Goal: Task Accomplishment & Management: Complete application form

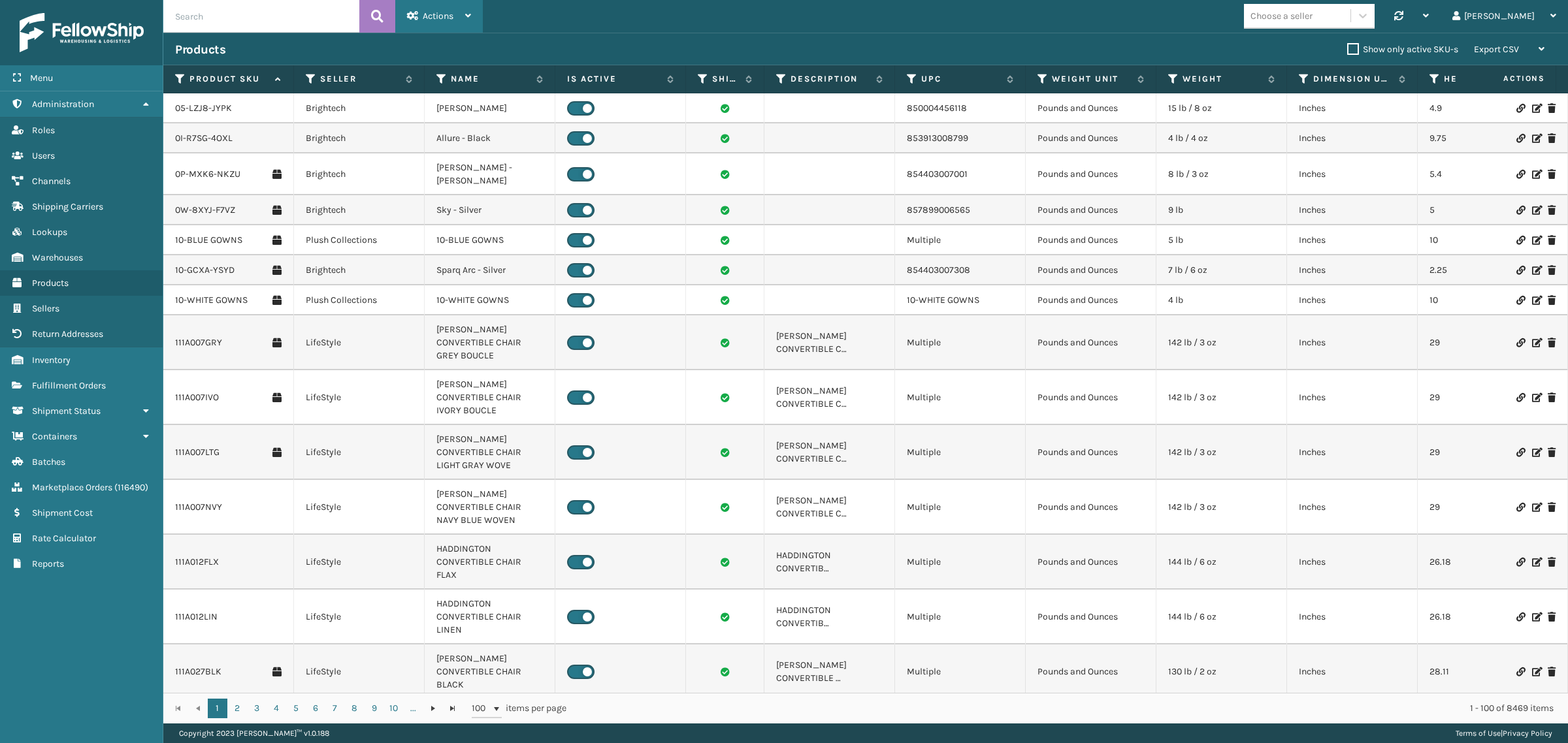
click at [430, 19] on span "Actions" at bounding box center [438, 16] width 31 height 11
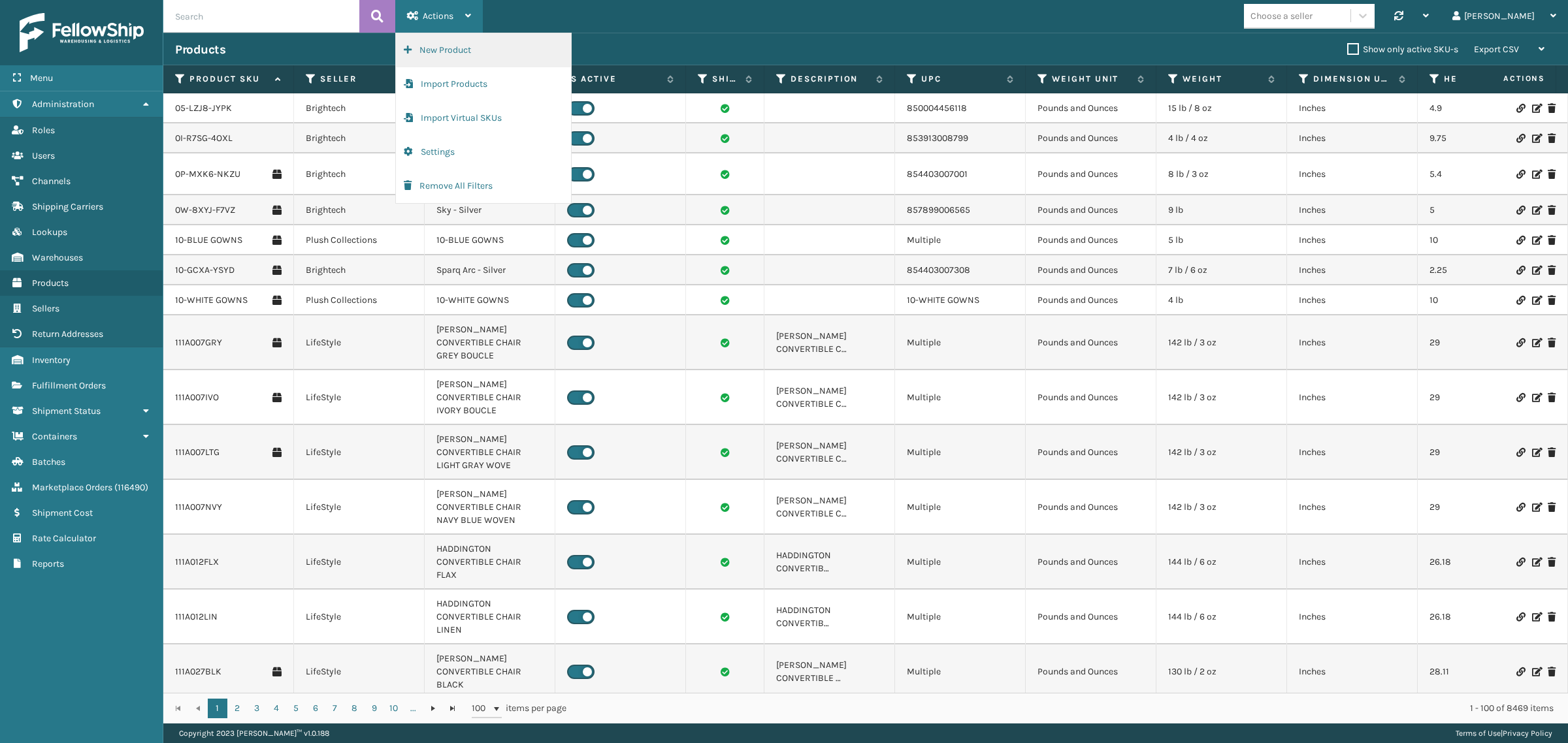
click at [437, 49] on button "New Product" at bounding box center [483, 50] width 175 height 34
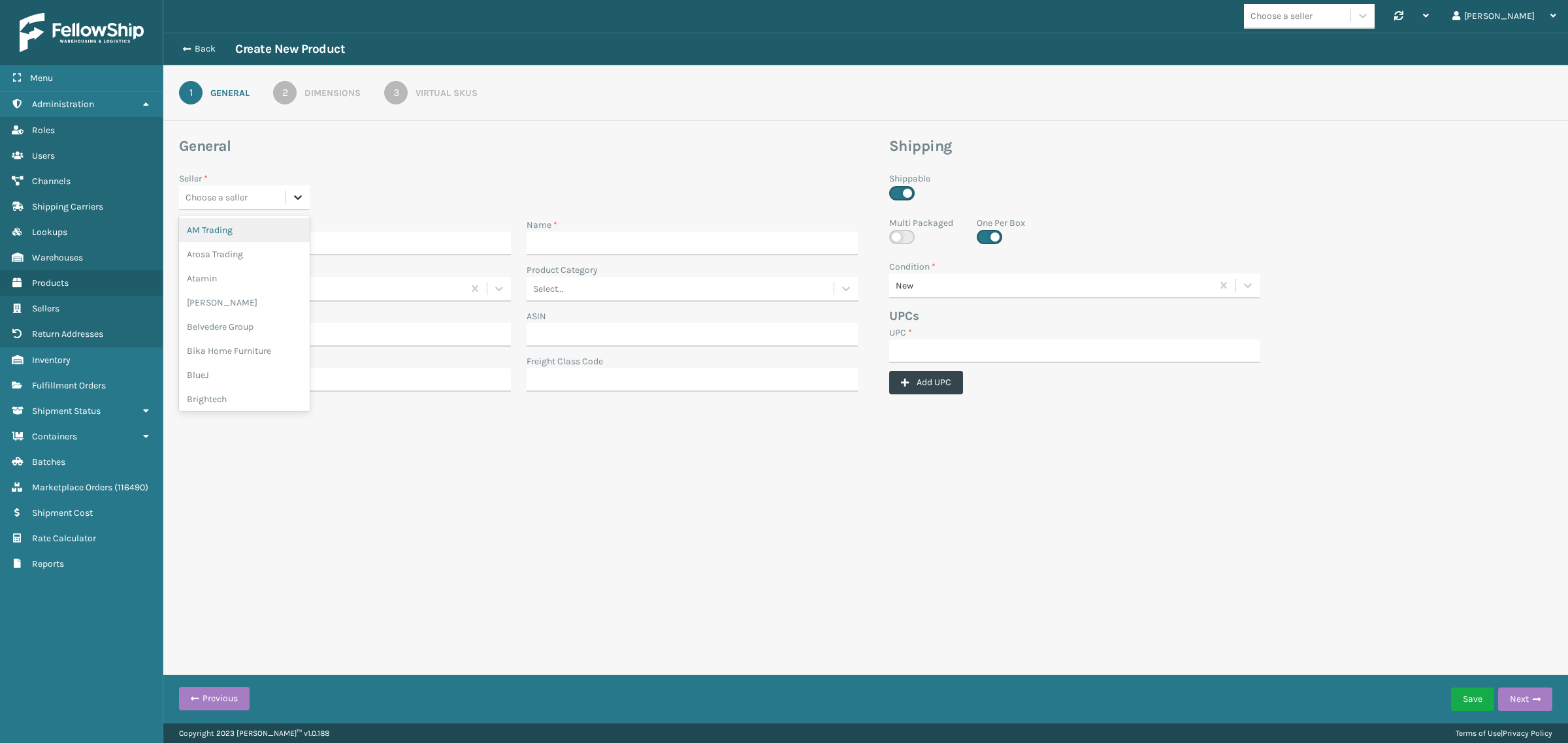
click at [294, 192] on icon at bounding box center [298, 197] width 13 height 13
type input "Jum"
click at [263, 228] on div "JumpSport" at bounding box center [244, 230] width 131 height 24
click at [294, 249] on input "Product SKU *" at bounding box center [345, 243] width 332 height 24
paste input "MAT-A-11665-14"
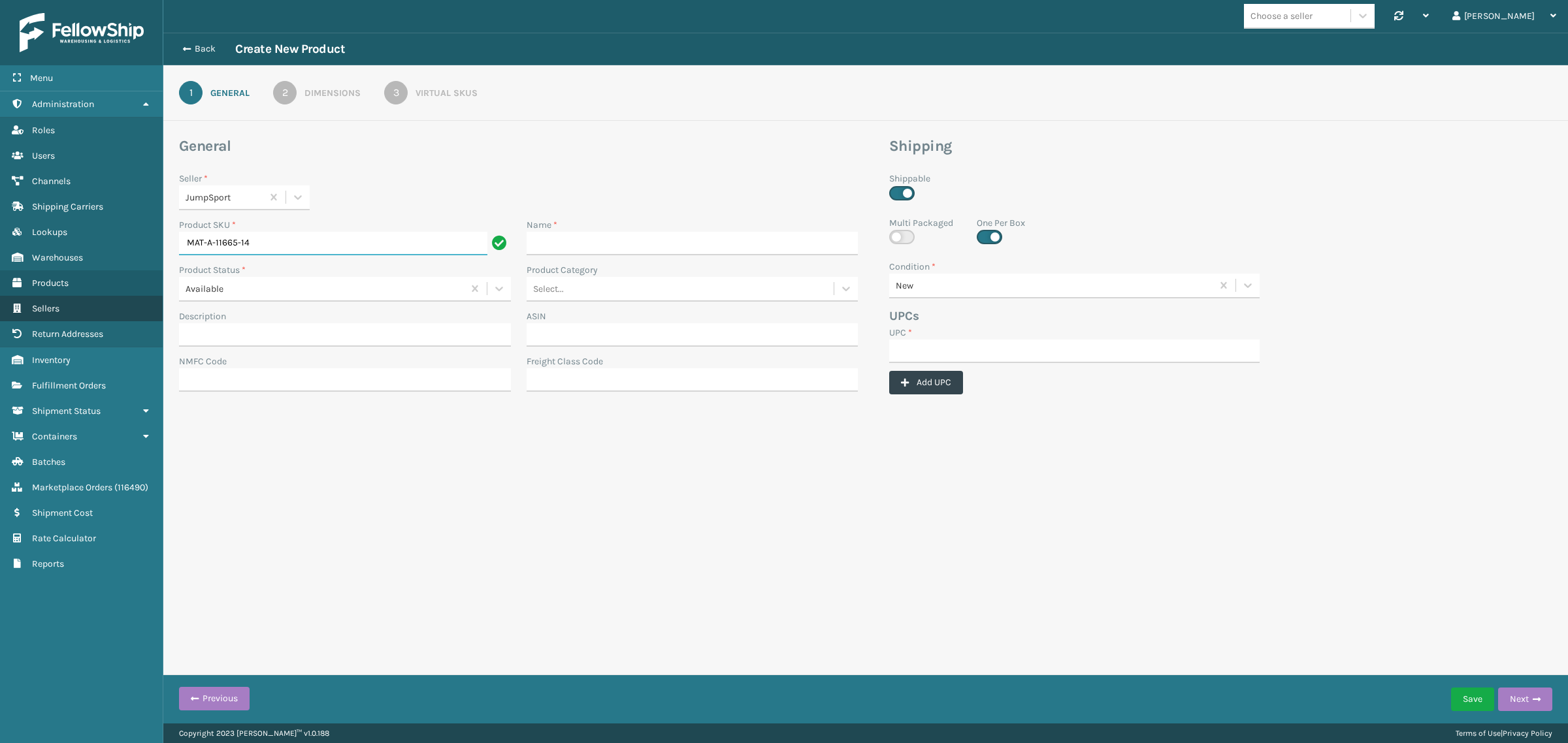
type input "MAT-A-11665-14"
click at [906, 340] on input "UPC *" at bounding box center [1075, 351] width 371 height 24
paste input "MAT-A-11665-14"
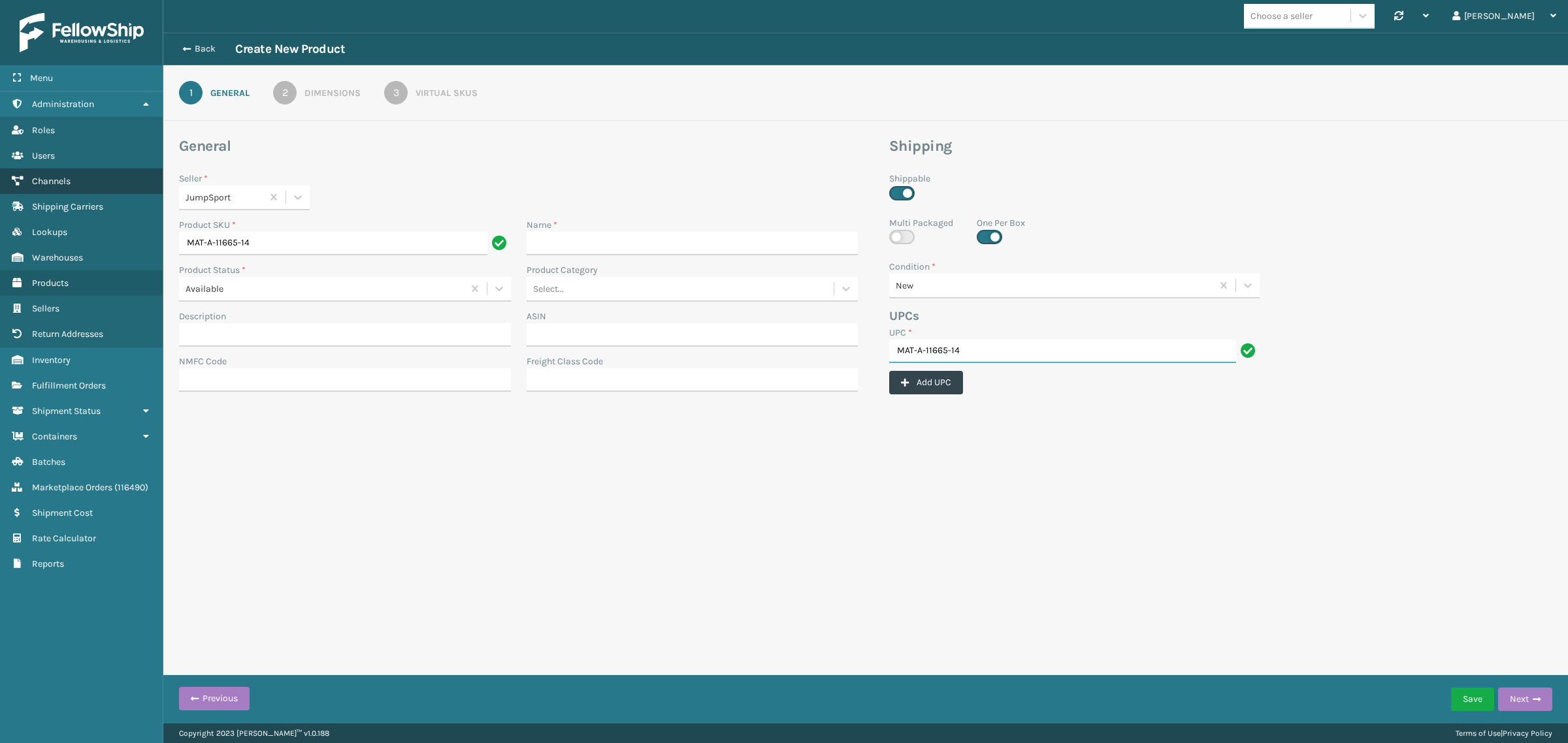
type input "MAT-A-11665-14"
click at [583, 246] on input "Name *" at bounding box center [692, 243] width 332 height 24
paste input "JFT, [PERSON_NAME], 30 bungee con, e/m skirt, 14R, logo U/D"
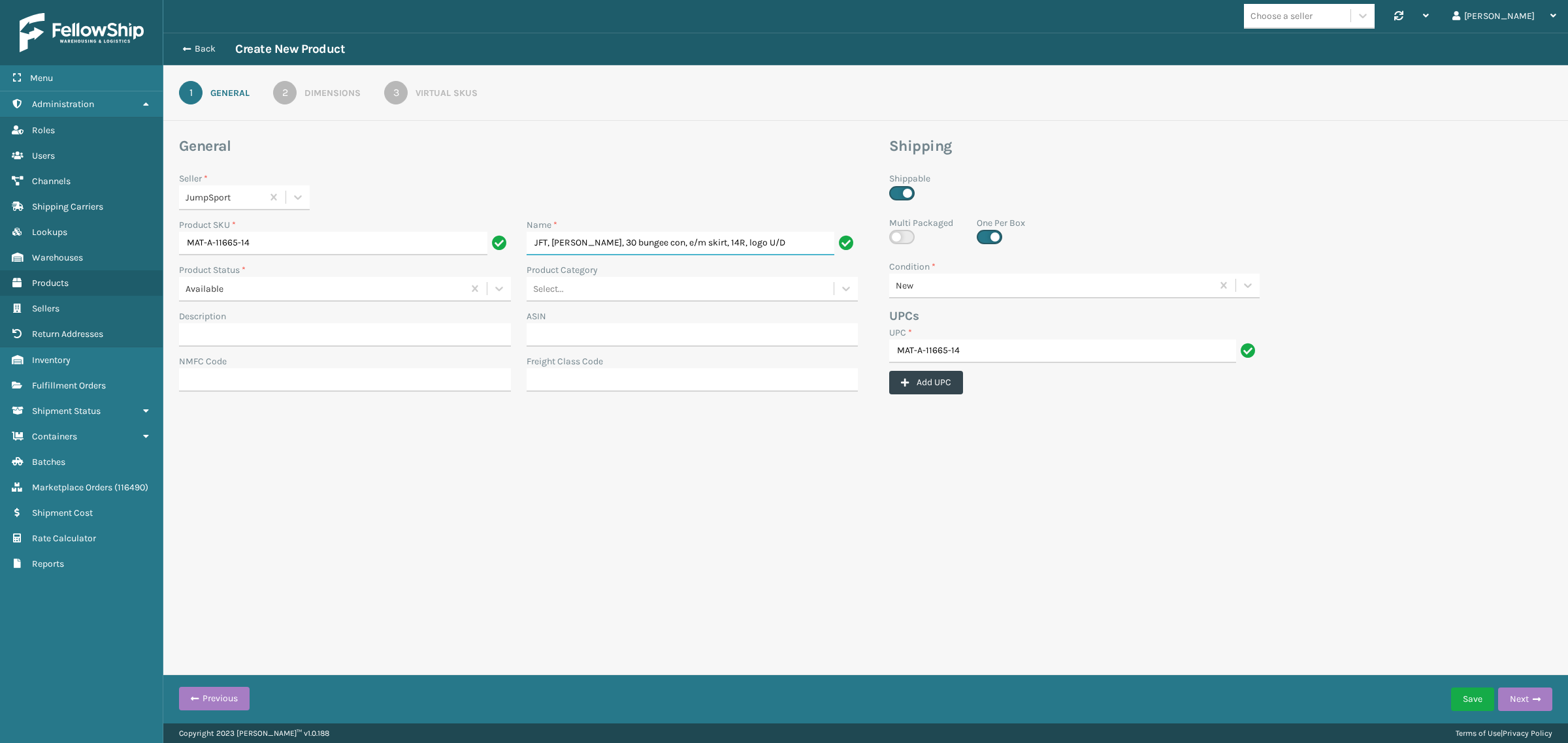
type input "JFT, [PERSON_NAME], 30 bungee con, e/m skirt, 14R, logo U/D"
click at [592, 170] on div "General Seller * JumpSport Product SKU * MAT-A-11665-14 Name * JFT, Mat Assy, 3…" at bounding box center [518, 269] width 695 height 266
click at [281, 98] on div "2" at bounding box center [284, 93] width 24 height 24
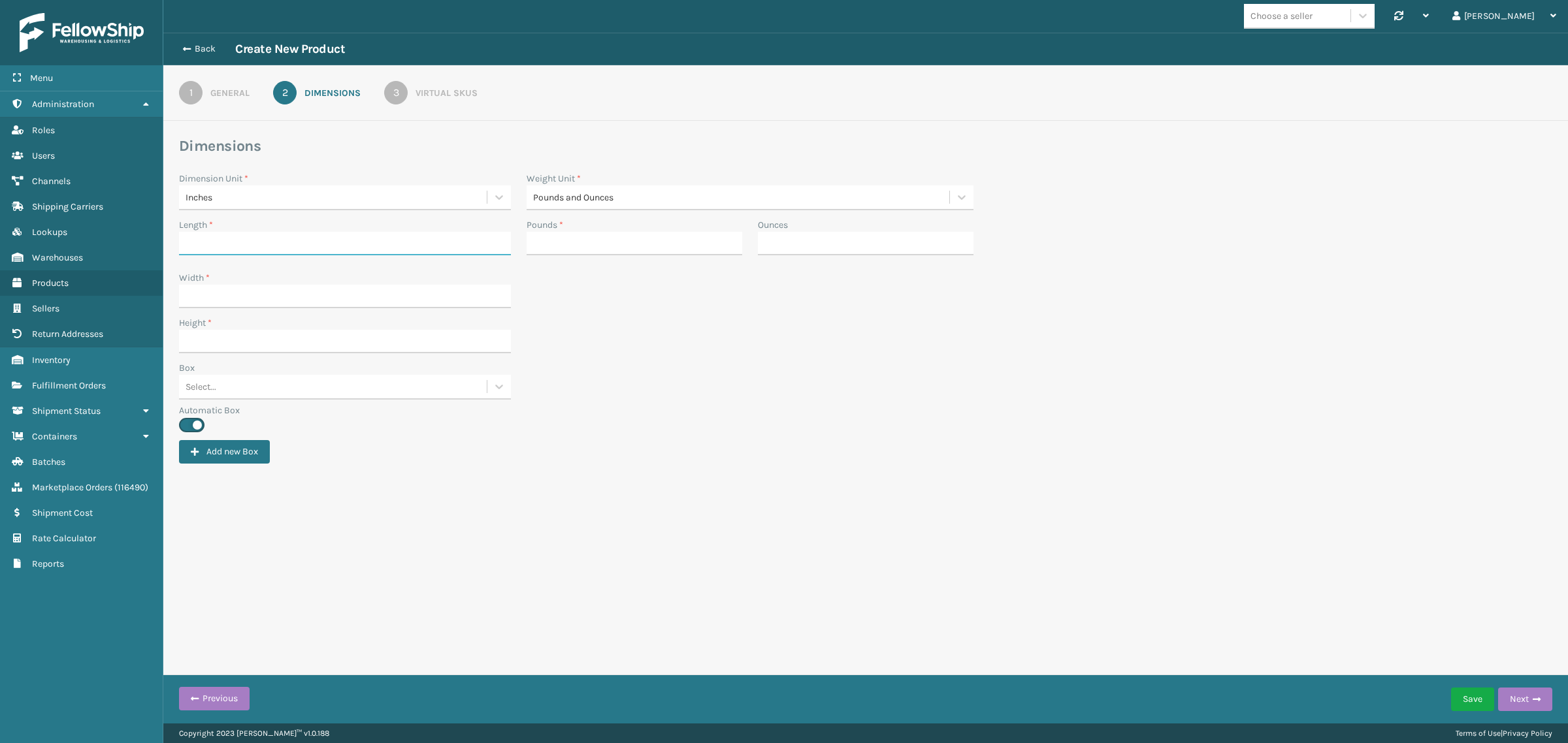
click at [222, 243] on input "Length *" at bounding box center [345, 243] width 332 height 24
paste input "36"
type input "36"
click at [218, 285] on input "Width *" at bounding box center [345, 296] width 332 height 24
paste input "36"
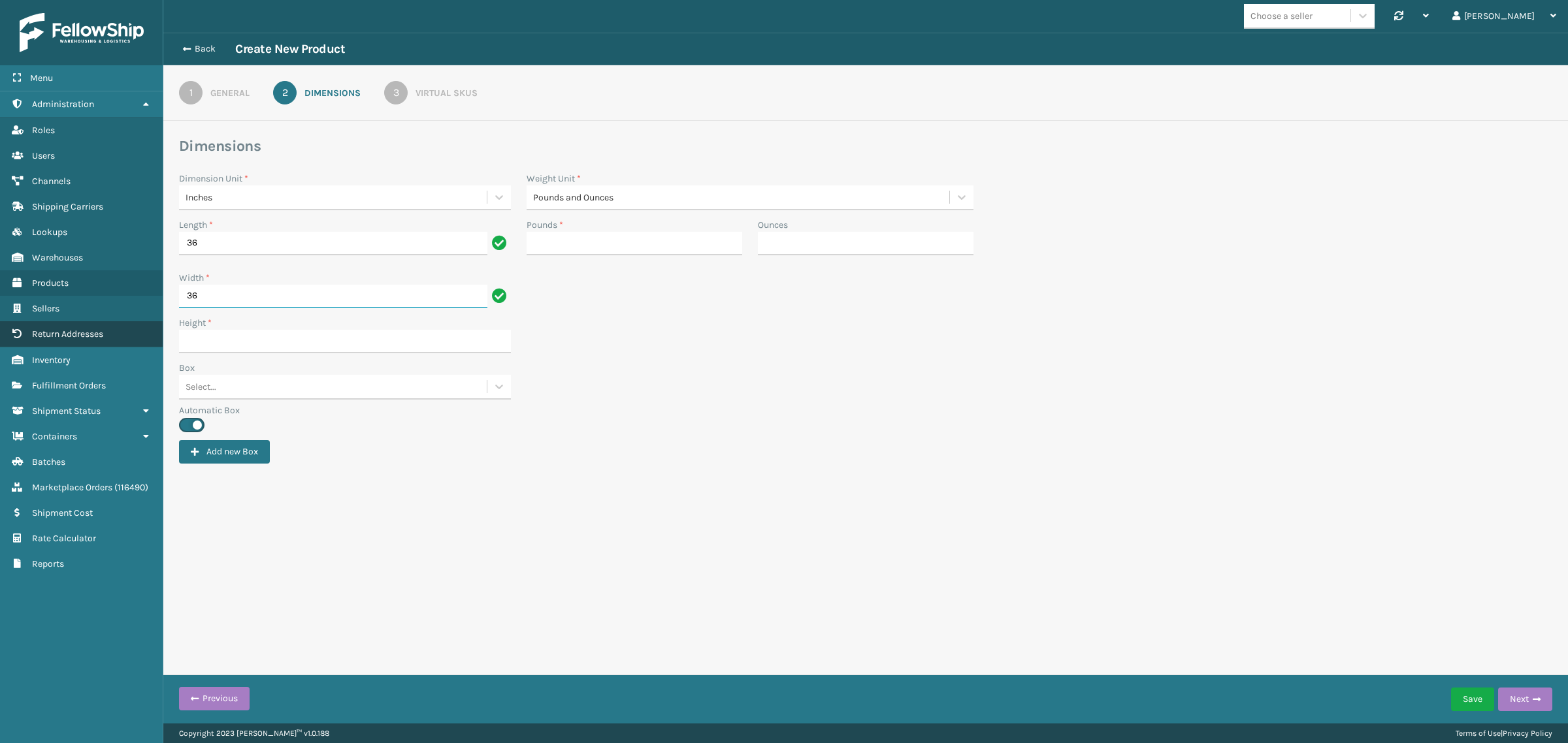
type input "36"
drag, startPoint x: 195, startPoint y: 343, endPoint x: 235, endPoint y: 343, distance: 40.0
click at [195, 343] on input "Height *" at bounding box center [345, 341] width 332 height 24
paste input "0.01"
type input "0.01"
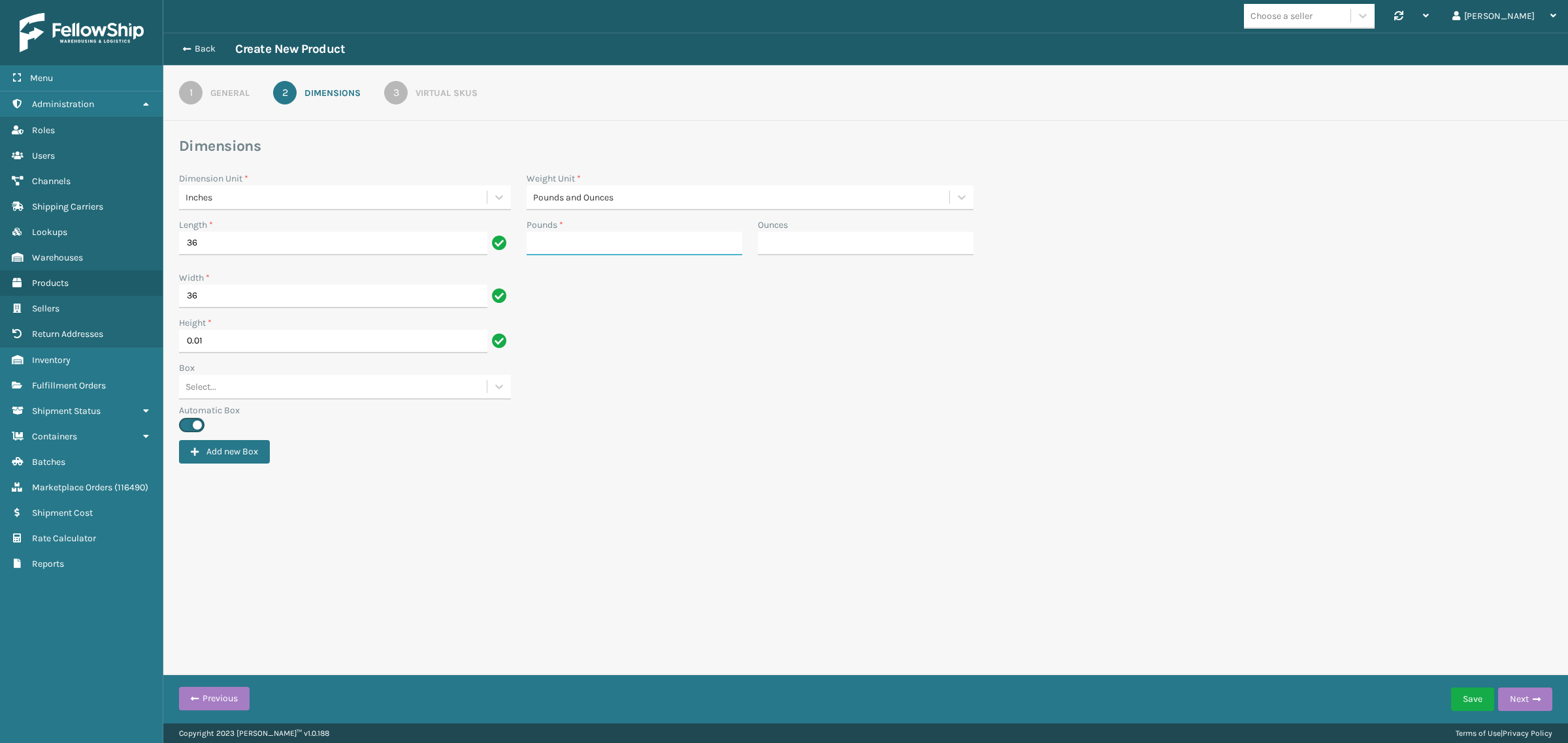
click at [618, 238] on input "Pounds *" at bounding box center [634, 243] width 215 height 24
paste input "2.1"
click at [931, 363] on div "Box Select..." at bounding box center [866, 382] width 1389 height 42
type input "2"
type input "1"
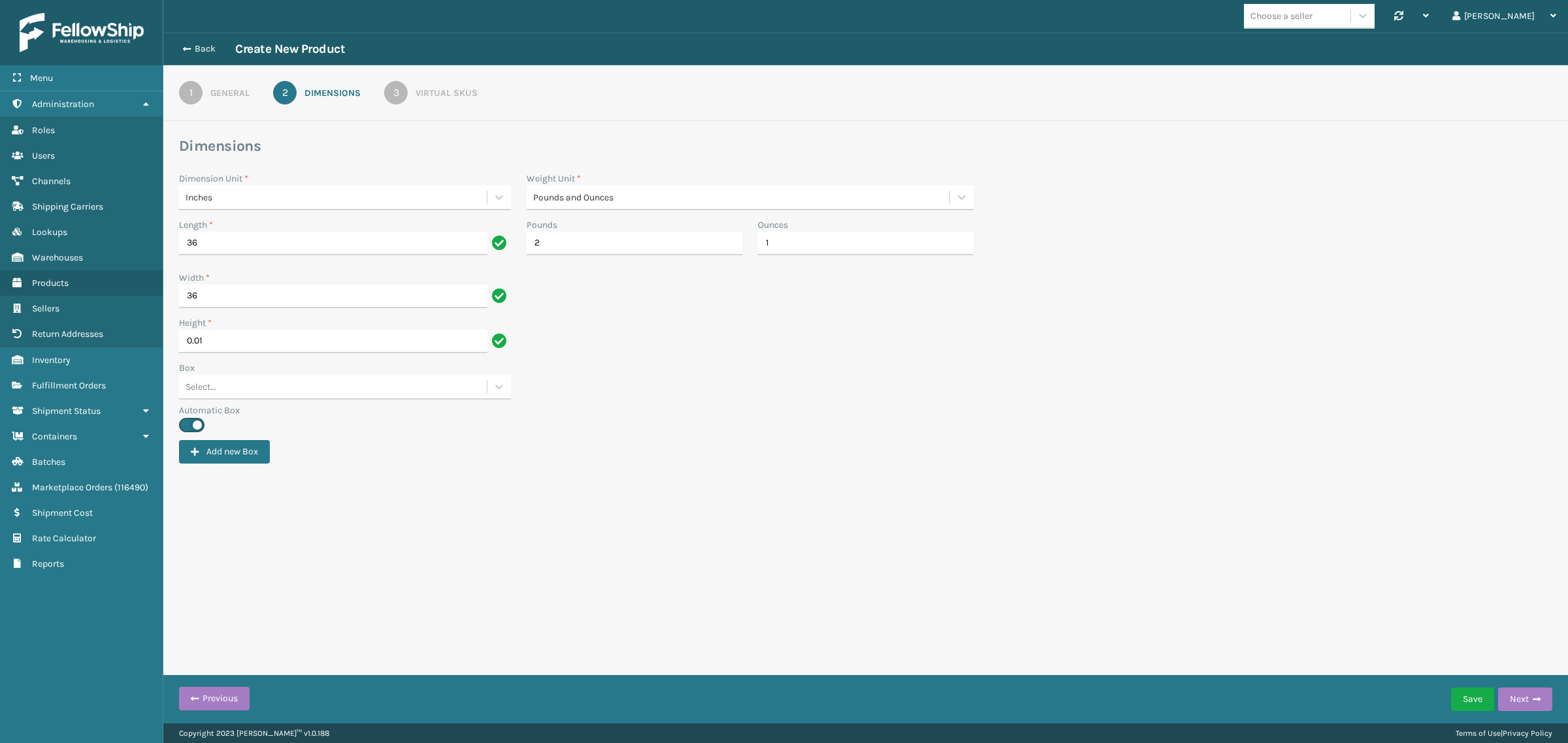
click at [395, 93] on div "3" at bounding box center [396, 93] width 24 height 24
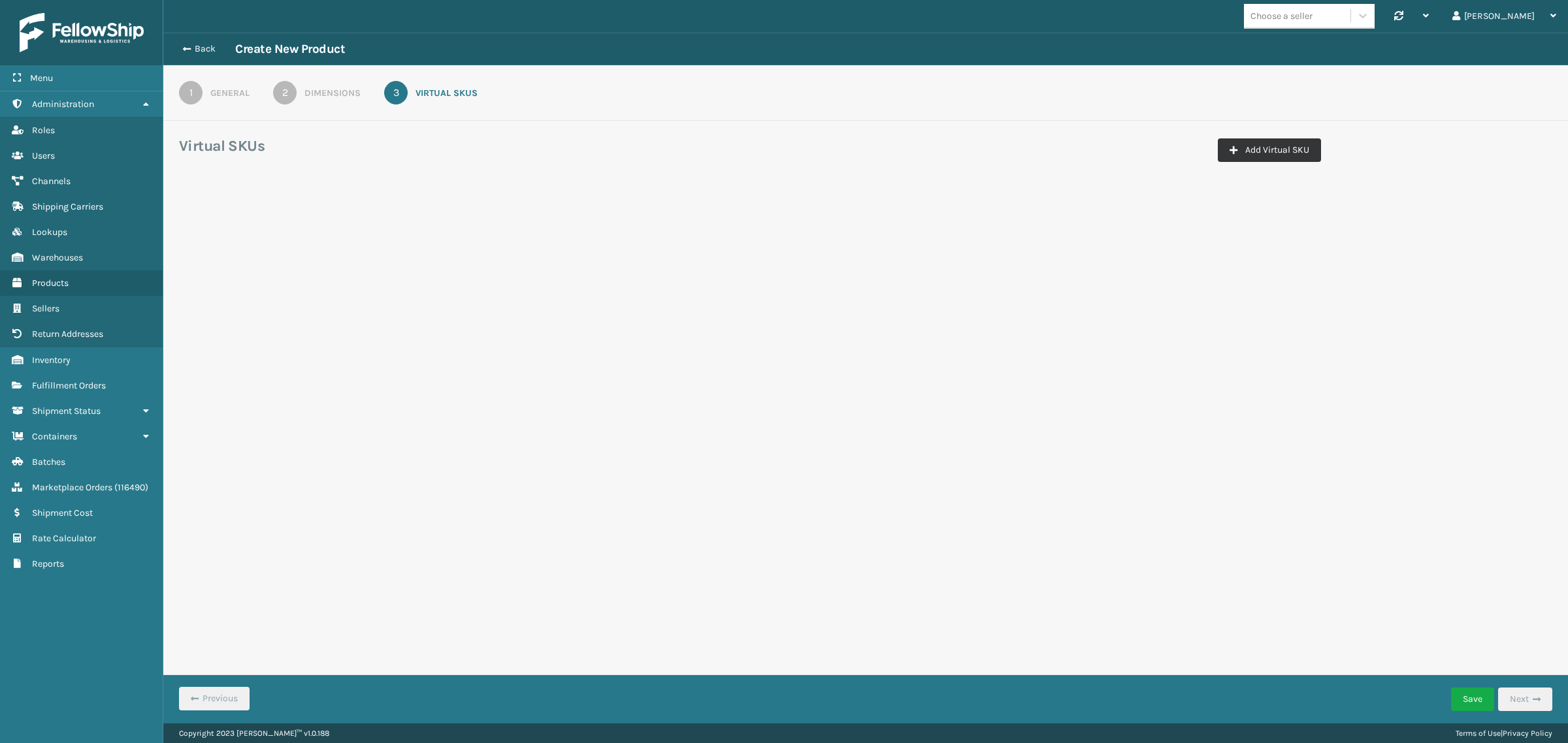
click at [1279, 156] on button "Add Virtual SKU" at bounding box center [1270, 150] width 103 height 24
click at [270, 230] on input "Virtual SKU *" at bounding box center [274, 229] width 175 height 24
paste input "MAT-A-11665-14"
type input "MAT-A-11665-14"
click at [442, 233] on div "Select..." at bounding box center [453, 230] width 150 height 22
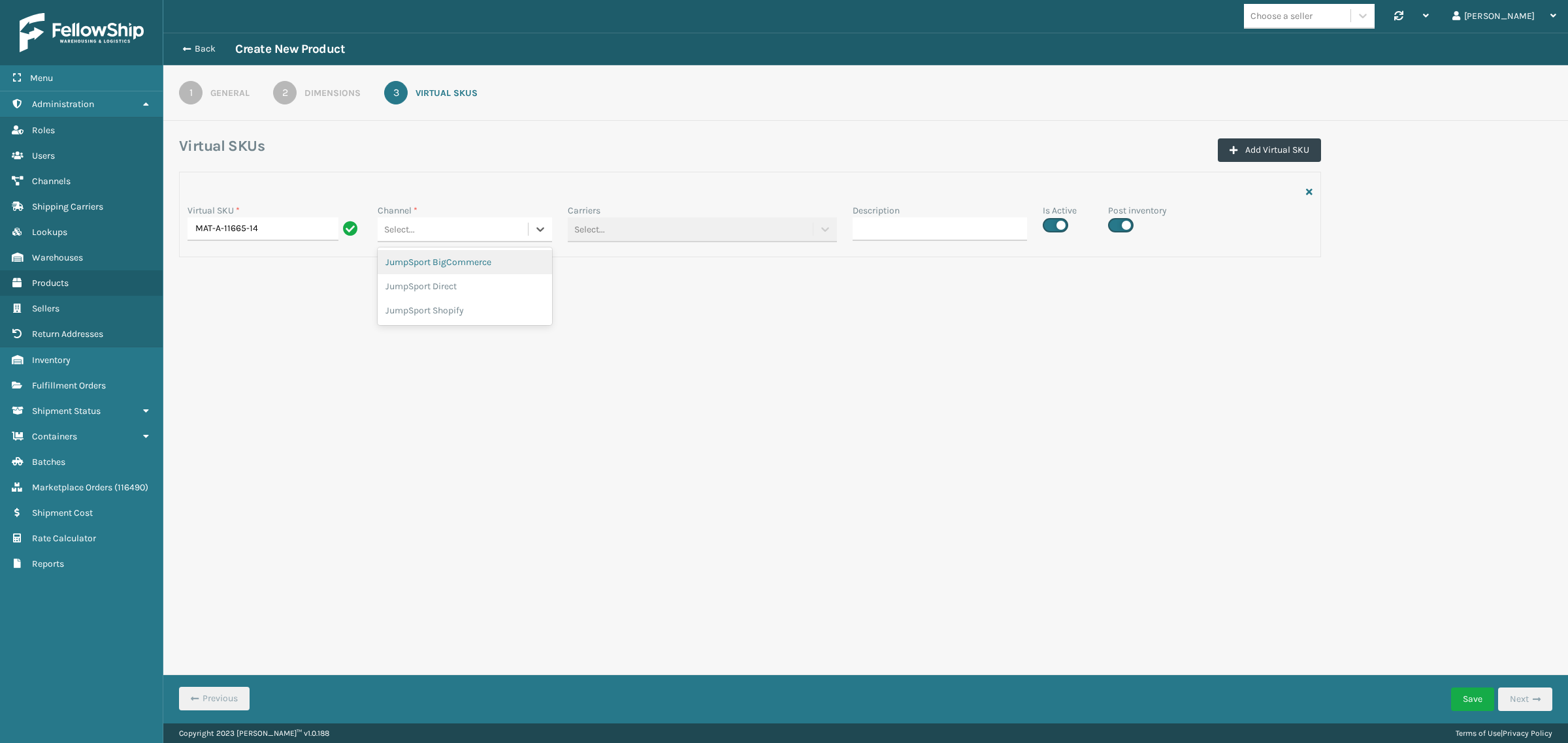
click at [445, 260] on div "JumpSport BigCommerce" at bounding box center [465, 262] width 175 height 24
click at [1237, 151] on button "Add Virtual SKU" at bounding box center [1270, 150] width 103 height 24
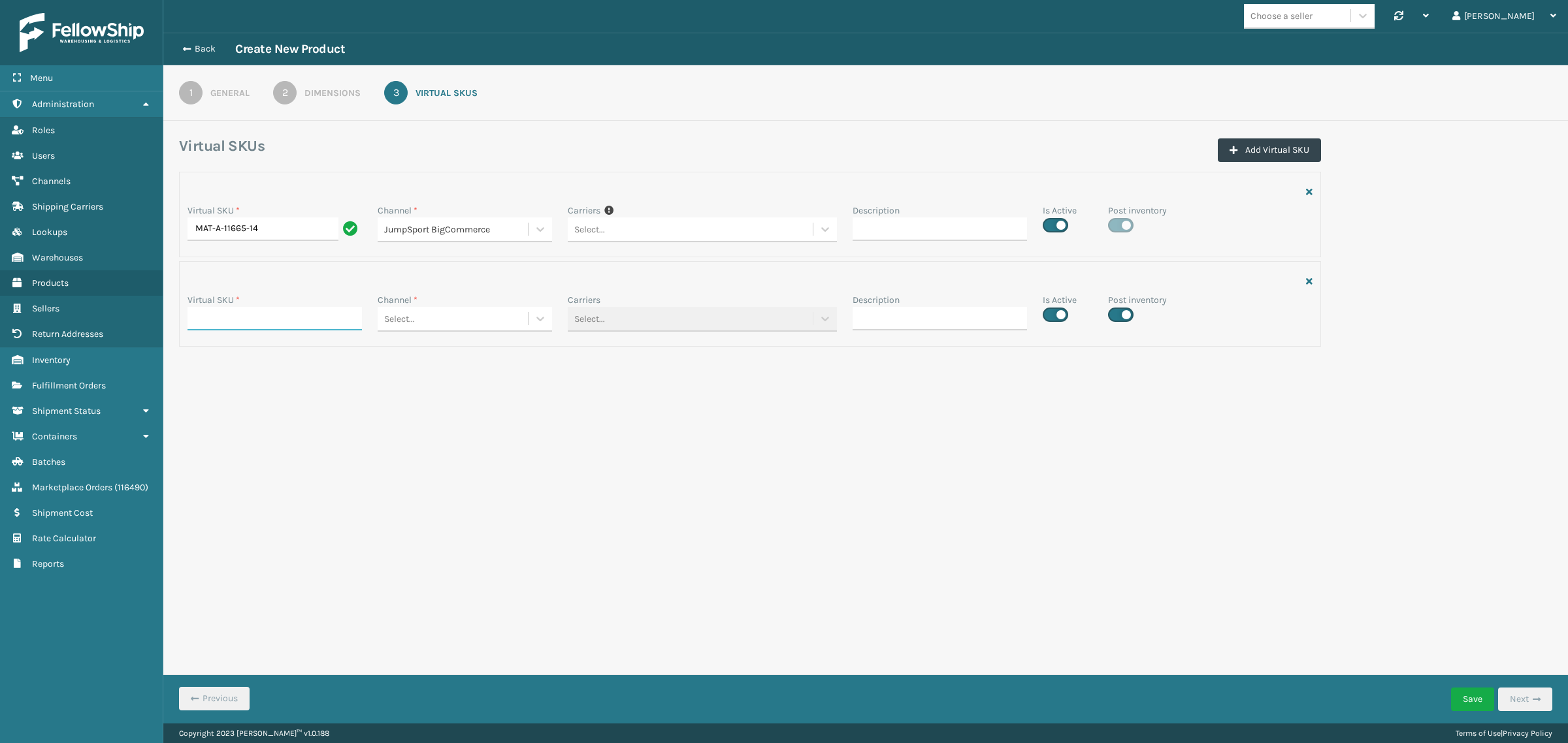
click at [297, 312] on input "Virtual SKU *" at bounding box center [274, 319] width 175 height 24
paste input "MAT-A-11665-14"
type input "MAT-A-11665-14"
click at [462, 240] on div "Select..." at bounding box center [453, 230] width 150 height 22
click at [461, 373] on div "JumpSport Direct" at bounding box center [465, 376] width 175 height 24
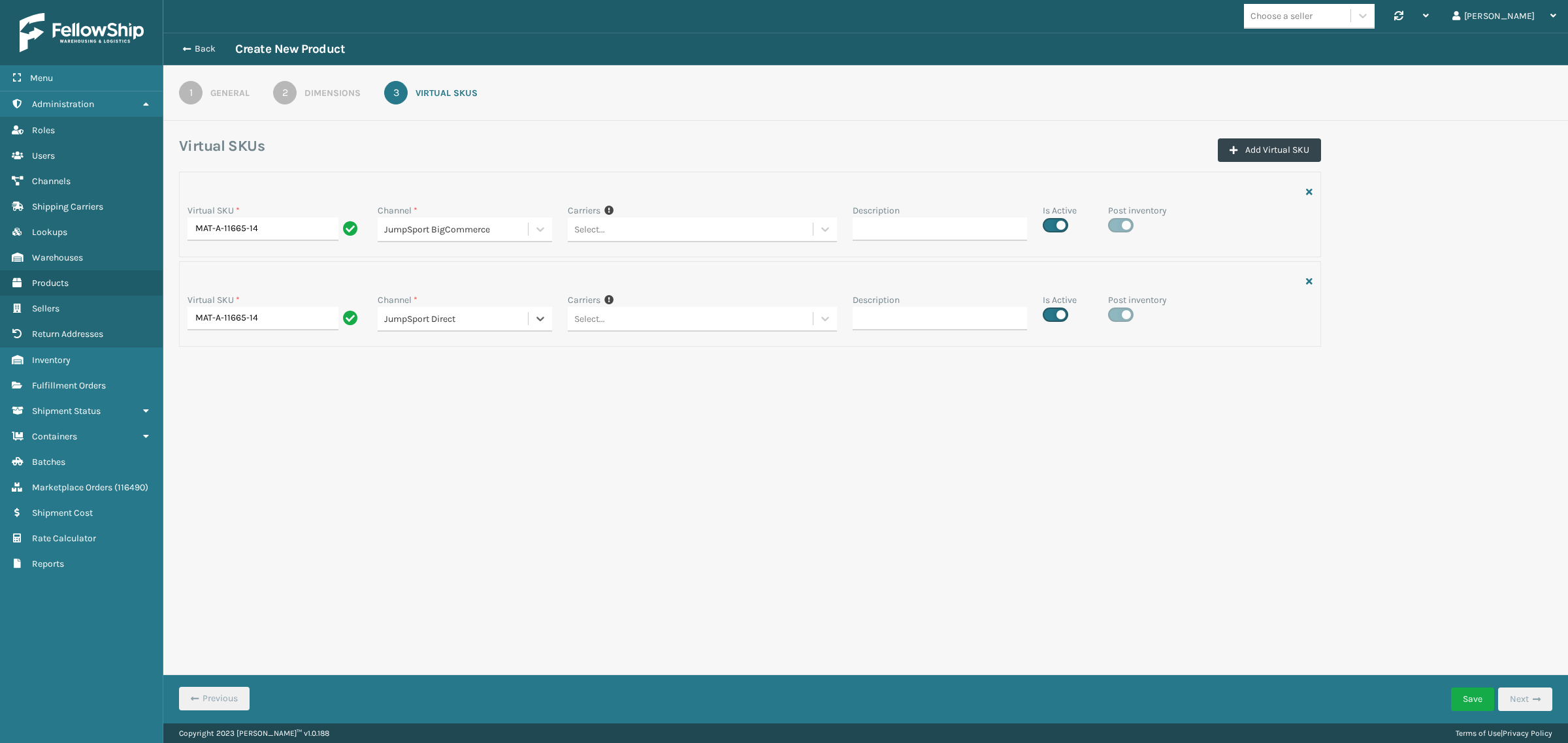
drag, startPoint x: 1259, startPoint y: 149, endPoint x: 736, endPoint y: 294, distance: 542.7
click at [1255, 151] on button "Add Virtual SKU" at bounding box center [1270, 150] width 103 height 24
click at [255, 403] on input "Virtual SKU *" at bounding box center [274, 408] width 175 height 24
paste input "MAT-A-11665-14"
type input "MAT-A-11665-14"
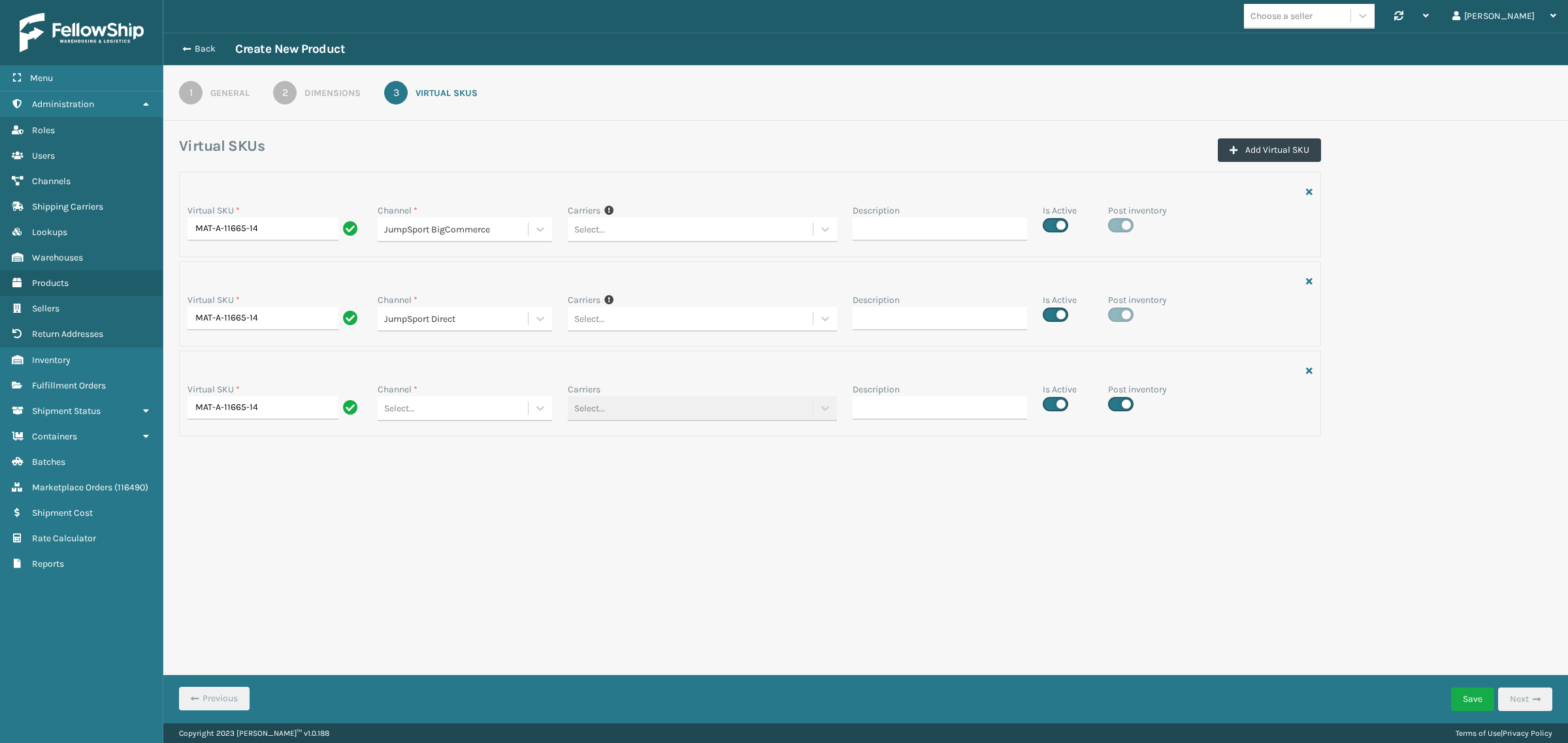
click at [414, 410] on div "Select..." at bounding box center [399, 408] width 31 height 14
click at [435, 495] on div "JumpSport Shopify" at bounding box center [465, 490] width 175 height 24
click at [1475, 704] on button "Save" at bounding box center [1472, 699] width 43 height 24
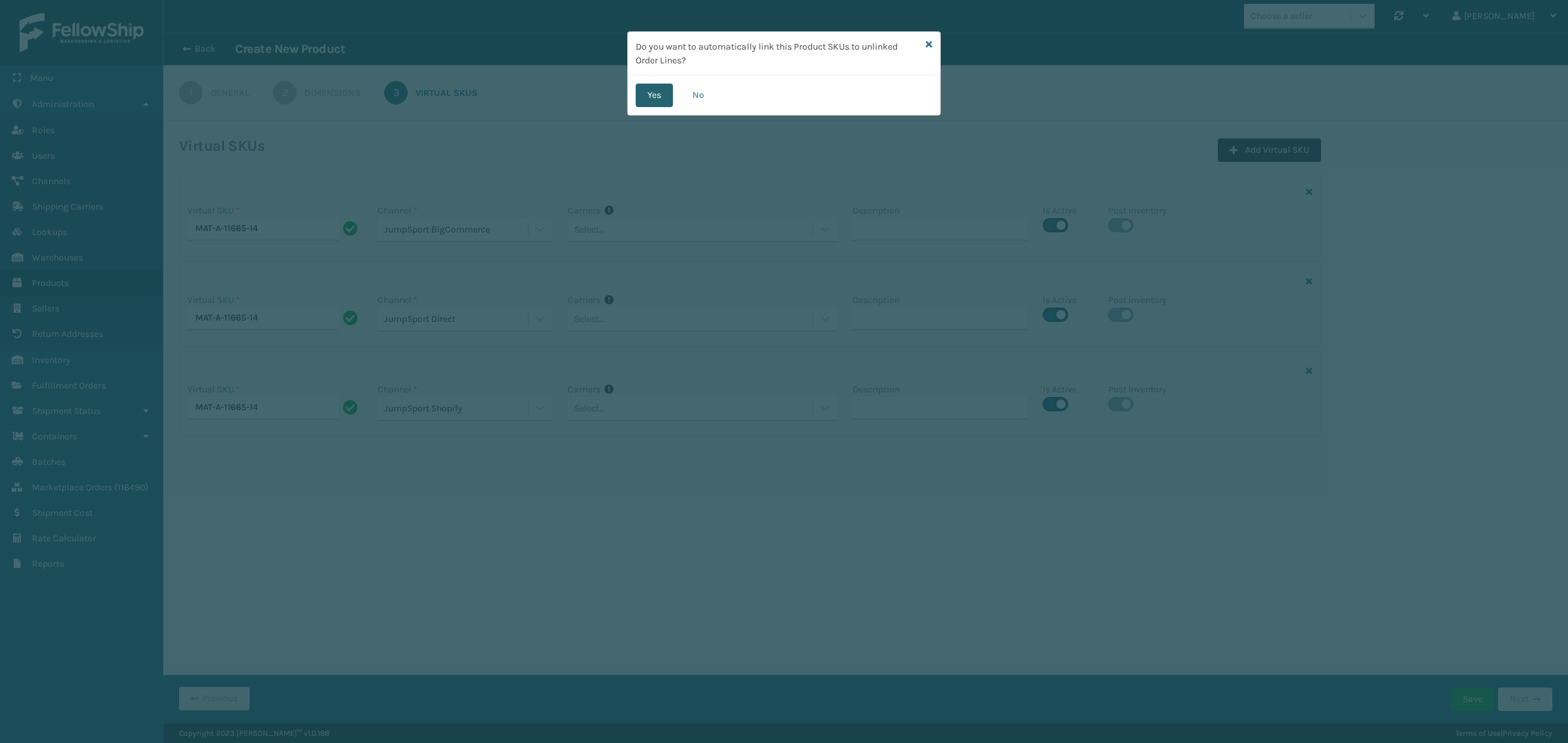
click at [644, 95] on button "Yes" at bounding box center [654, 95] width 37 height 24
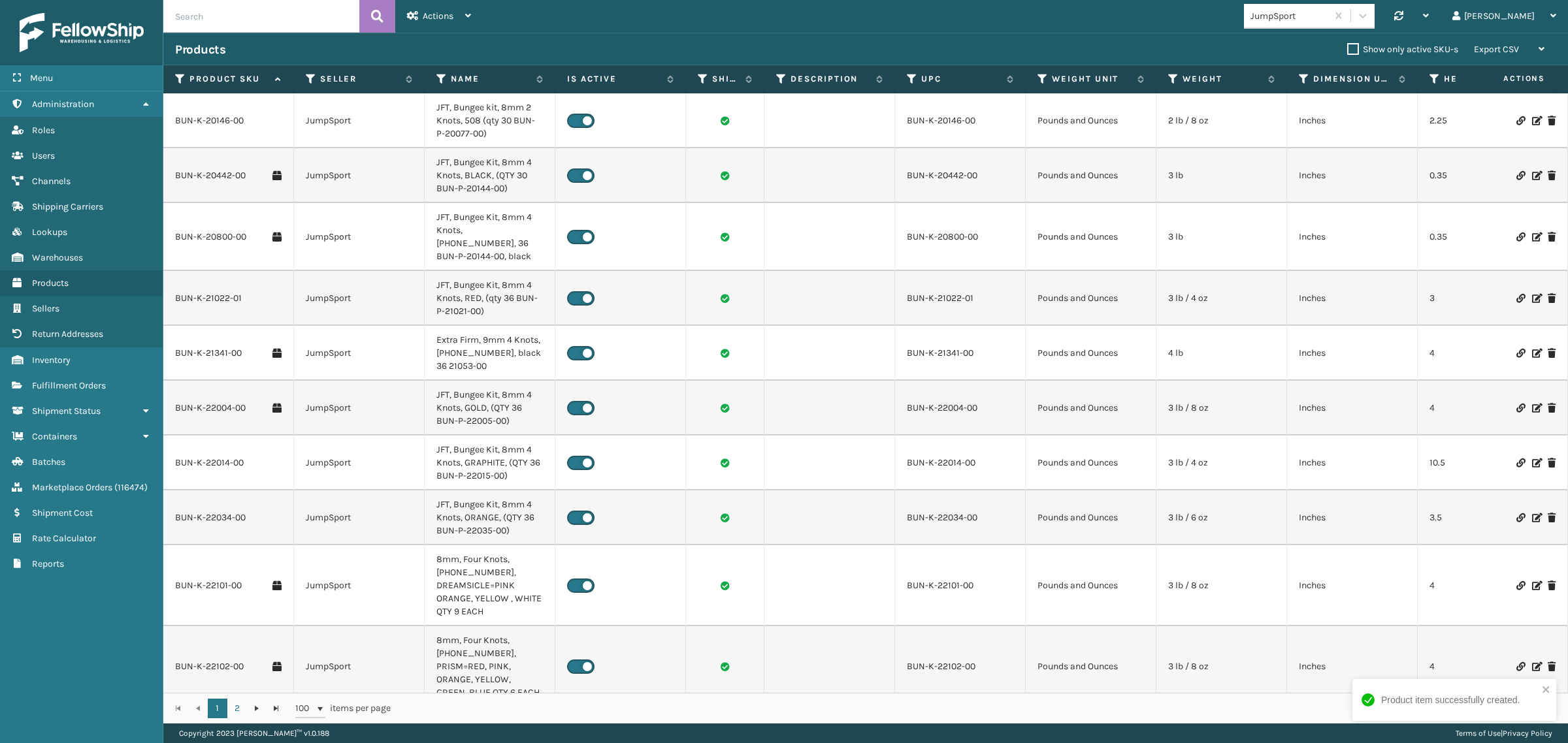
click at [228, 18] on input "text" at bounding box center [261, 16] width 196 height 32
paste input "MAT-A-11665-14"
type input "MAT-A-11665-14"
click at [368, 17] on button at bounding box center [377, 16] width 36 height 32
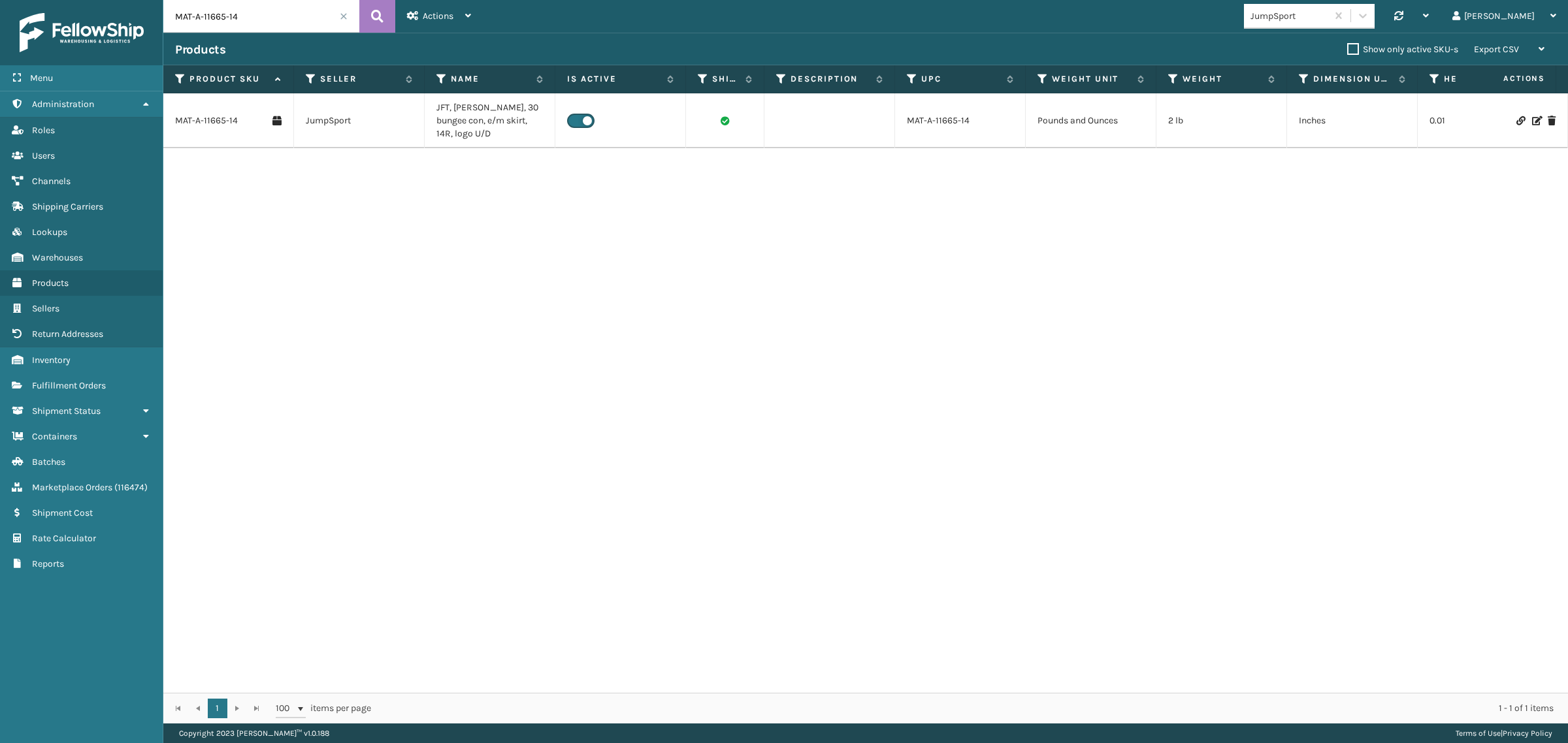
click at [340, 14] on span at bounding box center [343, 16] width 8 height 8
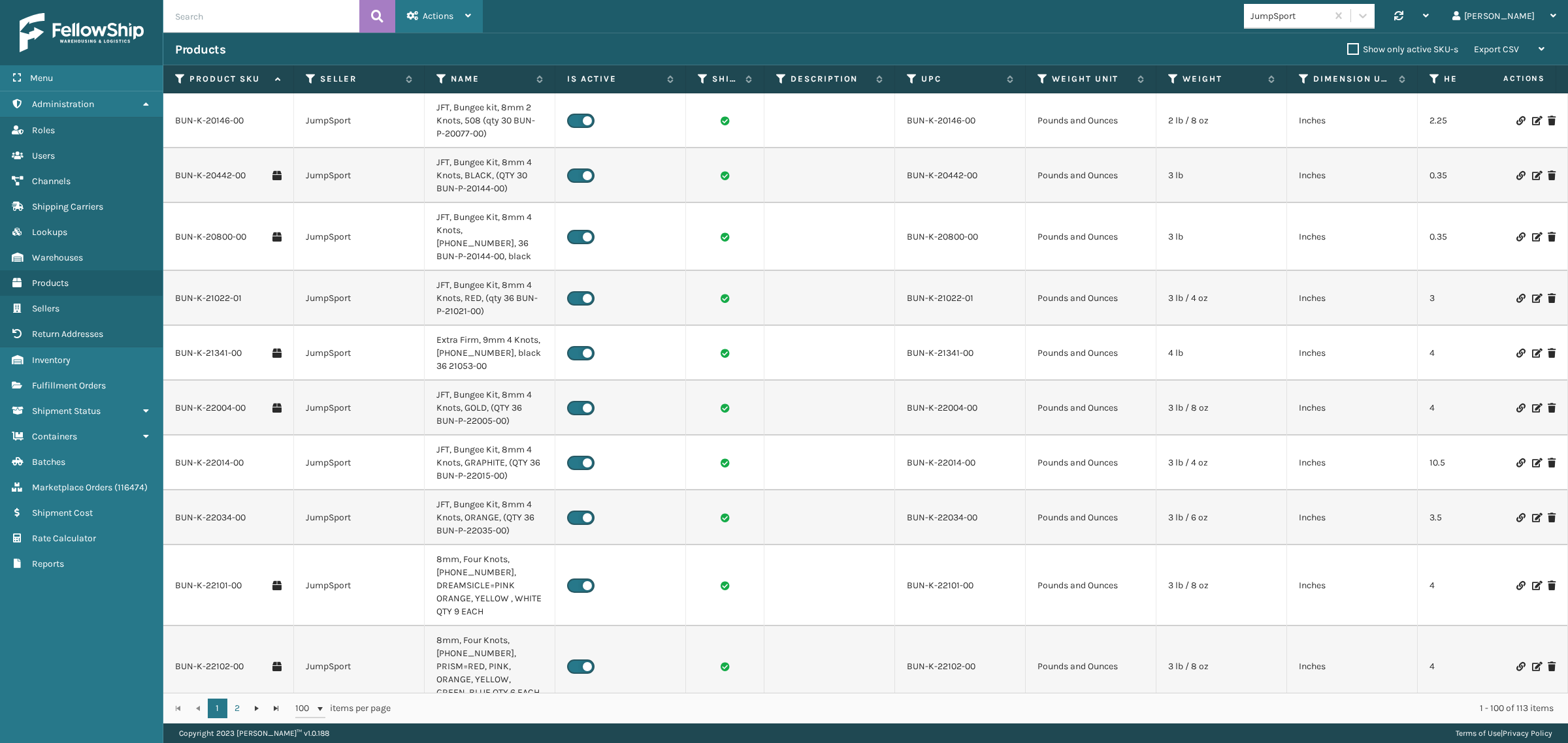
click at [432, 13] on span "Actions" at bounding box center [438, 16] width 31 height 11
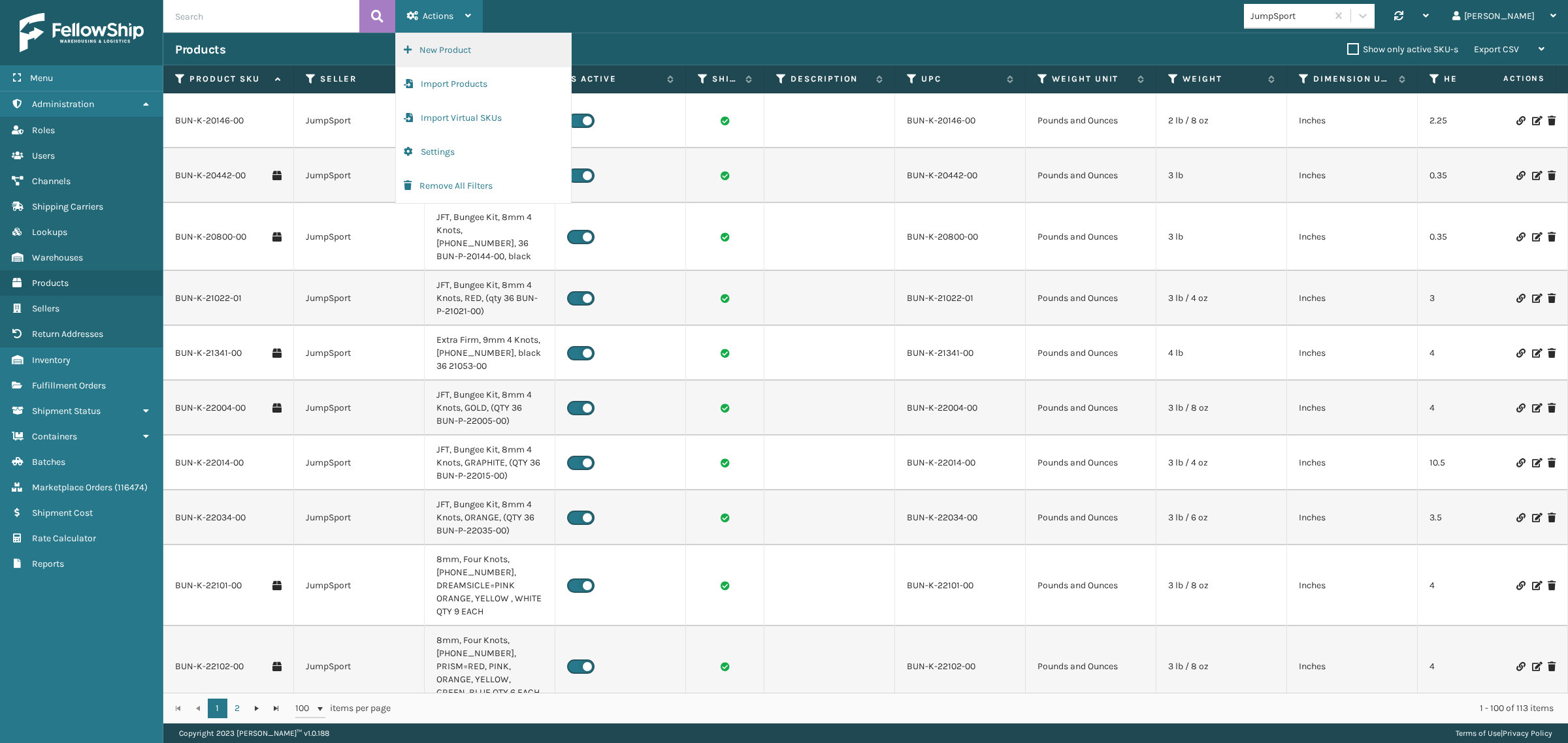
click at [445, 47] on button "New Product" at bounding box center [483, 50] width 175 height 34
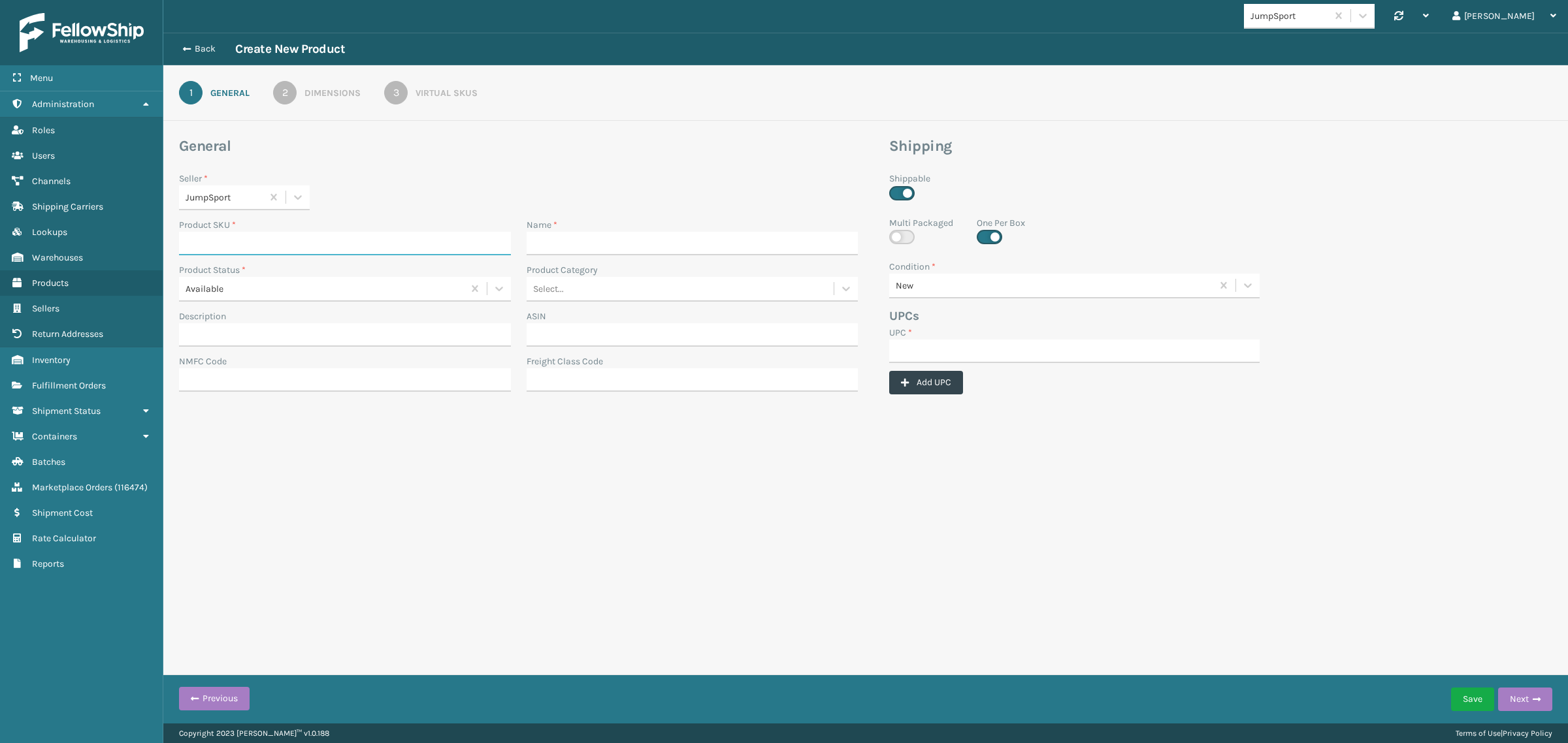
click at [359, 243] on input "Product SKU *" at bounding box center [345, 243] width 332 height 24
paste input "MAT-A-20606-15"
type input "MAT-A-20606-15"
click at [965, 348] on input "UPC *" at bounding box center [1075, 351] width 371 height 24
paste input "MAT-A-20606-15"
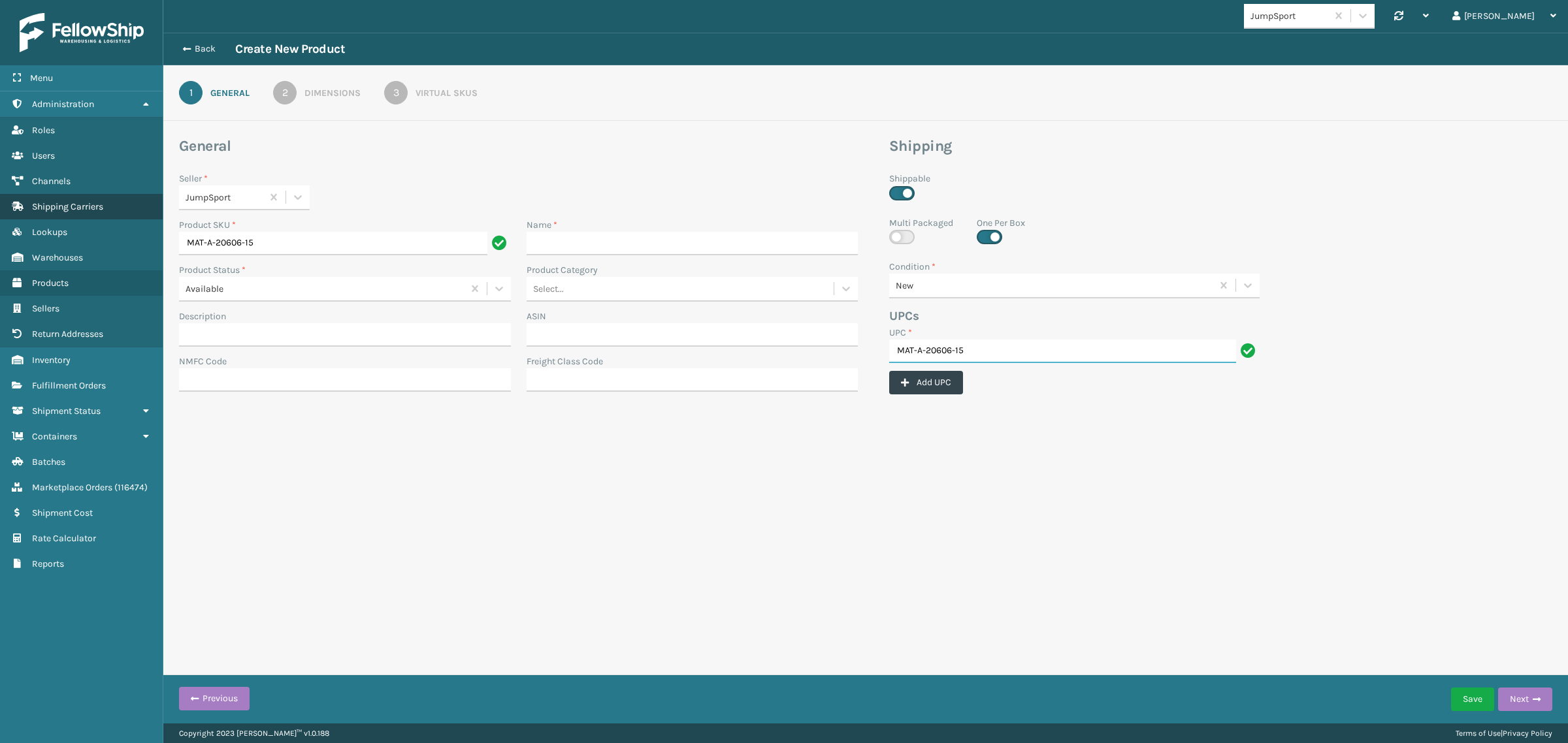
type input "MAT-A-20606-15"
click at [569, 242] on input "Name *" at bounding box center [692, 243] width 332 height 24
paste input "JFT, Mat Assy, 550F-PRO, 36 angled bung con, 14R, 44"", CPSC-EN e/m+, logo U/D"
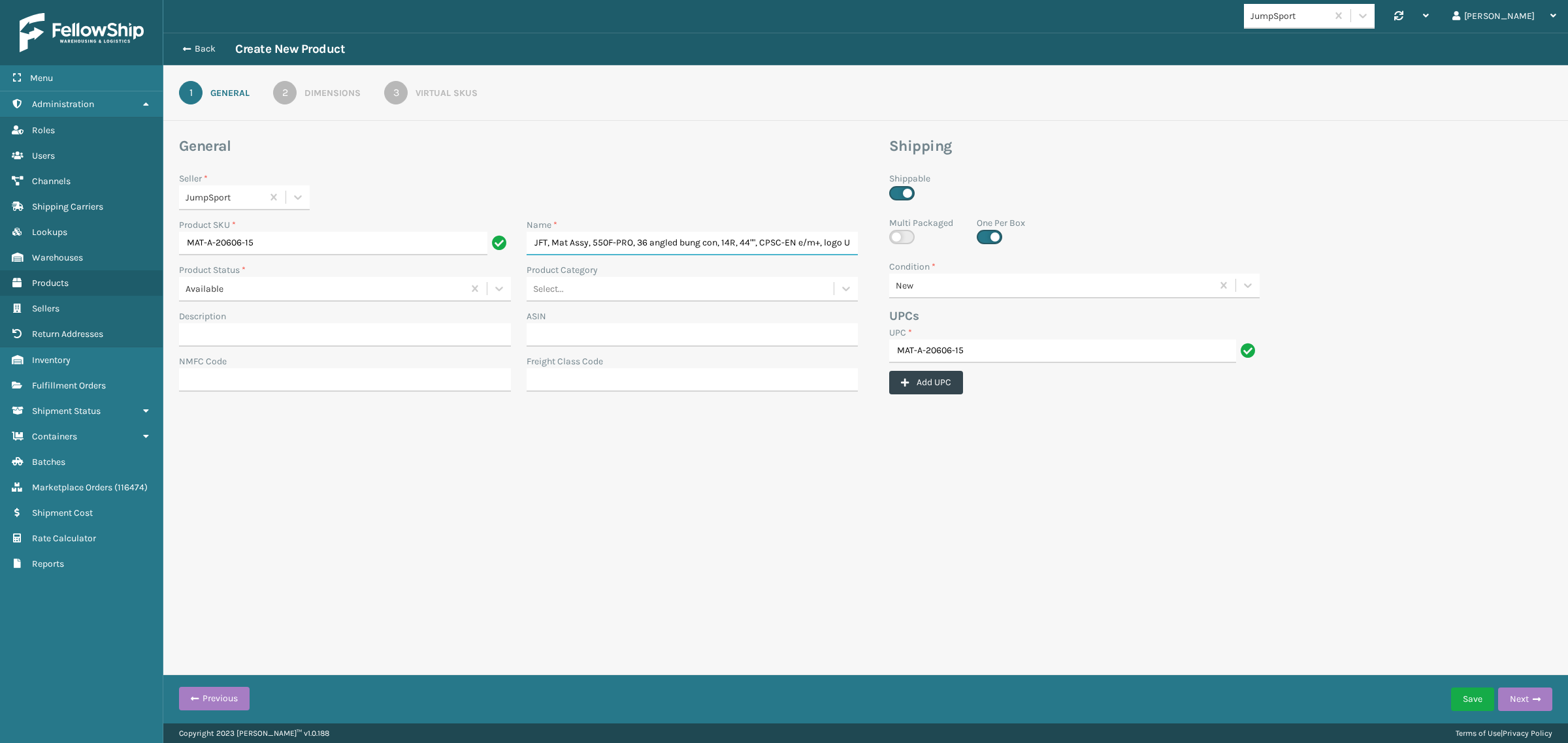
scroll to position [0, 34]
type input "JFT, Mat Assy, 550F-PRO, 36 angled bung con, 14R, 44"", CPSC-EN e/m+, logo U/D"
drag, startPoint x: 279, startPoint y: 245, endPoint x: 93, endPoint y: 249, distance: 186.0
click at [93, 0] on div "Menu Users Administration Users Roles Users Users Users Channels Users Shipping…" at bounding box center [784, 0] width 1568 height 0
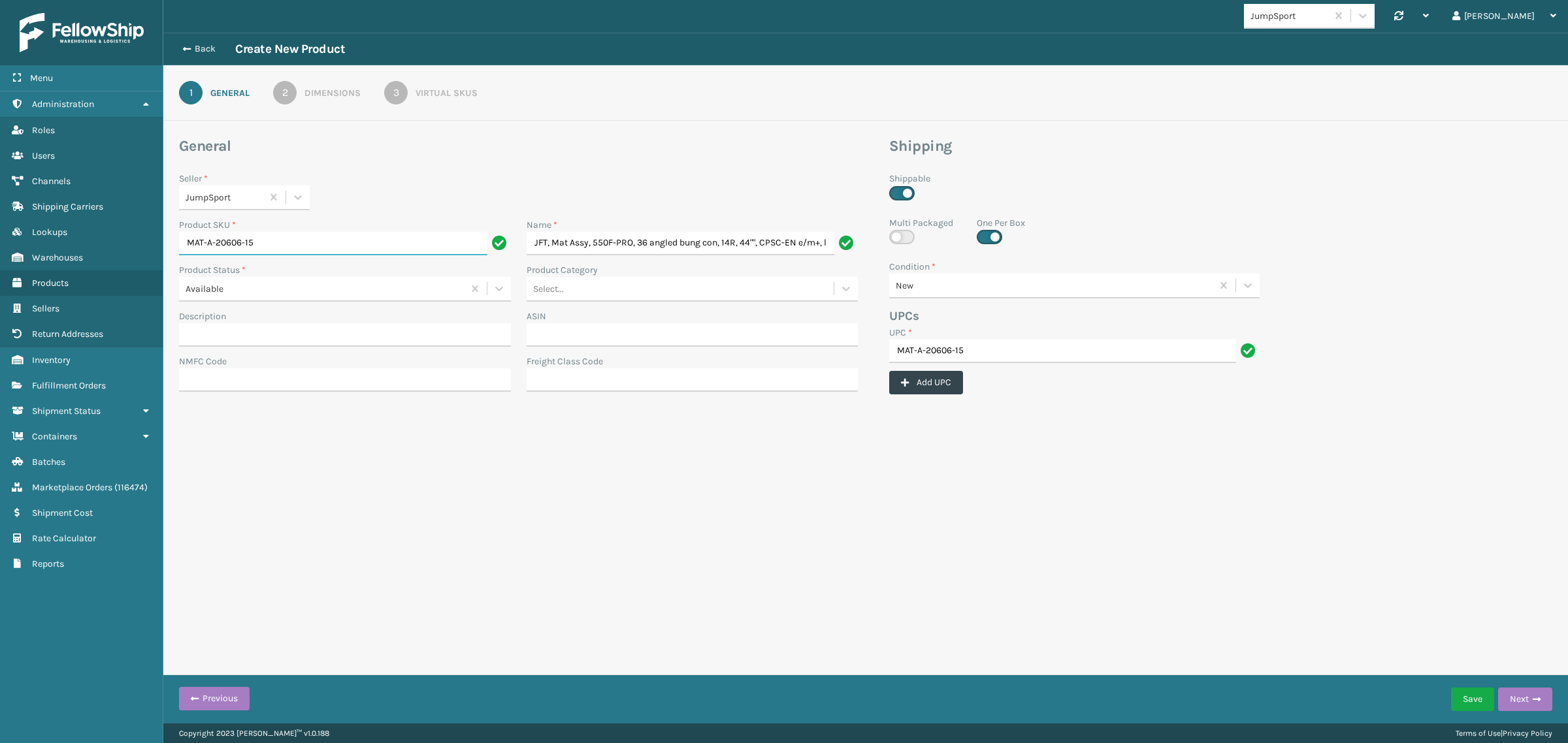
paste input "746-17"
type input "MAT-A-20746-17"
drag, startPoint x: 992, startPoint y: 351, endPoint x: 720, endPoint y: 360, distance: 272.1
click at [720, 360] on div "General Seller * JumpSport Product SKU * MAT-A-20746-17 Name * JFT, Mat Assy, 5…" at bounding box center [866, 269] width 1389 height 266
paste input "746-17"
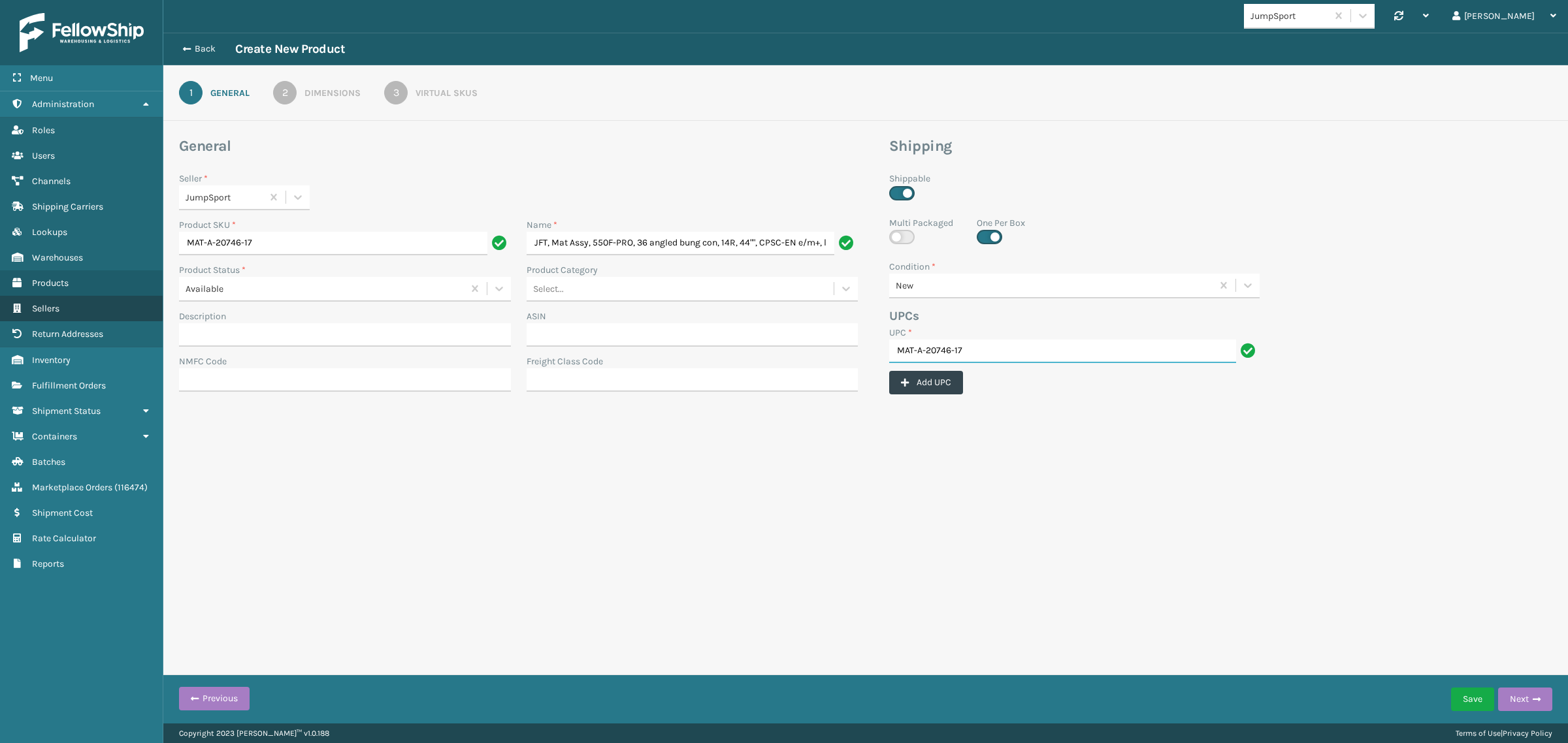
type input "MAT-A-20746-17"
click at [534, 240] on input "JFT, Mat Assy, 550F-PRO, 36 angled bung con, 14R, 44"", CPSC-EN e/m+, logo U/D" at bounding box center [680, 243] width 308 height 24
paste input "Mat Assy, 36 angled [PERSON_NAME], enhanced+ skirt, 39"" frame, 14R, 350PRO"
type input "Mat Assy, 36 angled [PERSON_NAME], enhanced+ skirt, 39"" frame, 14R, 350PRO, lo…"
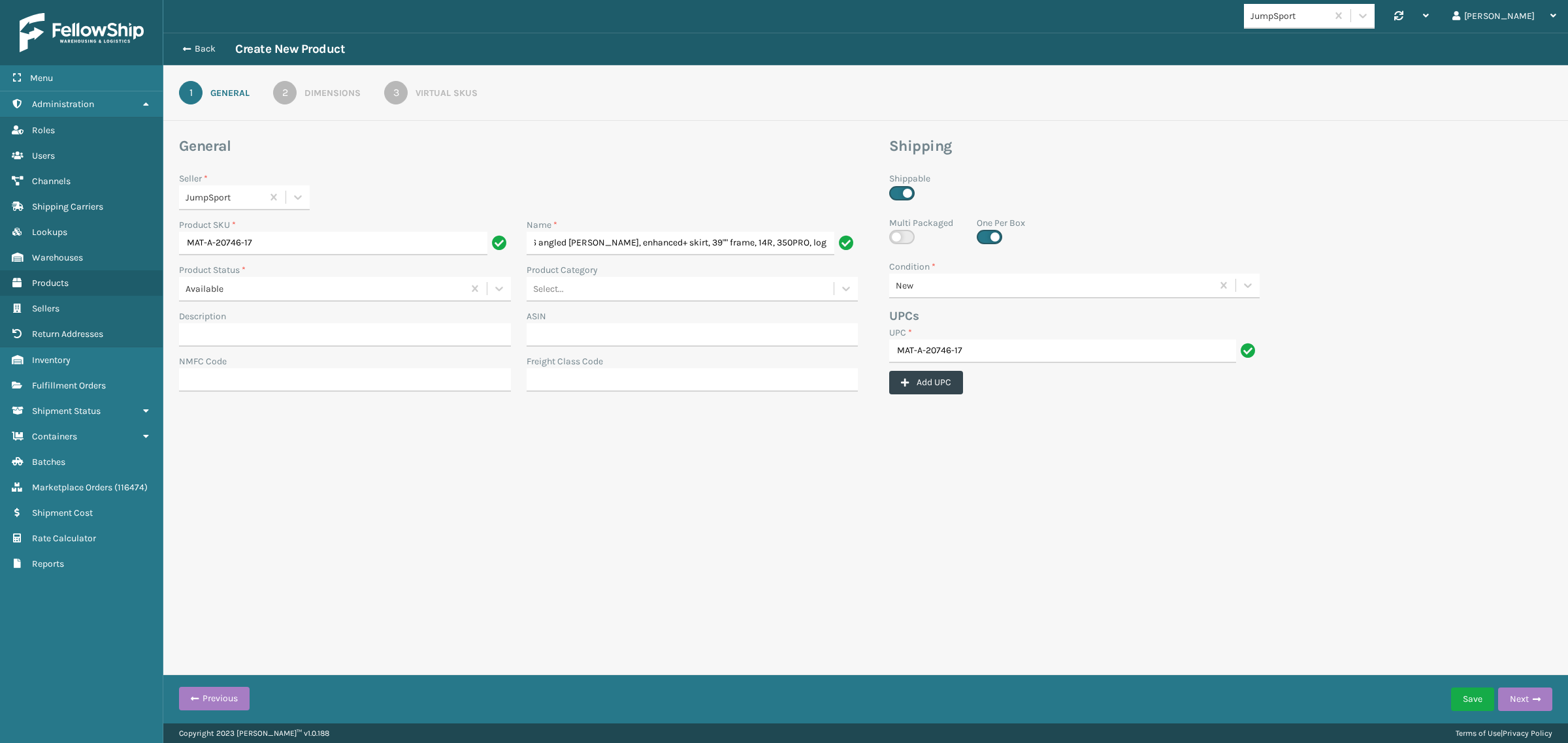
scroll to position [0, 0]
click at [768, 538] on div "JumpSport Synchronise all channels Gil Log Out Back Create New Product 1 Genera…" at bounding box center [866, 362] width 1405 height 724
click at [283, 95] on div "2" at bounding box center [284, 93] width 24 height 24
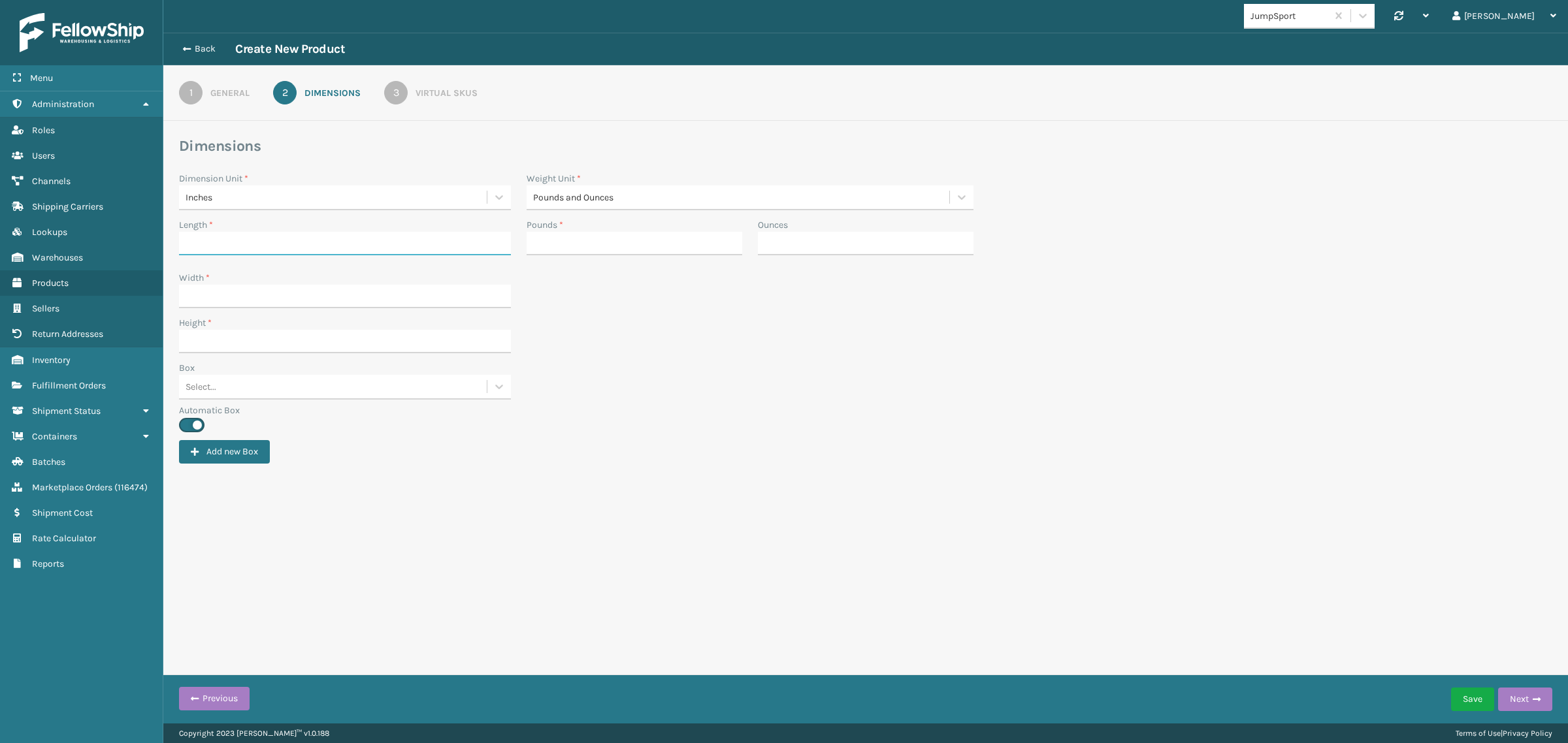
click at [270, 240] on input "Length *" at bounding box center [345, 243] width 332 height 24
paste input "32"
type input "32"
click at [207, 291] on input "Width *" at bounding box center [345, 296] width 332 height 24
paste input "32"
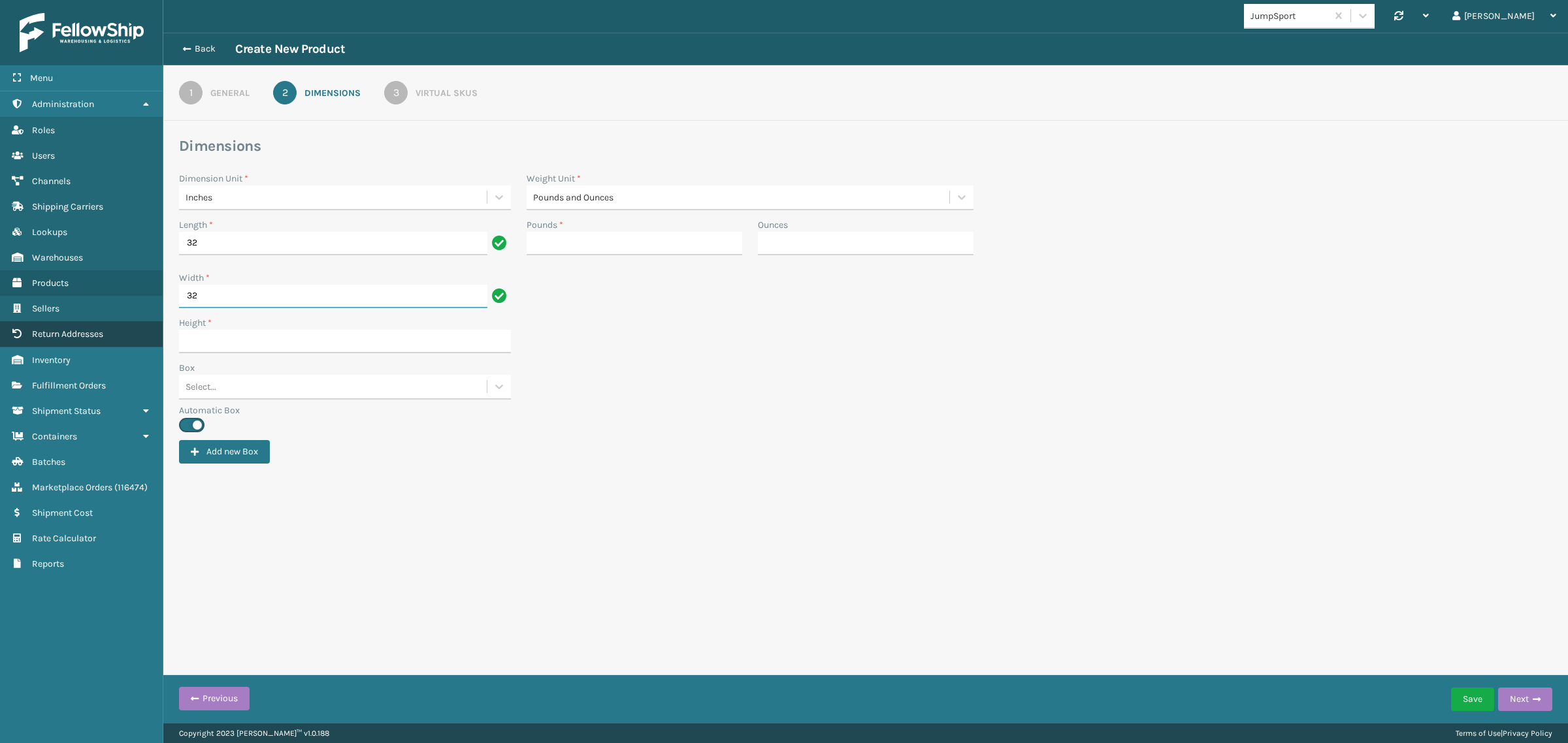
type input "32"
click at [263, 333] on input "Height *" at bounding box center [345, 341] width 332 height 24
paste input "0.01"
type input "0.01"
click at [642, 242] on input "Pounds *" at bounding box center [634, 243] width 215 height 24
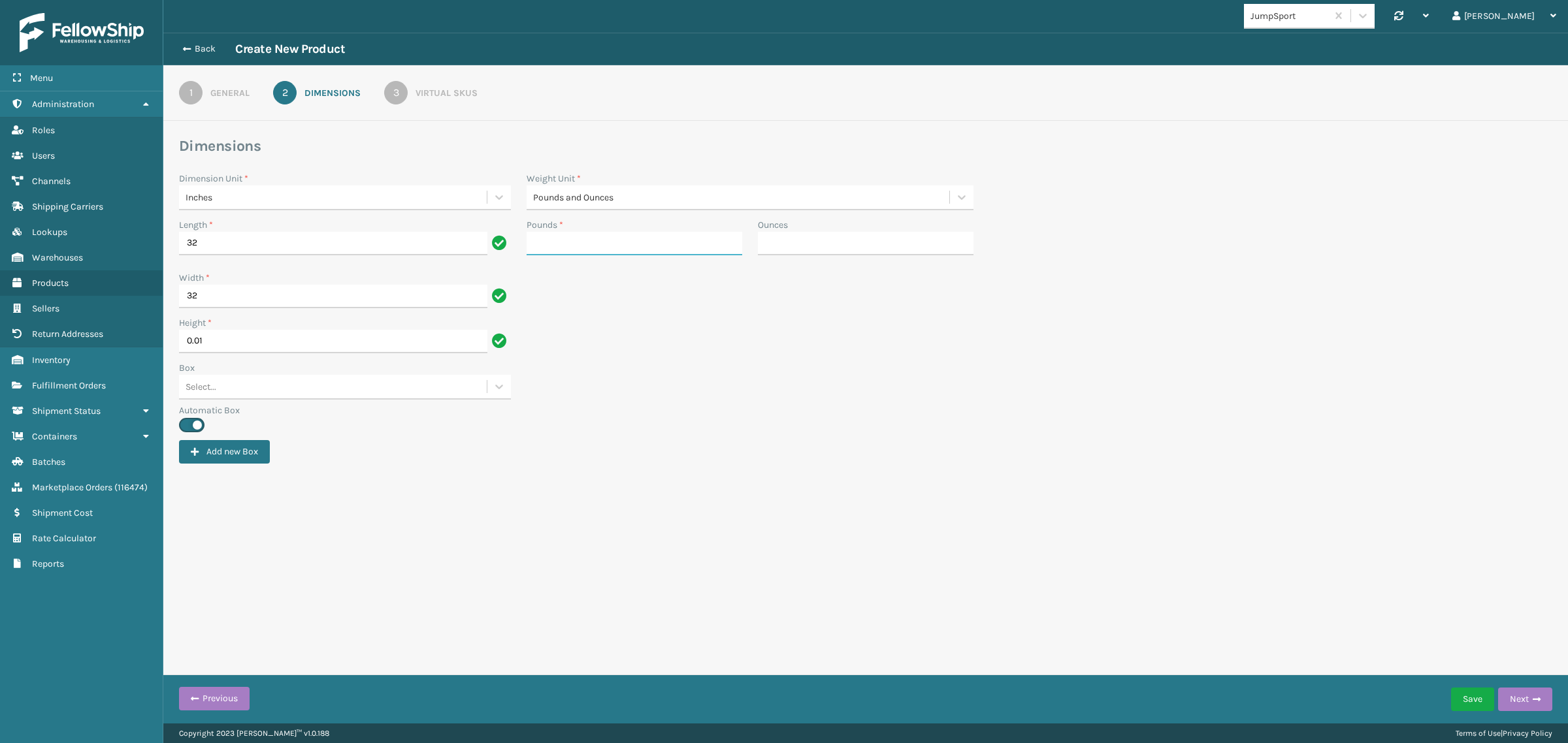
paste input "2.1"
click at [926, 388] on div "Box Select..." at bounding box center [866, 382] width 1389 height 42
type input "2"
type input "1"
click at [417, 93] on div "Virtual SKUs" at bounding box center [447, 93] width 62 height 14
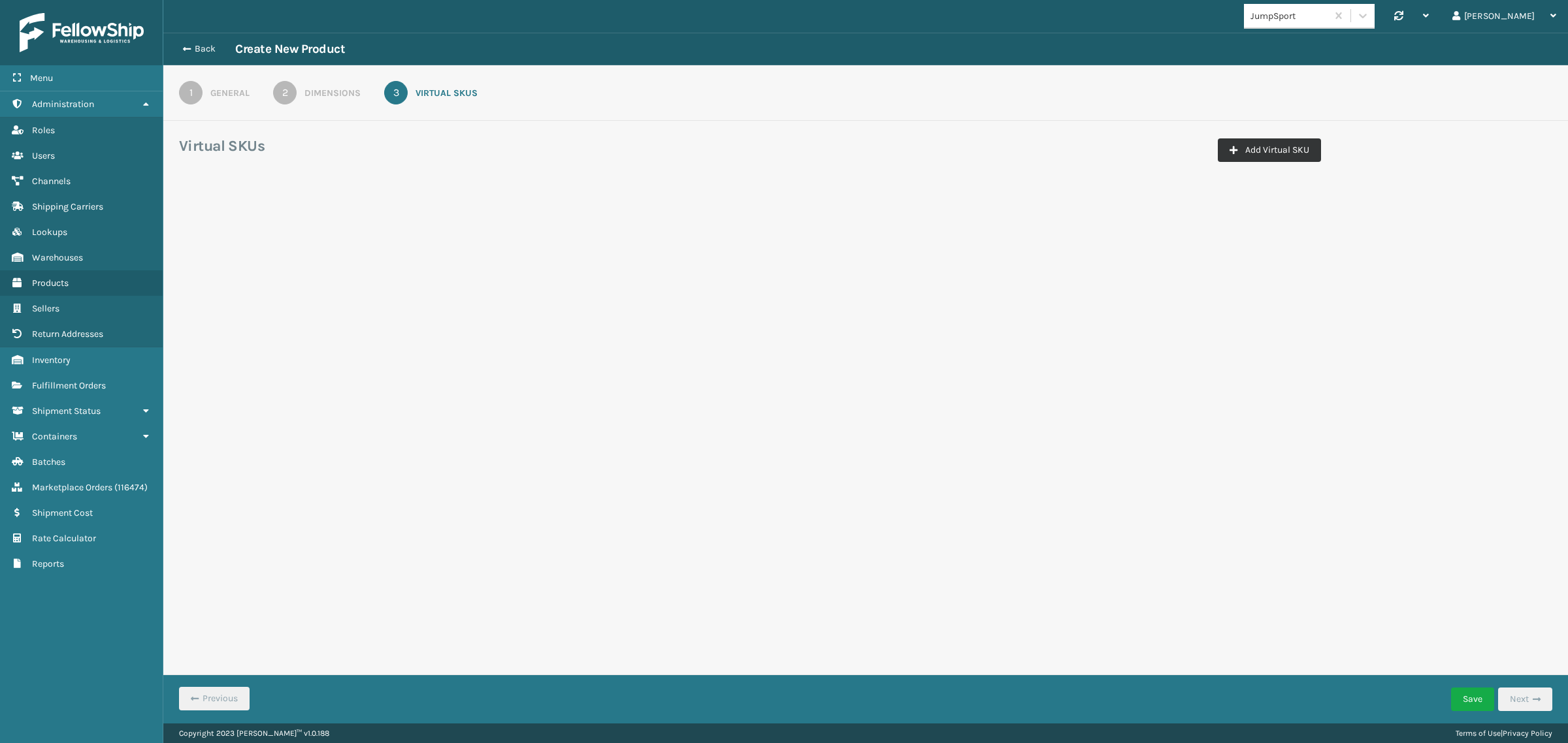
click at [1274, 150] on button "Add Virtual SKU" at bounding box center [1270, 150] width 103 height 24
click at [282, 230] on input "Virtual SKU *" at bounding box center [274, 229] width 175 height 24
paste input "MAT-A-20746-17"
type input "MAT-A-20746-17"
click at [437, 233] on div "Select..." at bounding box center [453, 230] width 150 height 22
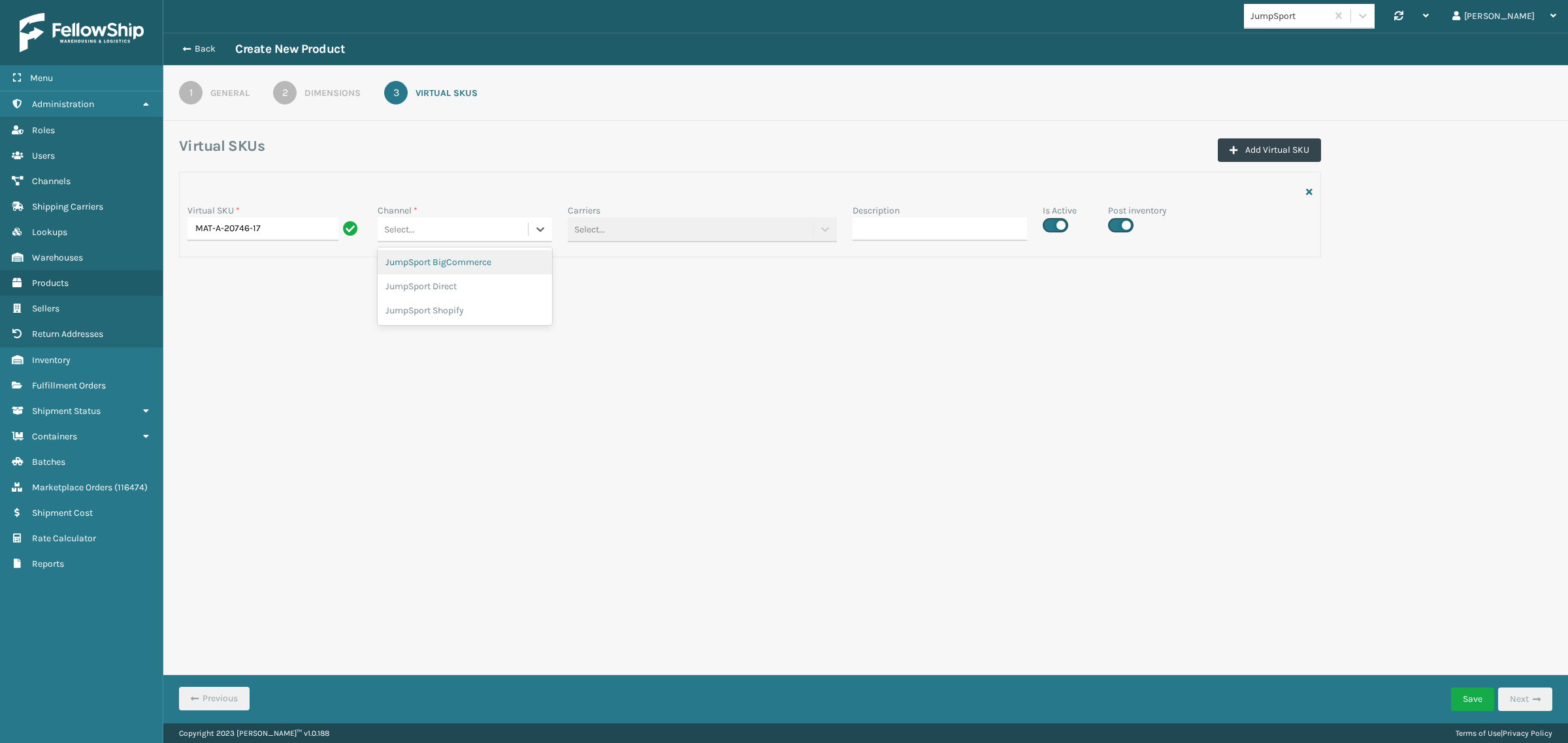
click at [432, 258] on div "JumpSport BigCommerce" at bounding box center [465, 262] width 175 height 24
click at [1242, 150] on button "Add Virtual SKU" at bounding box center [1270, 150] width 103 height 24
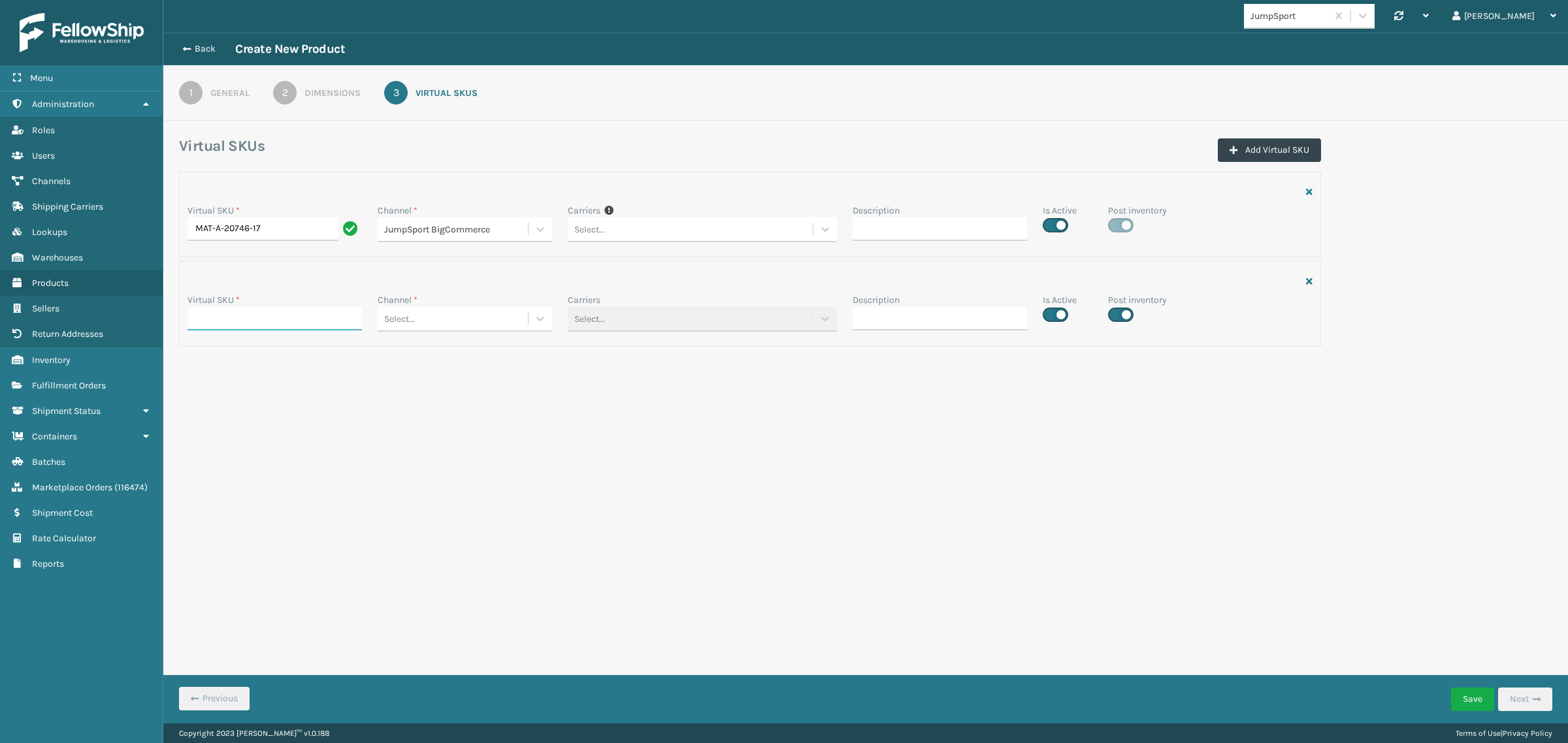
click at [270, 314] on input "Virtual SKU *" at bounding box center [274, 319] width 175 height 24
paste input "MAT-A-20746-17"
type input "MAT-A-20746-17"
click at [469, 240] on div "Select..." at bounding box center [453, 230] width 150 height 22
click at [462, 376] on div "JumpSport Direct" at bounding box center [465, 376] width 175 height 24
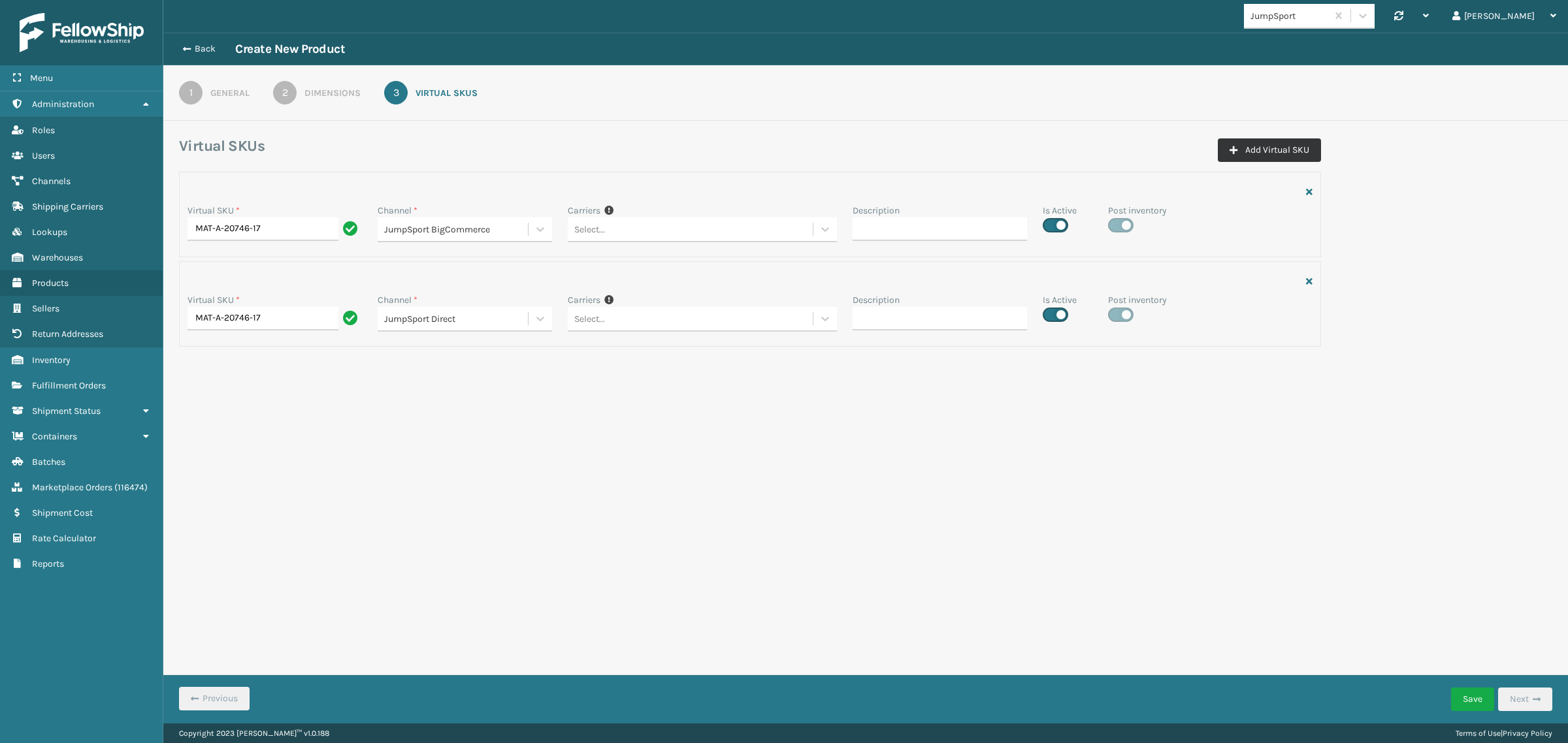
click at [1268, 156] on button "Add Virtual SKU" at bounding box center [1270, 150] width 103 height 24
drag, startPoint x: 242, startPoint y: 405, endPoint x: 252, endPoint y: 406, distance: 10.0
click at [242, 405] on input "Virtual SKU *" at bounding box center [274, 408] width 175 height 24
paste input "MAT-A-20746-17"
type input "MAT-A-20746-17"
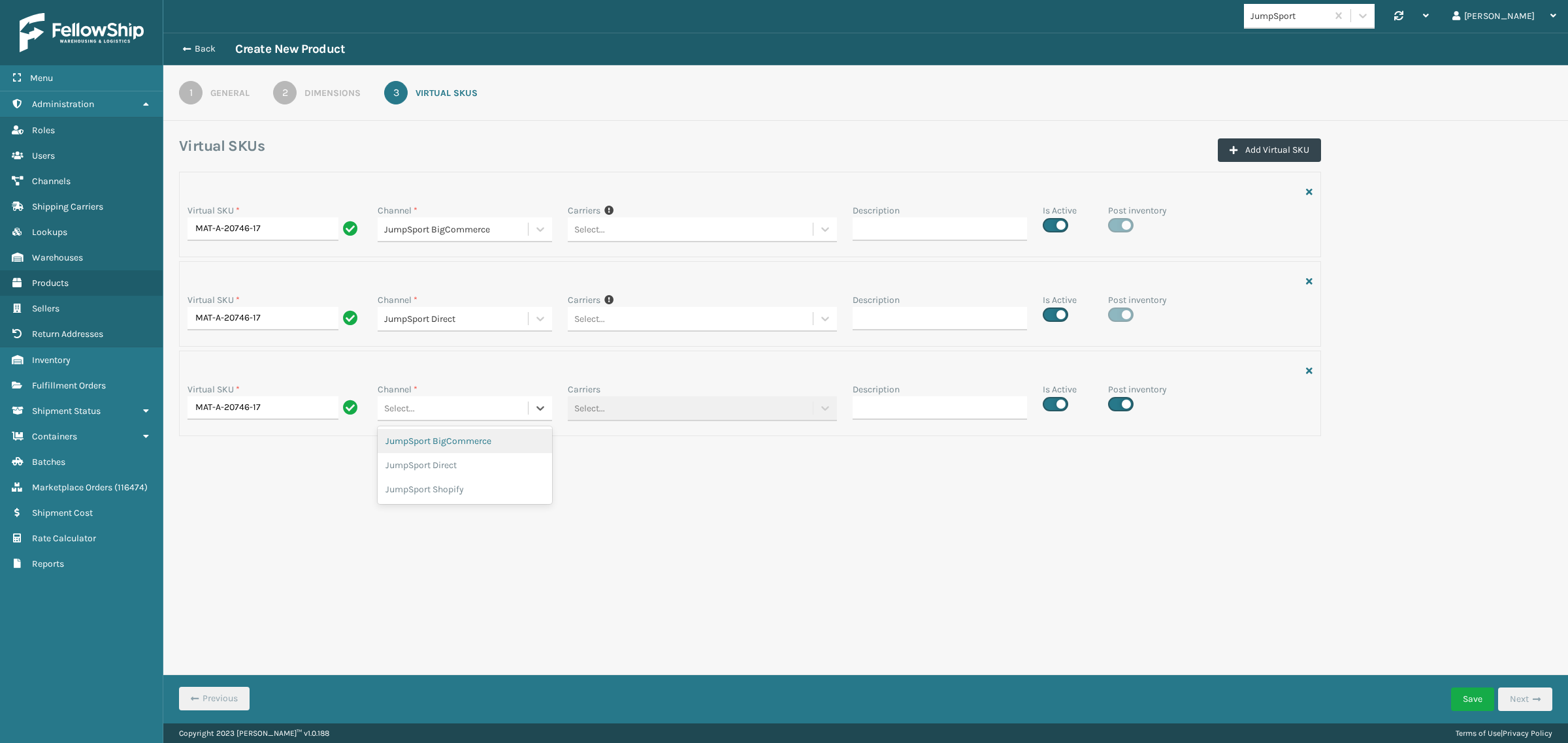
click at [462, 398] on div "Select..." at bounding box center [453, 408] width 150 height 22
click at [455, 502] on div "JumpSport Shopify" at bounding box center [465, 490] width 175 height 24
click at [190, 85] on div "1" at bounding box center [190, 93] width 24 height 24
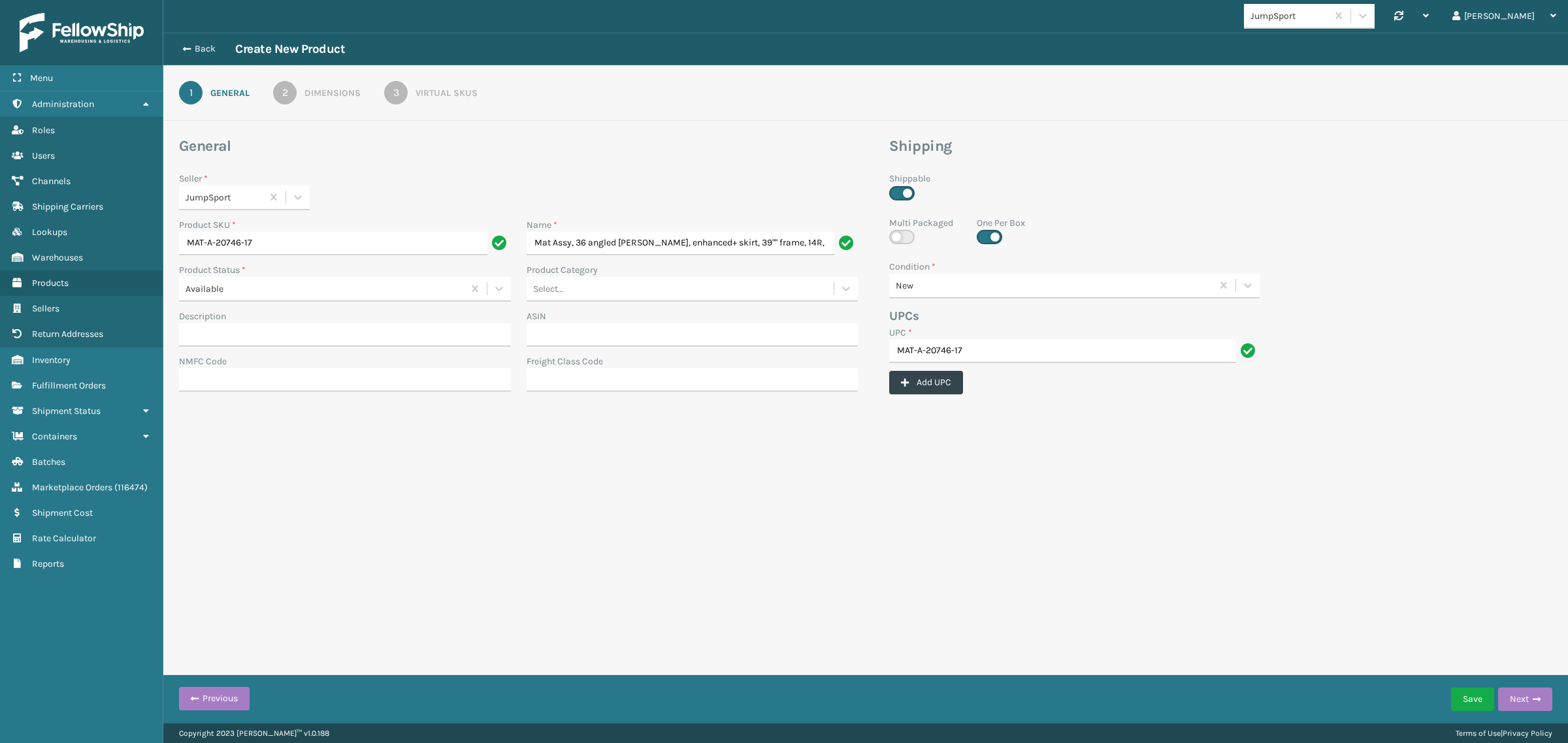
click at [412, 96] on link "3 Virtual SKUs" at bounding box center [431, 93] width 141 height 24
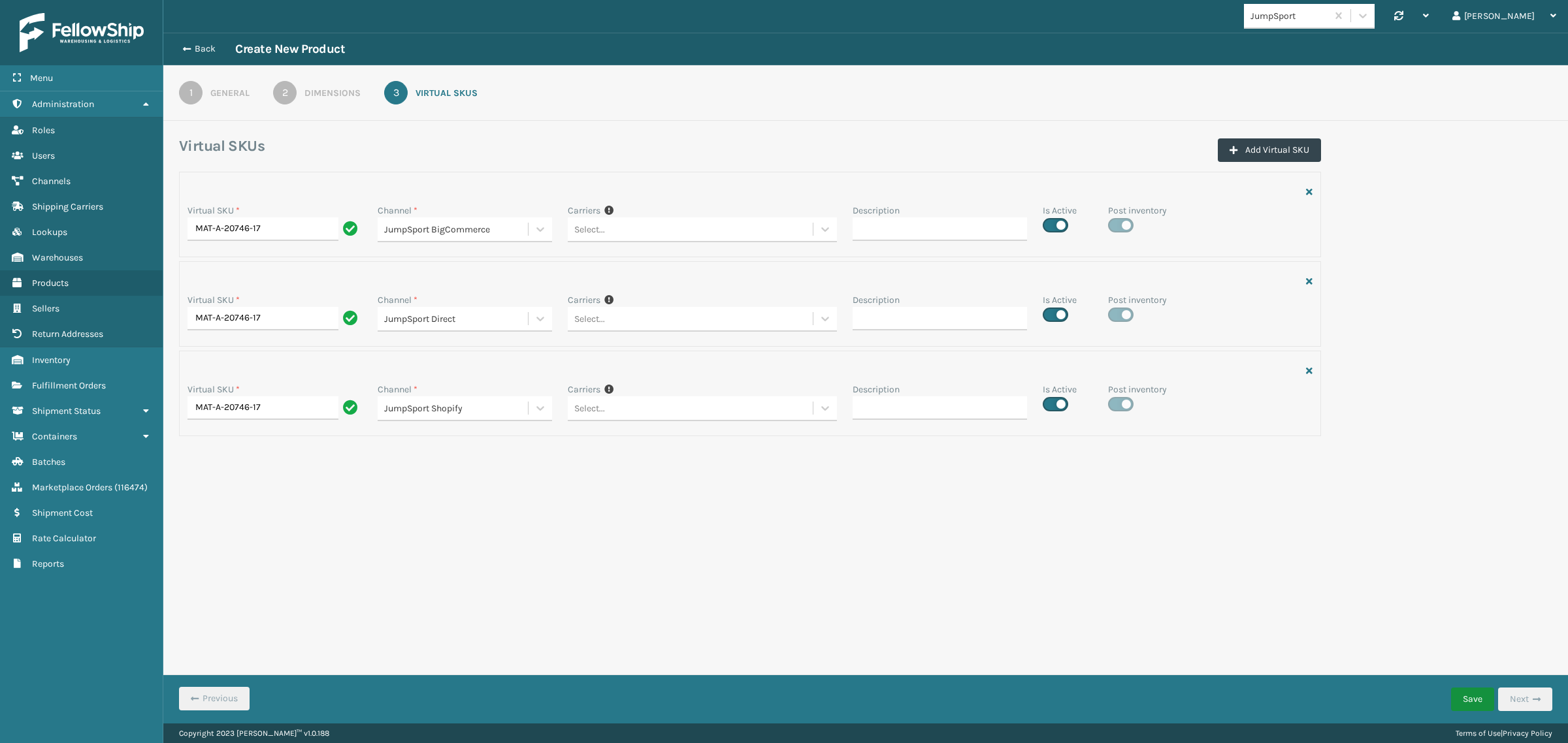
click at [1475, 693] on button "Save" at bounding box center [1472, 699] width 43 height 24
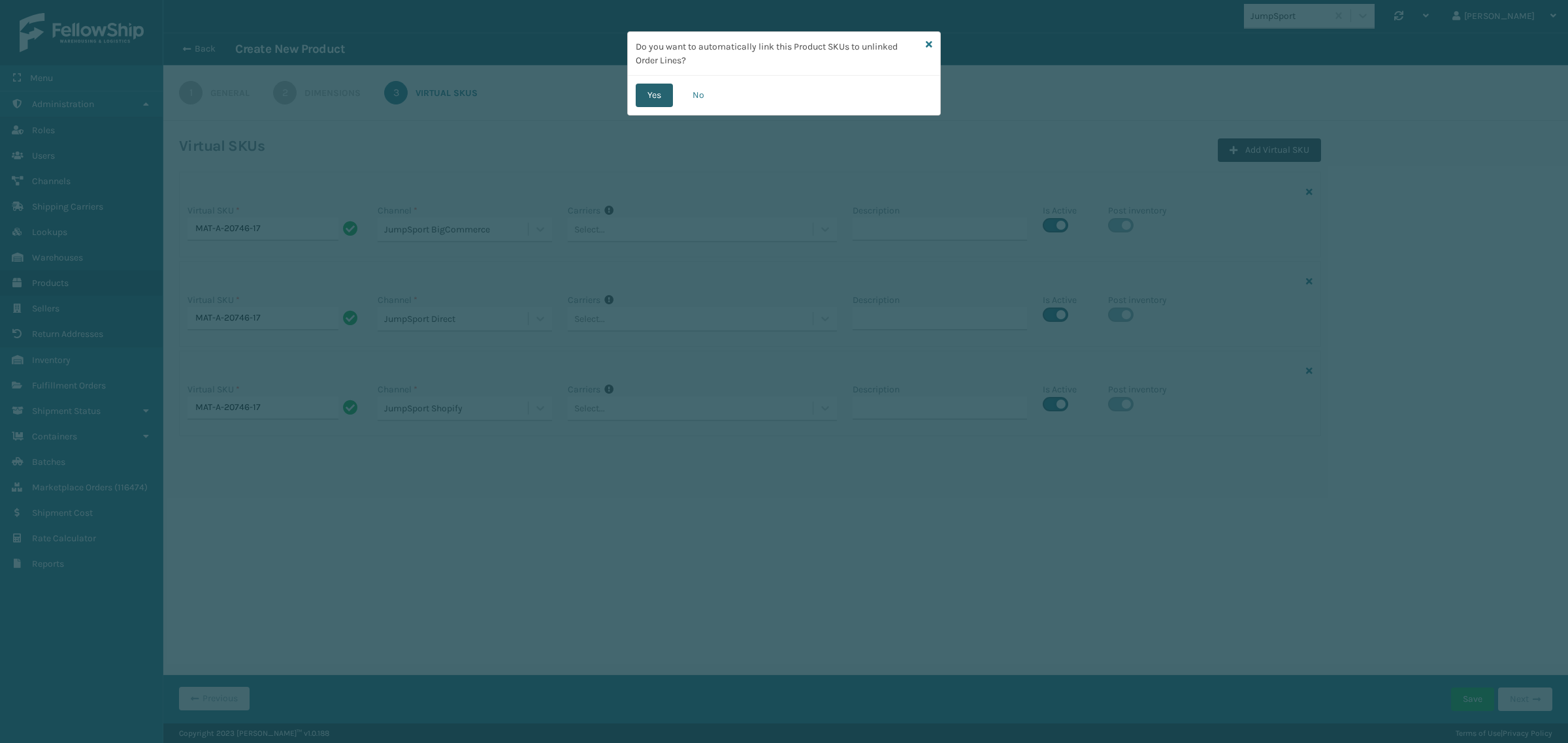
click at [641, 91] on button "Yes" at bounding box center [654, 95] width 37 height 24
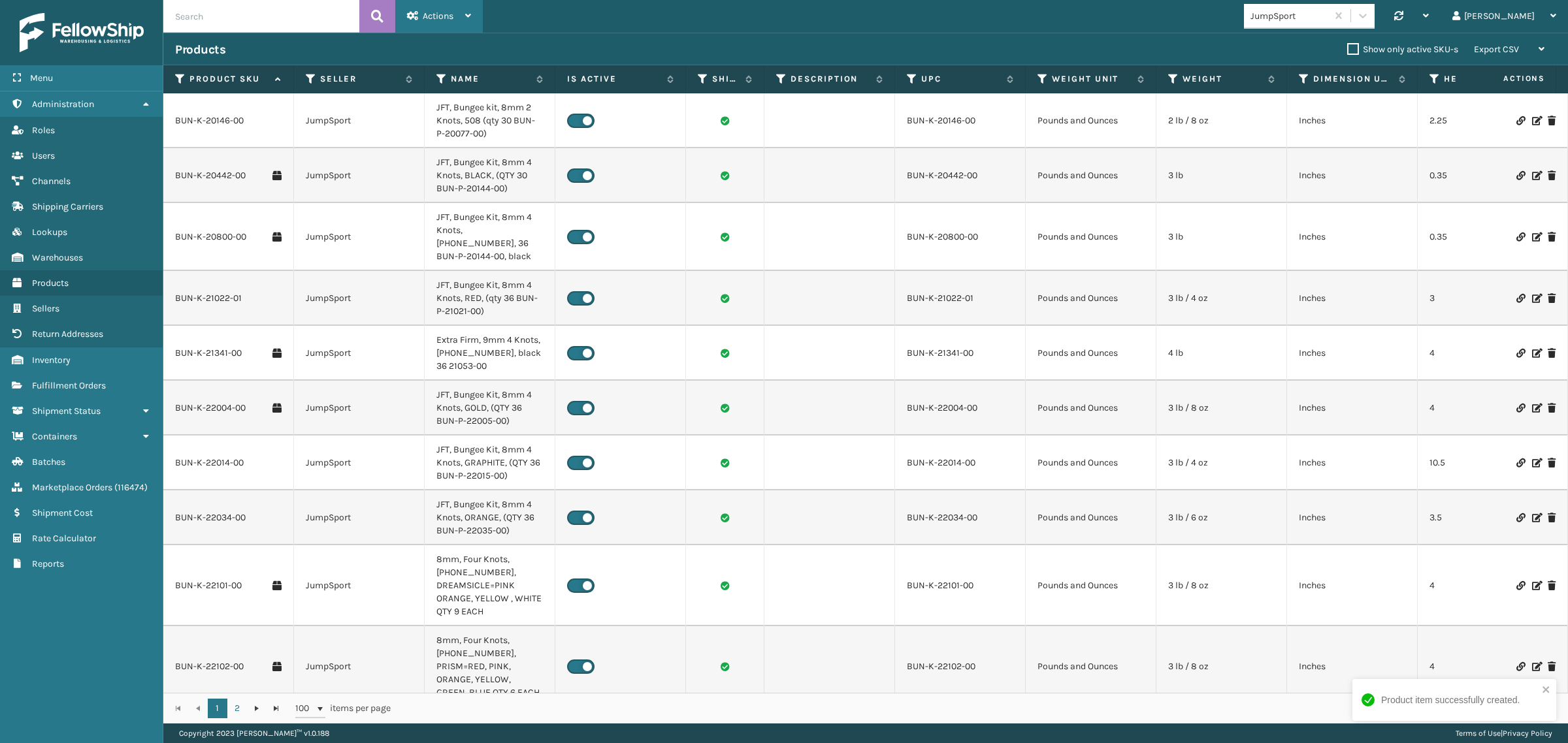
click at [451, 13] on span "Actions" at bounding box center [438, 16] width 31 height 11
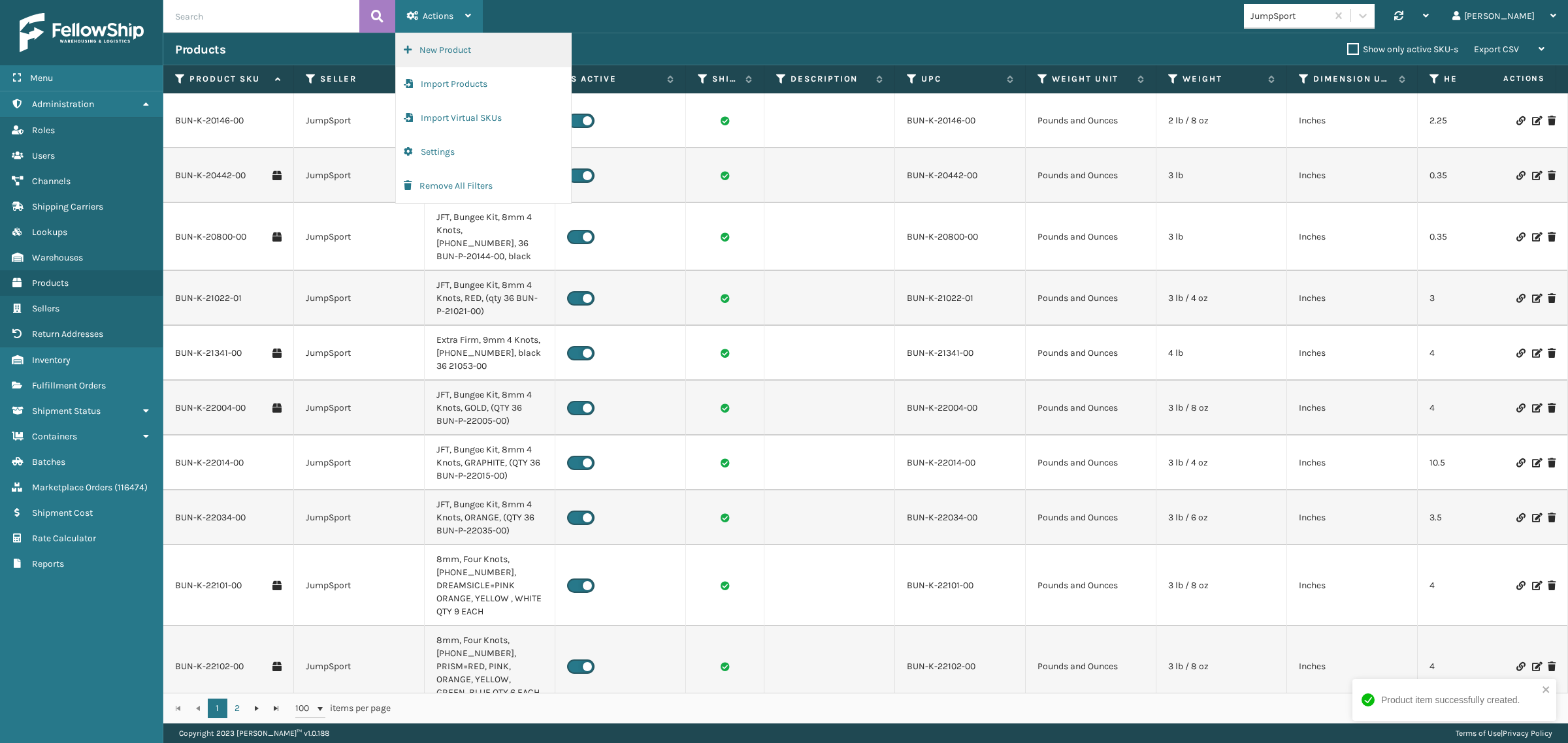
click at [455, 51] on button "New Product" at bounding box center [483, 50] width 175 height 34
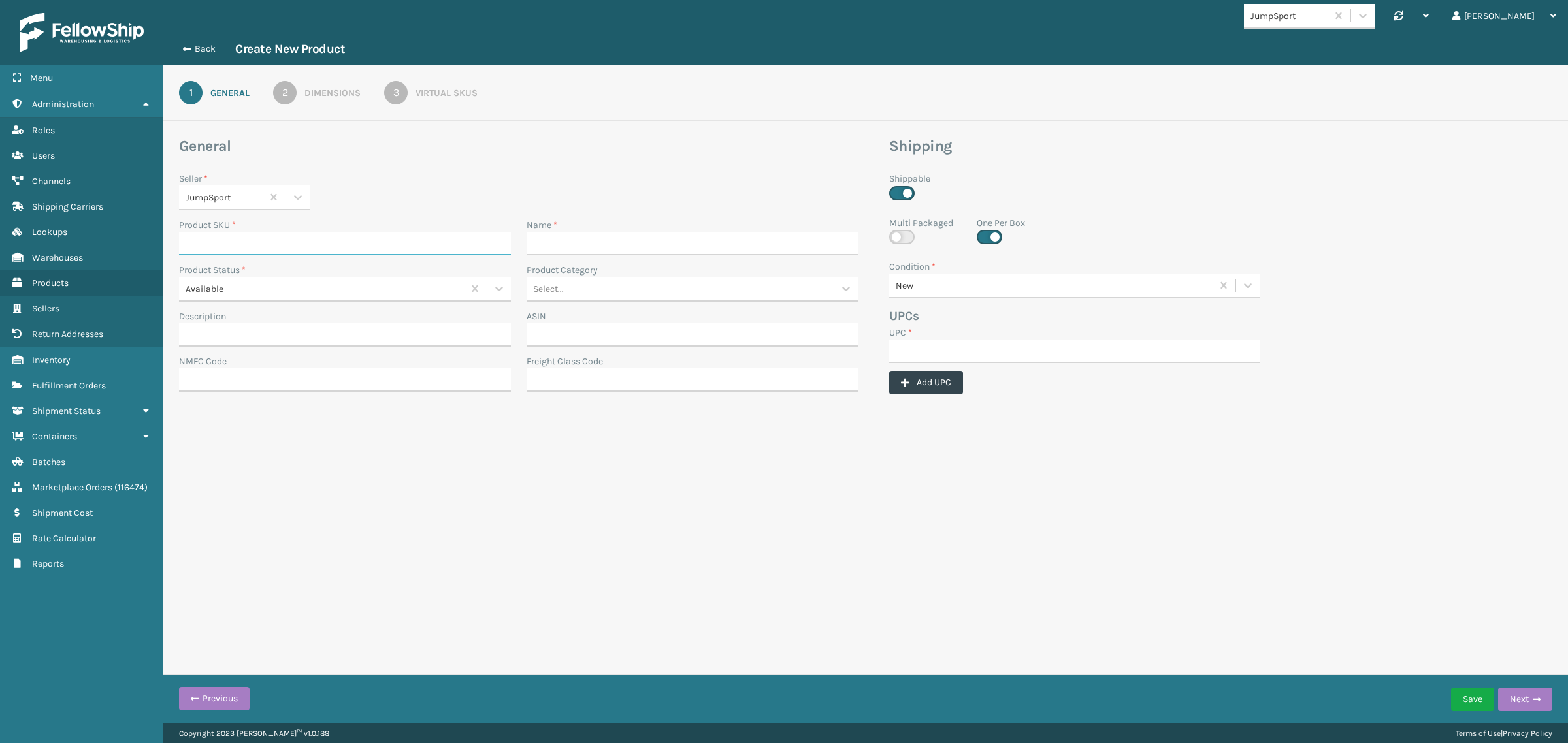
click at [230, 238] on input "Product SKU *" at bounding box center [345, 243] width 332 height 24
paste input "MAT-A-22092-00"
type input "MAT-A-22092-00"
click at [915, 355] on input "UPC *" at bounding box center [1075, 351] width 371 height 24
paste input "MAT-A-22092-00"
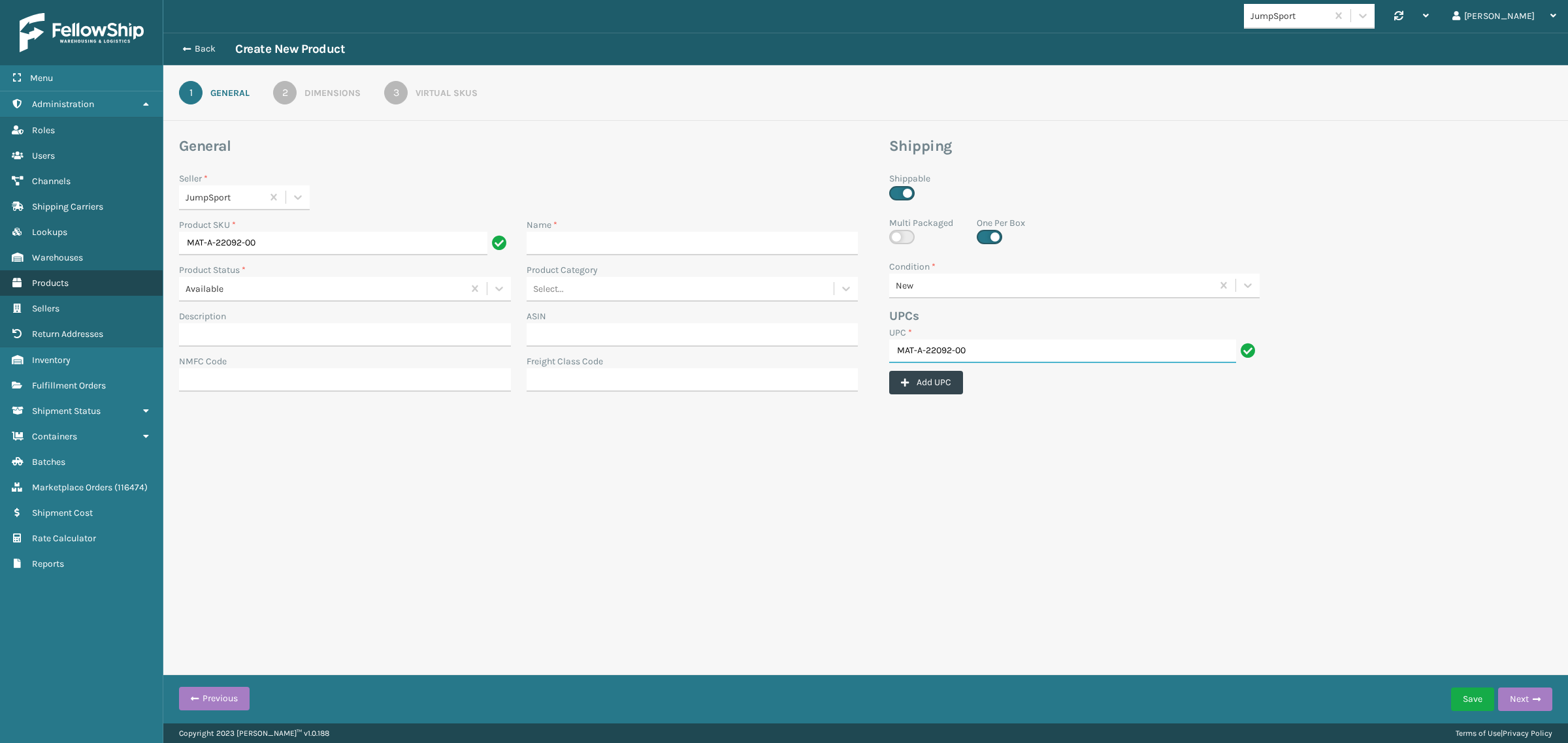
type input "MAT-A-22092-00"
click at [560, 239] on input "Name *" at bounding box center [692, 243] width 332 height 24
paste input "JFT, Mat Assy, 30 angled bungee con, enhanced petal, M250"
type input "JFT, Mat Assy, 30 angled bungee con, enhanced petal, M250"
click at [749, 497] on div "JumpSport Synchronise all channels Gil Log Out Back Create New Product 1 Genera…" at bounding box center [866, 362] width 1405 height 724
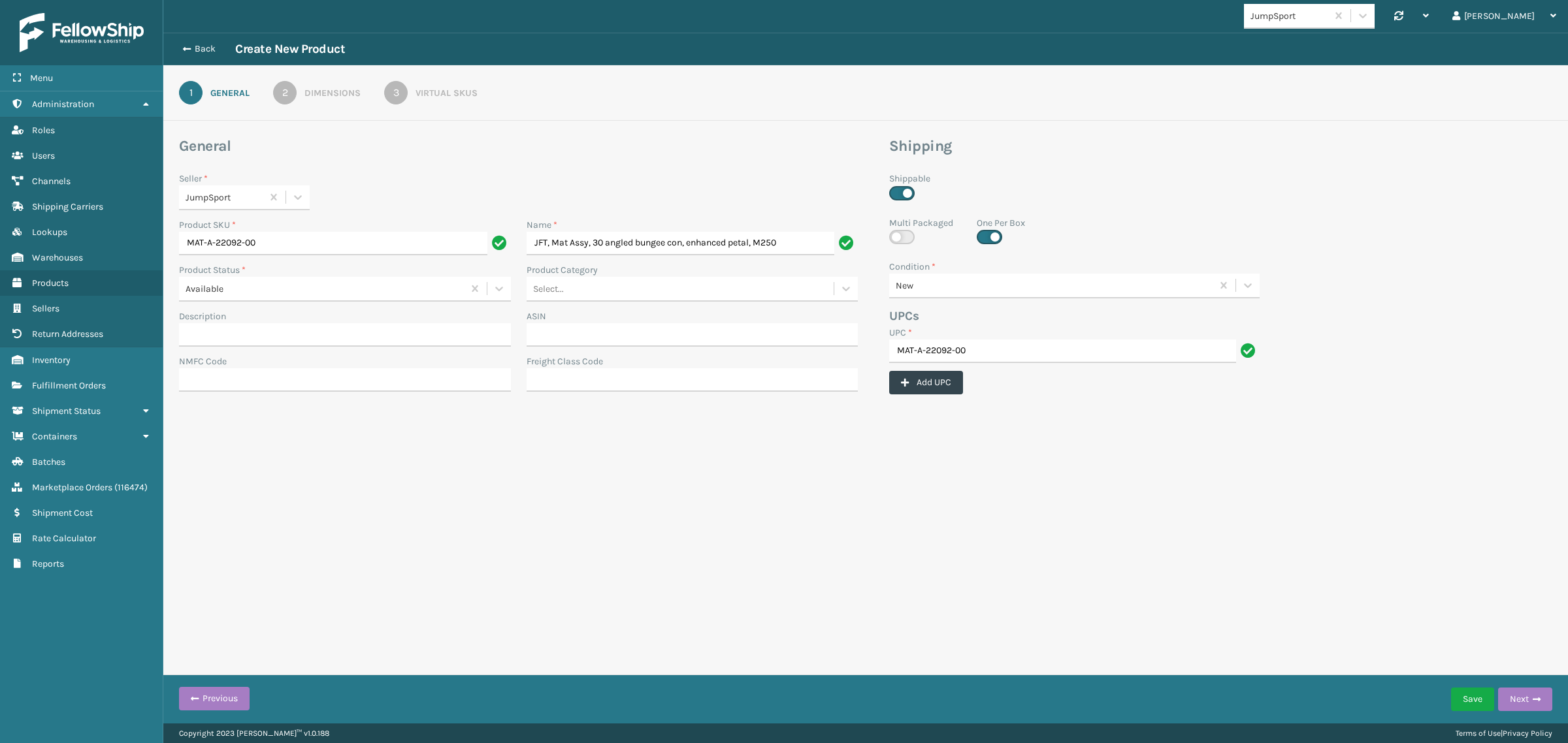
click at [286, 95] on div "2" at bounding box center [284, 93] width 24 height 24
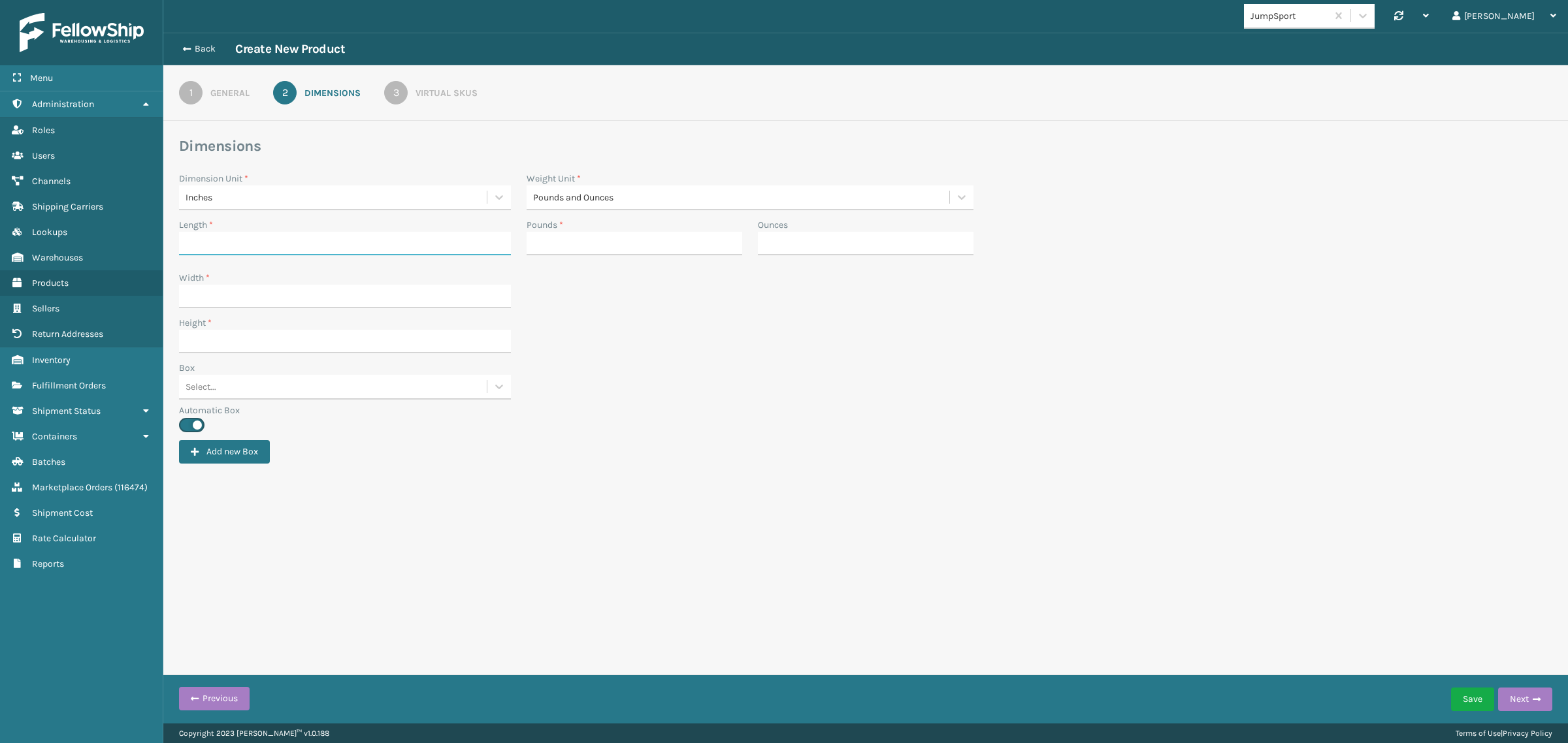
click at [226, 237] on input "Length *" at bounding box center [345, 243] width 332 height 24
paste input "33"
type input "33"
click at [275, 291] on input "Width *" at bounding box center [345, 296] width 332 height 24
paste input "34"
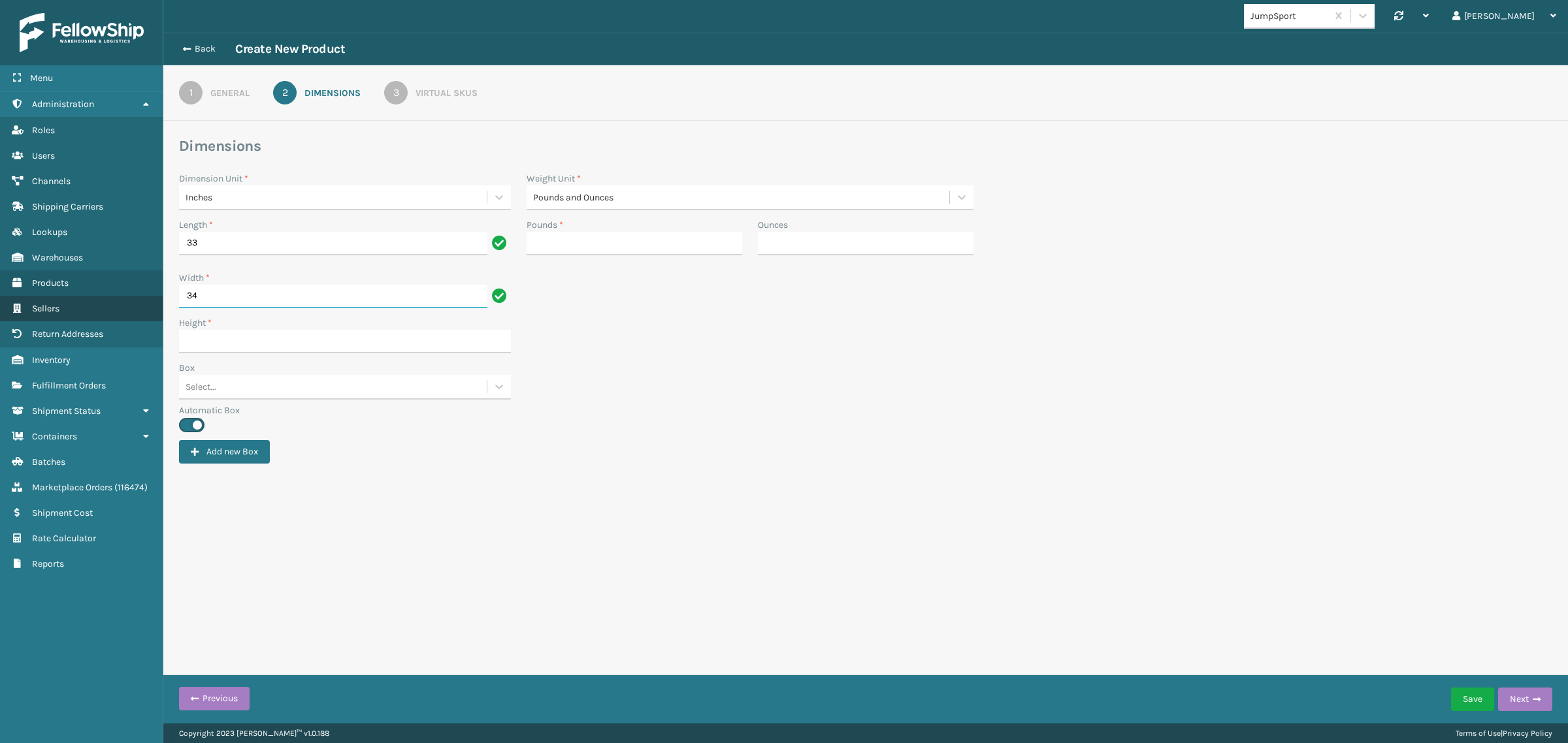
type input "34"
click at [299, 332] on input "Height *" at bounding box center [345, 341] width 332 height 24
paste input "0.01"
type input "0.01"
click at [598, 248] on input "Pounds *" at bounding box center [634, 243] width 215 height 24
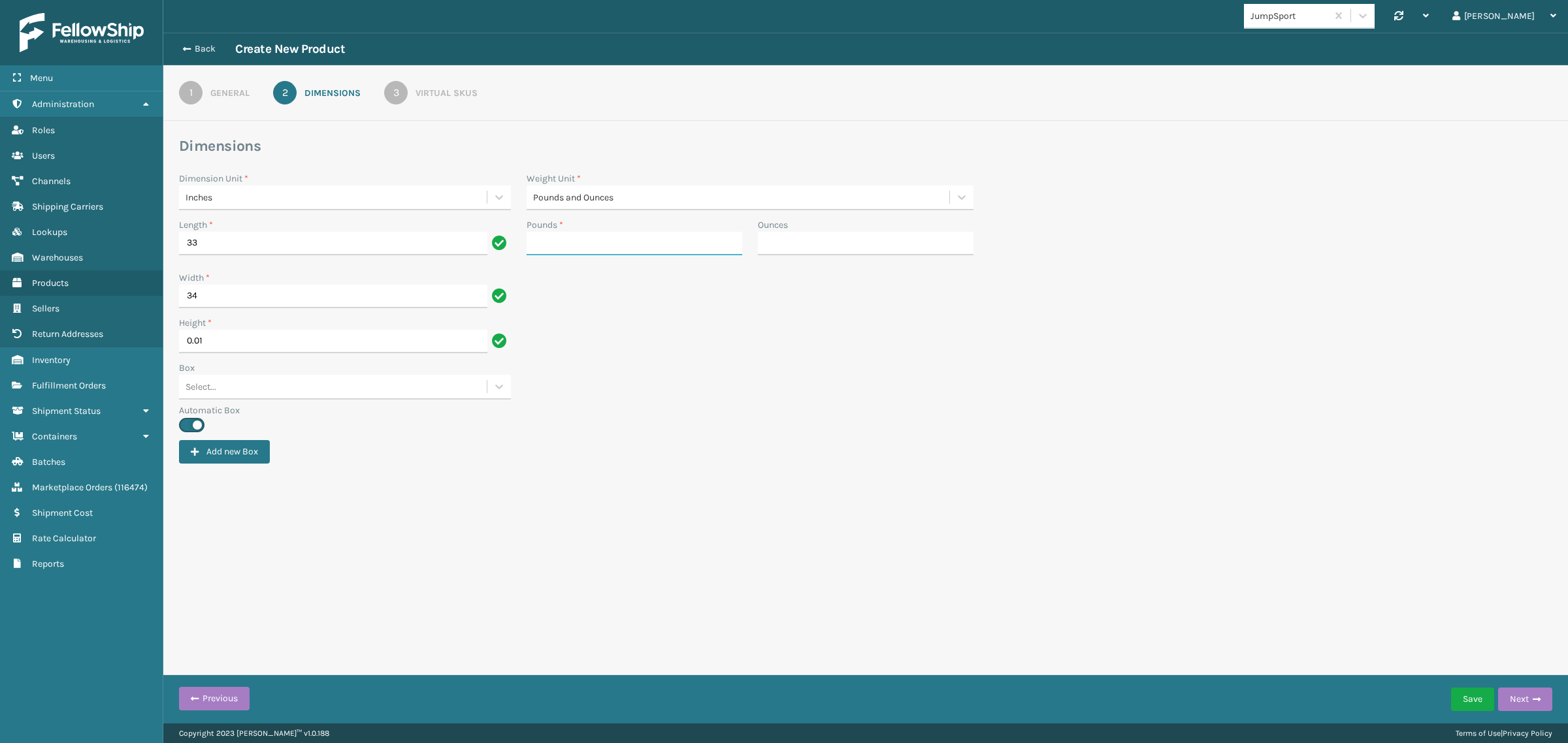
paste input "2"
type input "2"
click at [942, 411] on label "Automatic Box" at bounding box center [866, 410] width 1373 height 14
click at [399, 83] on div "3" at bounding box center [396, 93] width 24 height 24
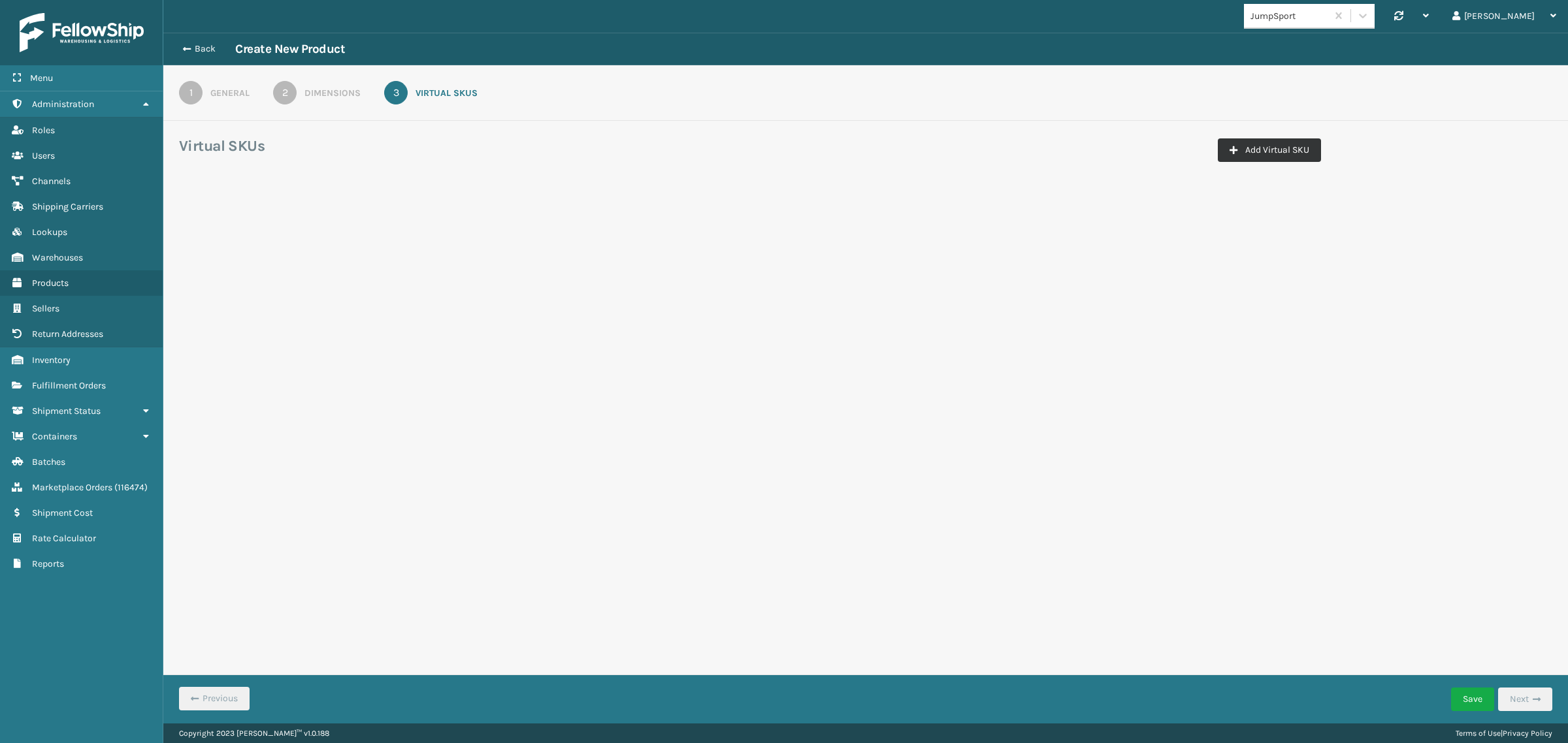
click at [1283, 154] on button "Add Virtual SKU" at bounding box center [1270, 150] width 103 height 24
click at [260, 230] on input "Virtual SKU *" at bounding box center [274, 229] width 175 height 24
paste input "MAT-A-22092-00"
type input "MAT-A-22092-00"
click at [471, 235] on div "Select..." at bounding box center [453, 230] width 150 height 22
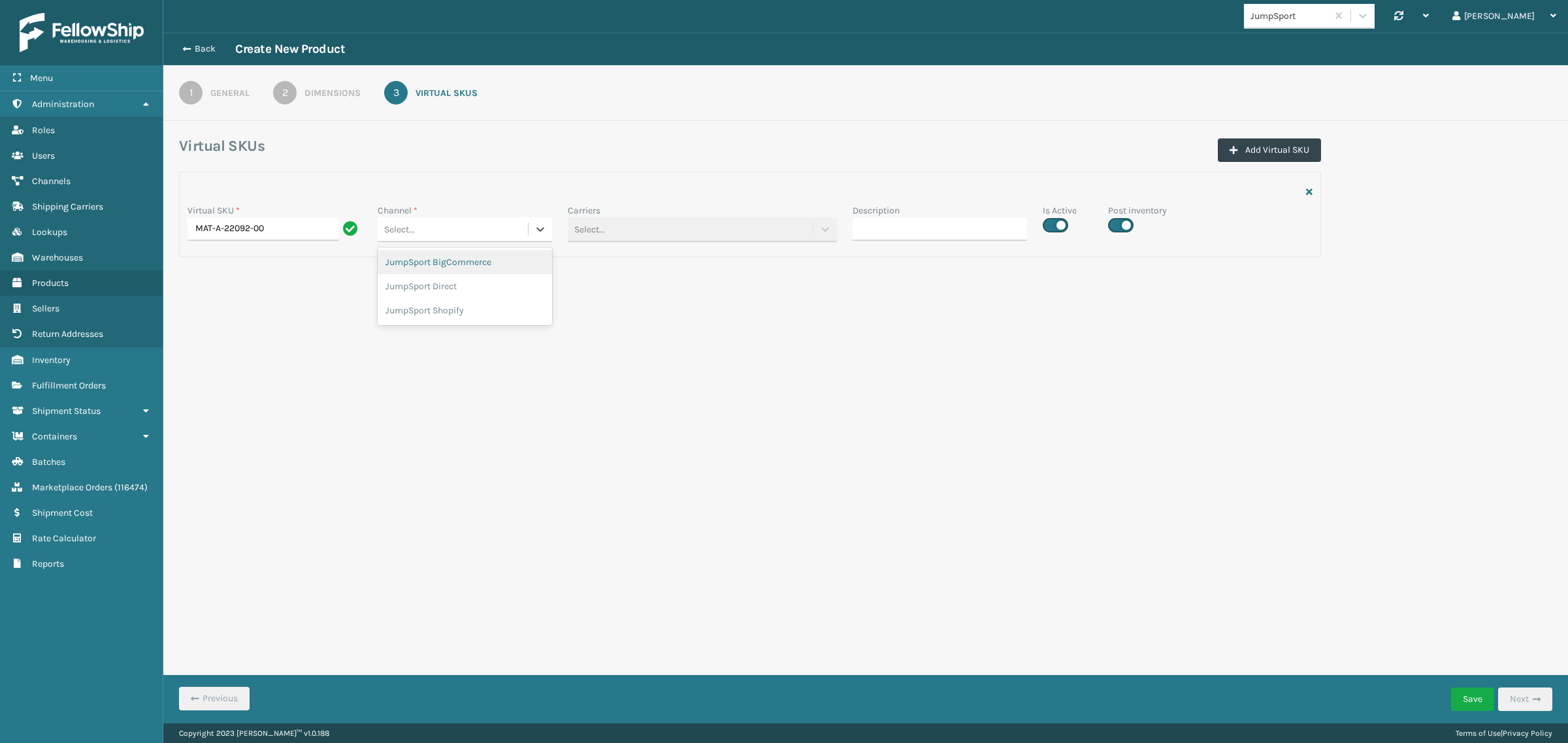
click at [468, 260] on div "JumpSport BigCommerce" at bounding box center [465, 262] width 175 height 24
click at [1230, 144] on button "Add Virtual SKU" at bounding box center [1270, 150] width 103 height 24
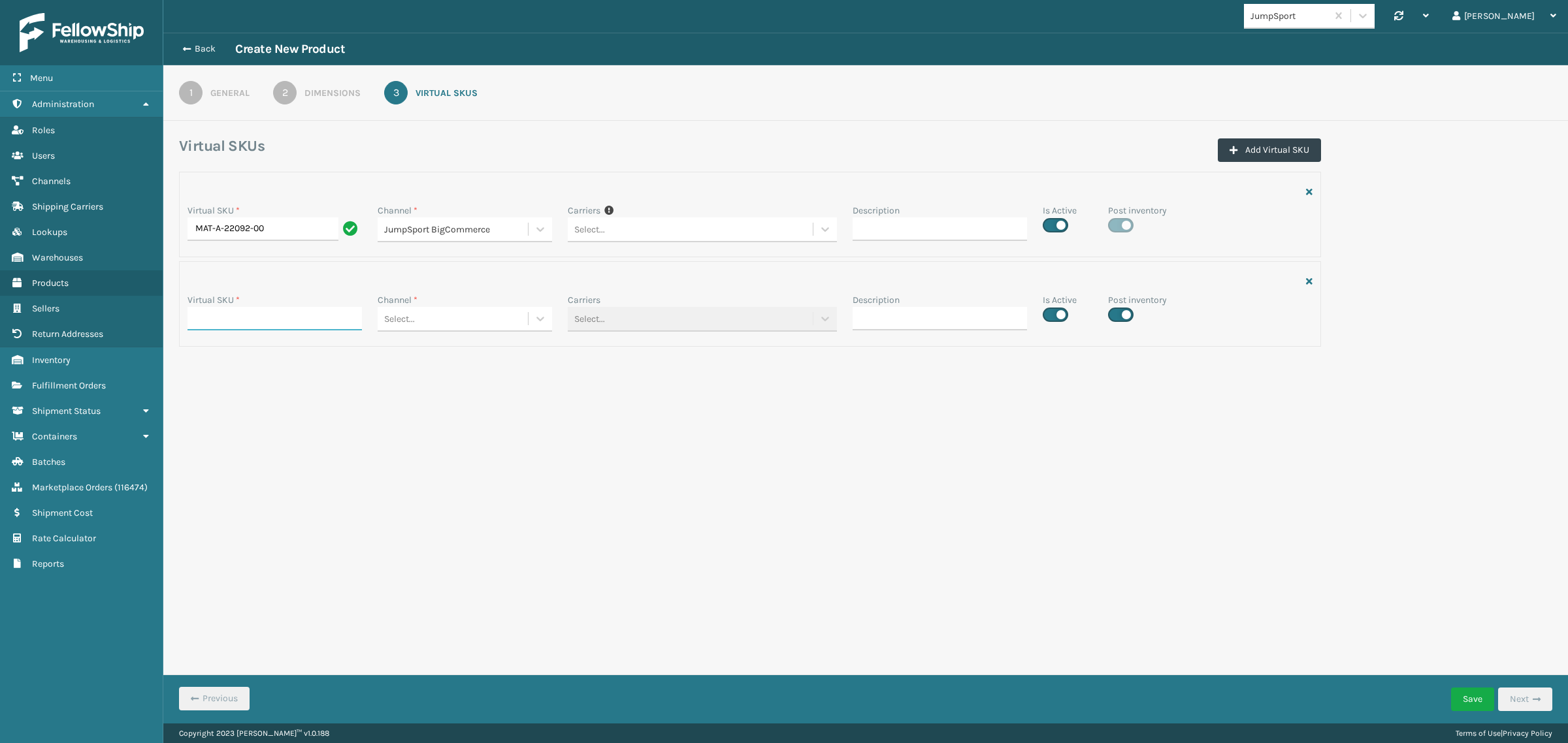
click at [233, 314] on input "Virtual SKU *" at bounding box center [274, 319] width 175 height 24
click at [239, 319] on input "Virtual SKU *" at bounding box center [274, 319] width 175 height 24
paste input "MAT-A-22092-00"
type input "MAT-A-22092-00"
click at [453, 320] on div "Select..." at bounding box center [453, 319] width 150 height 22
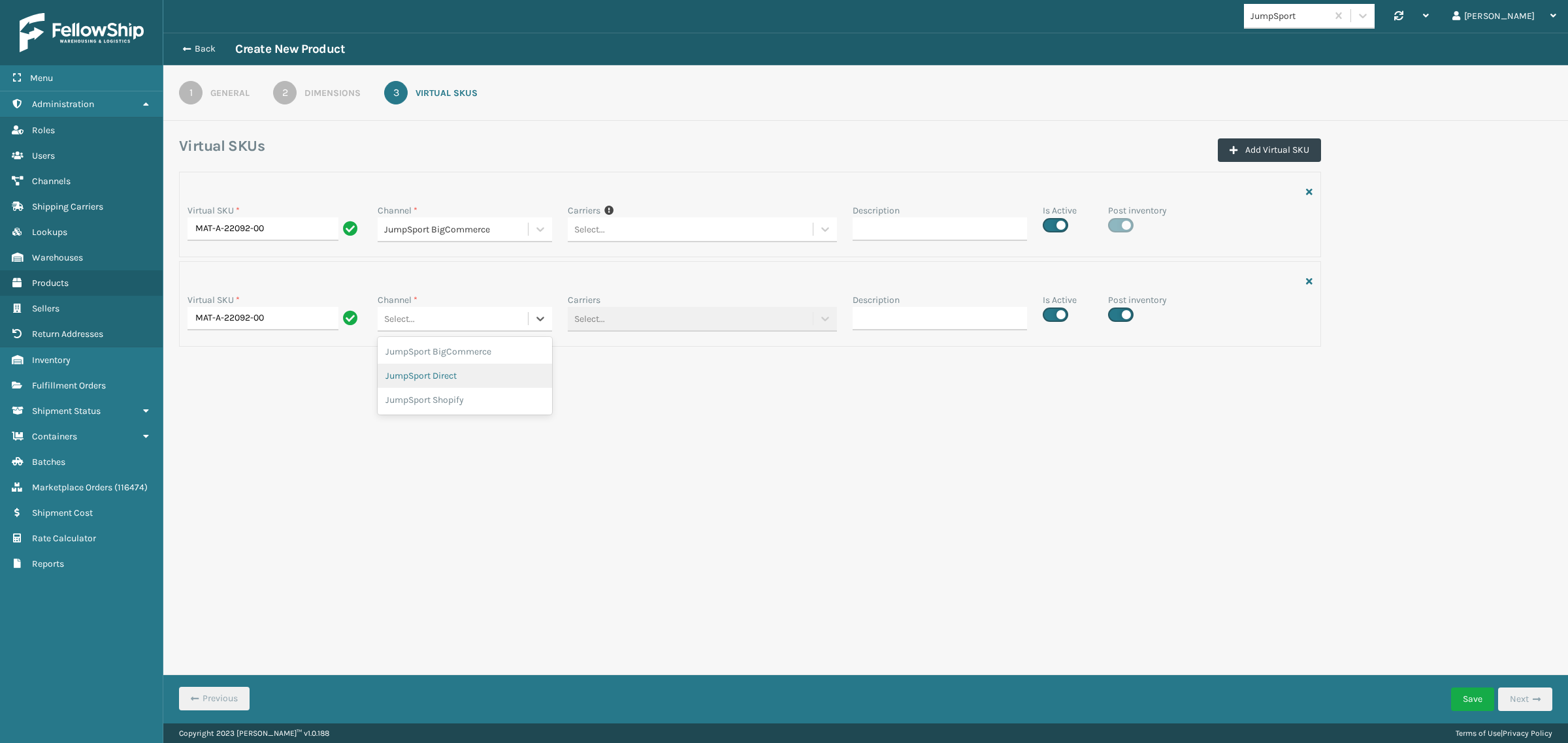
click at [454, 371] on div "JumpSport Direct" at bounding box center [465, 376] width 175 height 24
click at [1279, 154] on button "Add Virtual SKU" at bounding box center [1270, 150] width 103 height 24
click at [256, 413] on input "Virtual SKU *" at bounding box center [274, 408] width 175 height 24
paste input "MAT-A-22092-00"
type input "MAT-A-22092-00"
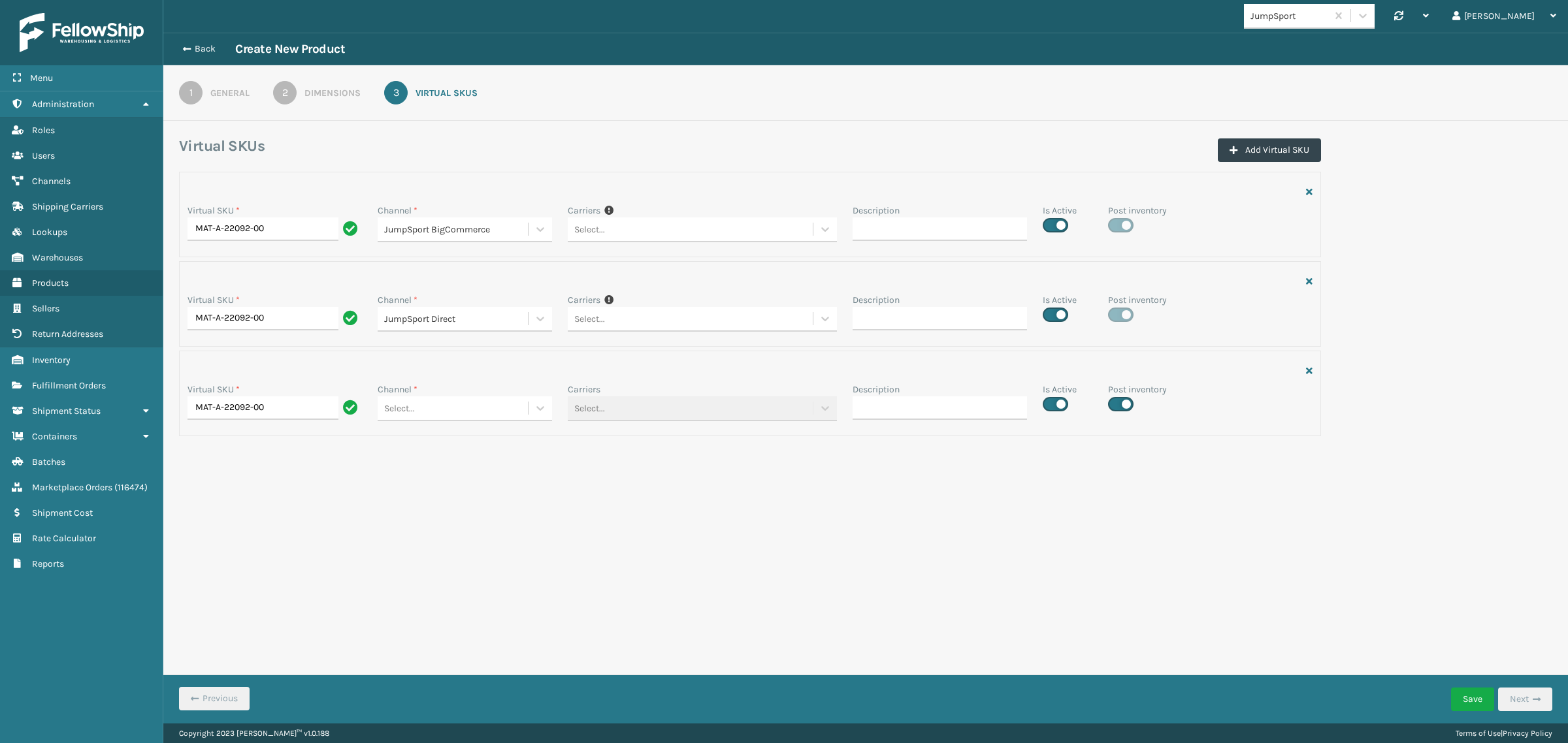
click at [430, 240] on div "Select..." at bounding box center [453, 230] width 150 height 22
click at [425, 485] on div "JumpSport Shopify" at bounding box center [465, 490] width 175 height 24
click at [698, 501] on div "JumpSport Synchronise all channels Gil Log Out Back Create New Product 1 Genera…" at bounding box center [866, 362] width 1405 height 724
click at [192, 83] on div "1" at bounding box center [190, 93] width 24 height 24
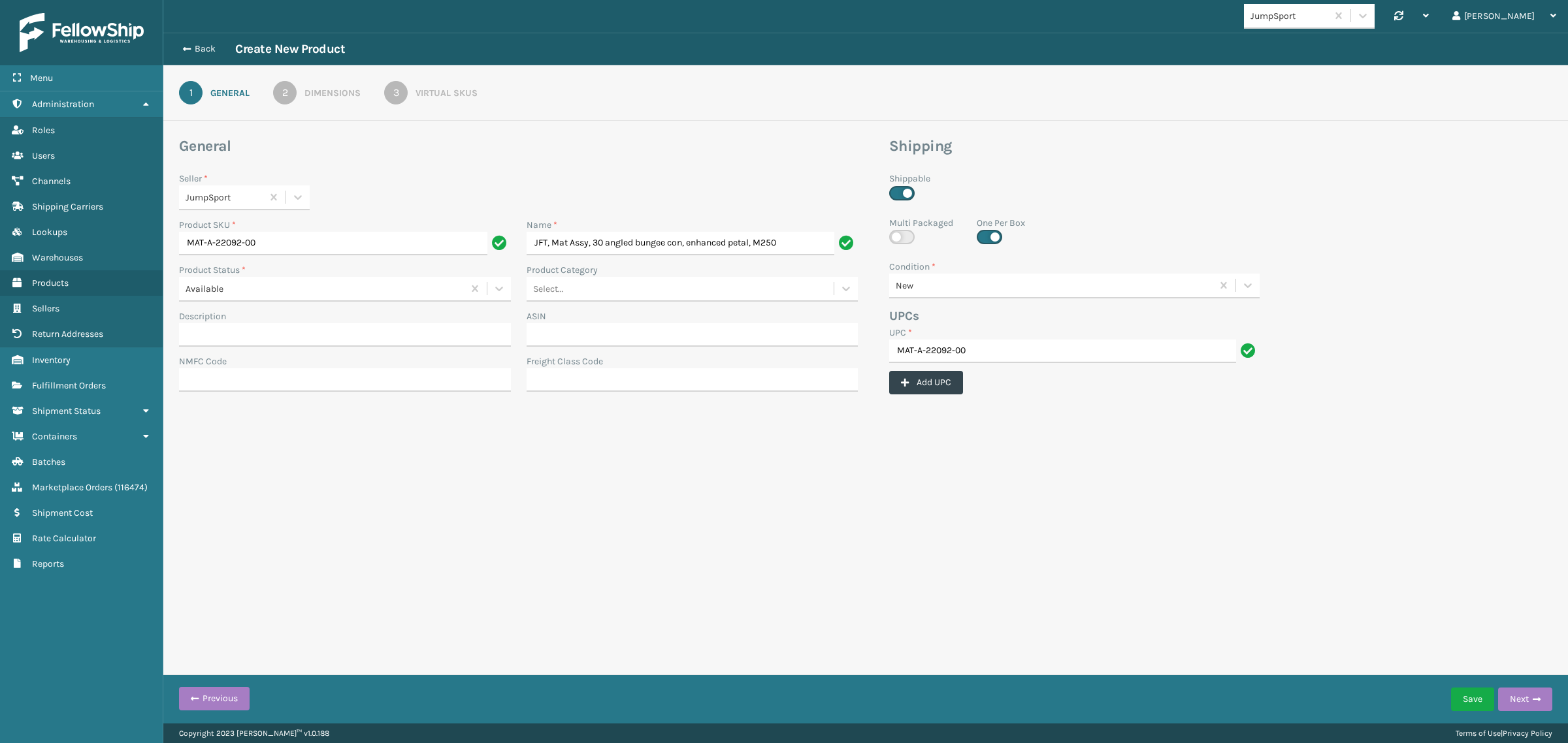
click at [409, 95] on link "3 Virtual SKUs" at bounding box center [431, 93] width 141 height 24
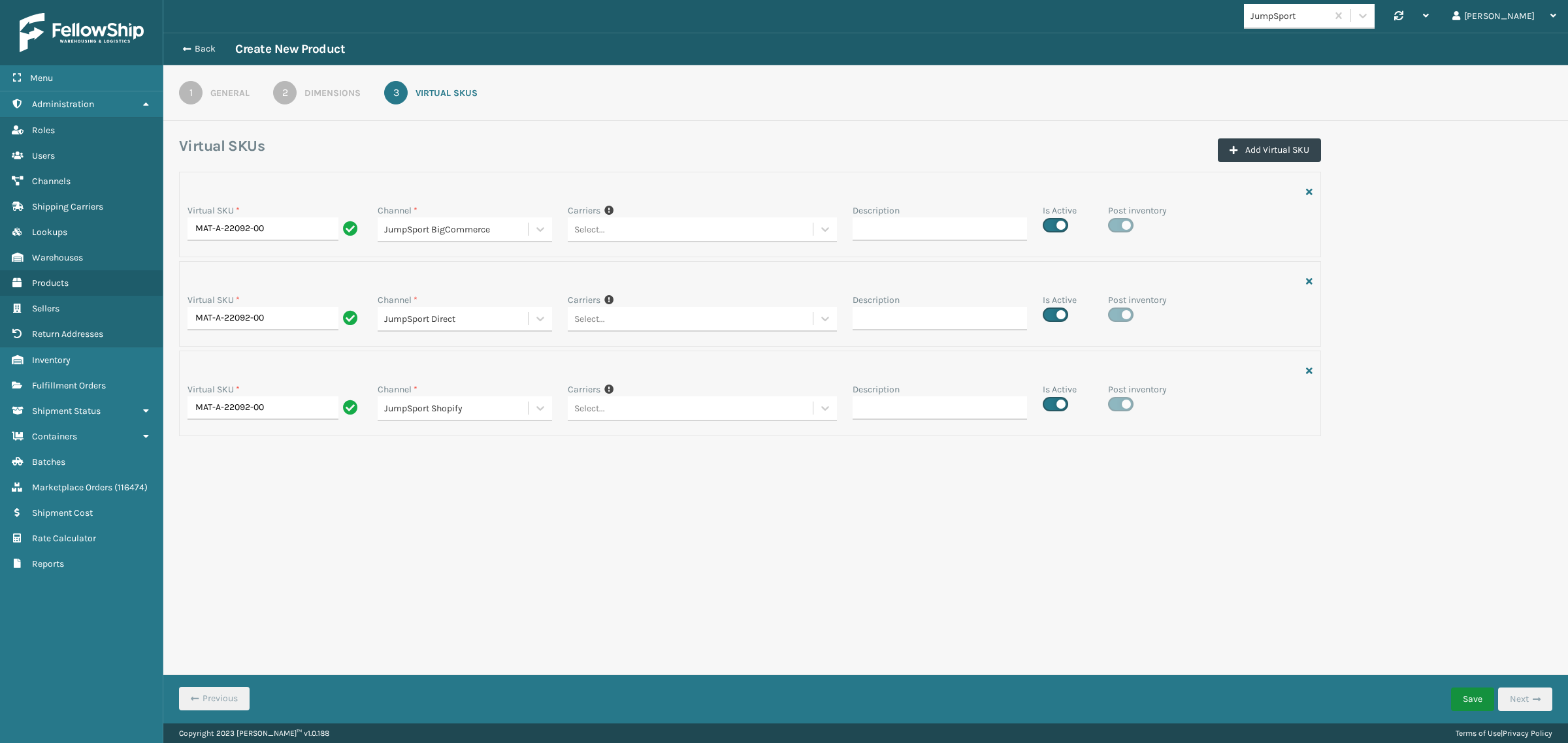
click at [1467, 692] on button "Save" at bounding box center [1472, 699] width 43 height 24
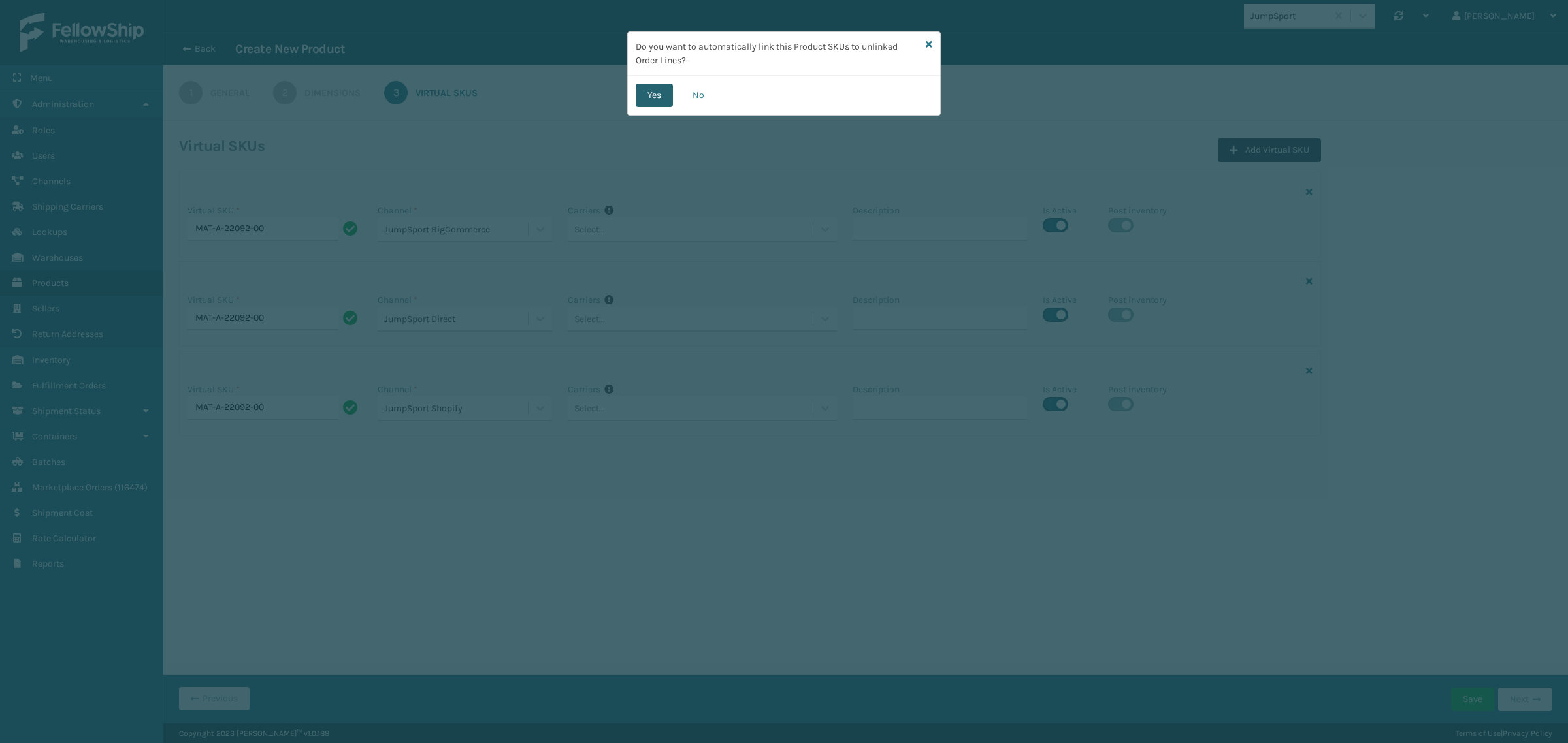
click at [652, 103] on button "Yes" at bounding box center [654, 95] width 37 height 24
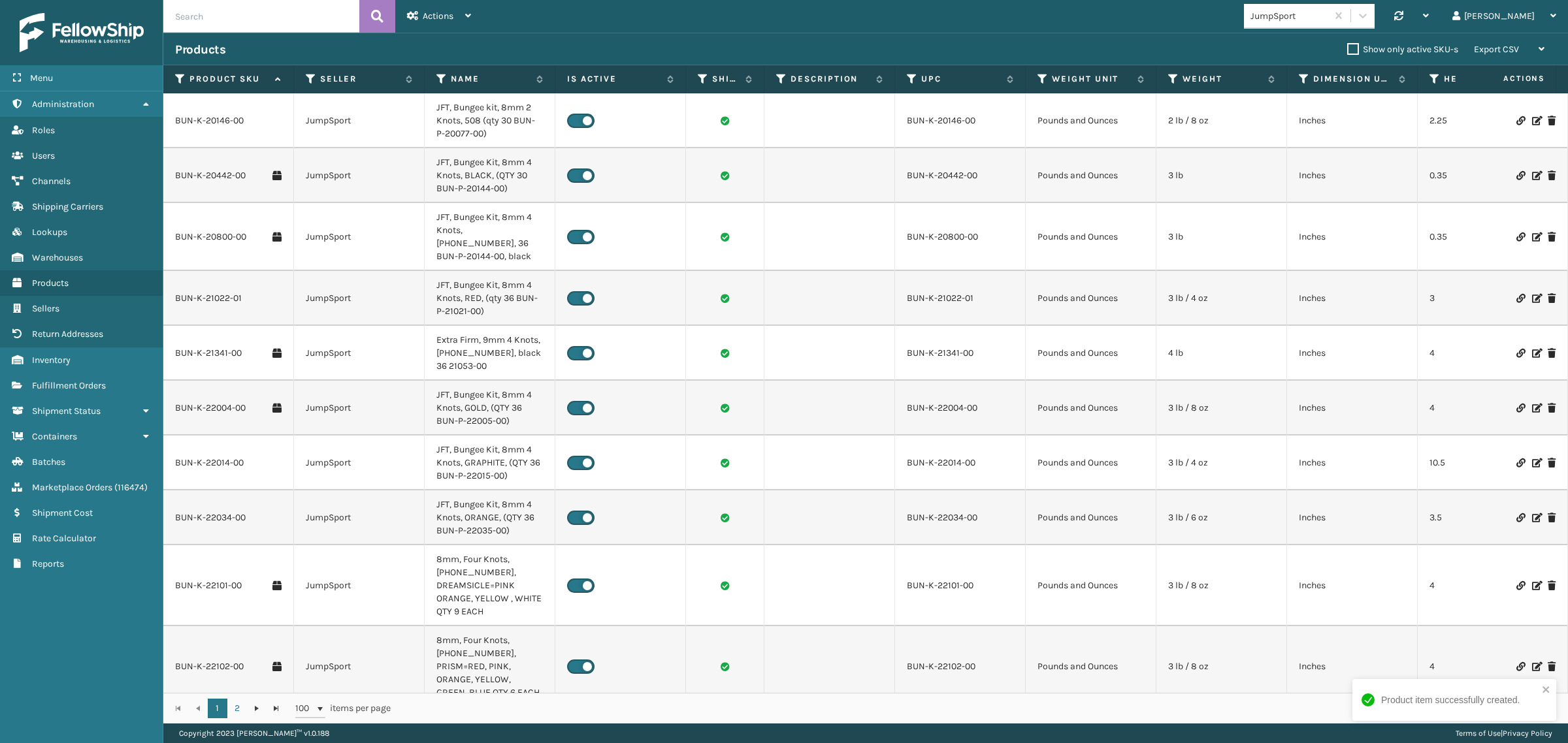
click at [192, 20] on input "text" at bounding box center [261, 16] width 196 height 32
paste input "MAT-A-11665-14"
click at [371, 17] on icon at bounding box center [377, 16] width 12 height 19
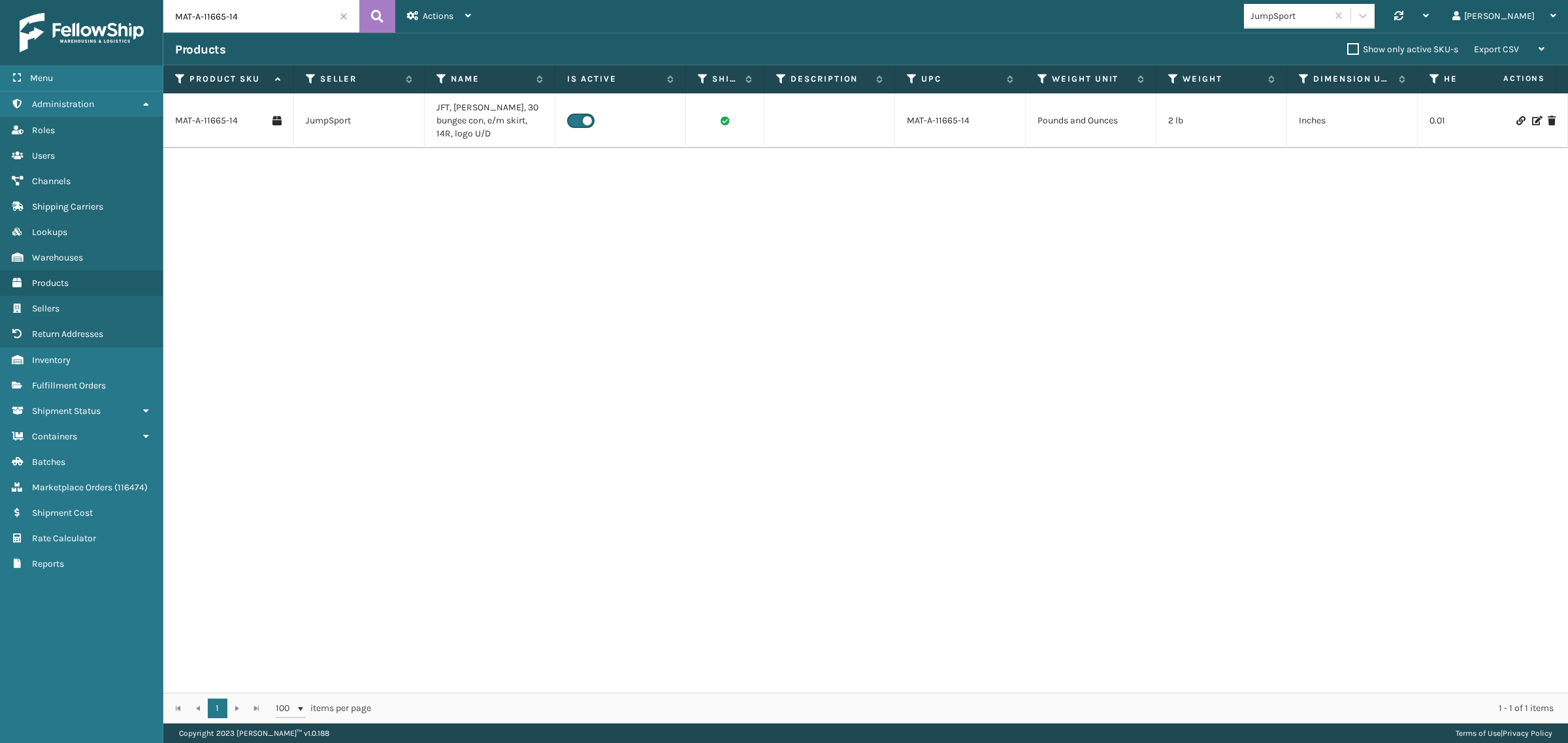
click at [251, 17] on input "MAT-A-11665-14" at bounding box center [261, 16] width 196 height 32
paste input "20746-17"
click at [380, 17] on icon at bounding box center [377, 16] width 12 height 19
click at [255, 18] on input "MAT-A-20746-17" at bounding box center [261, 16] width 196 height 32
paste input "2092-00"
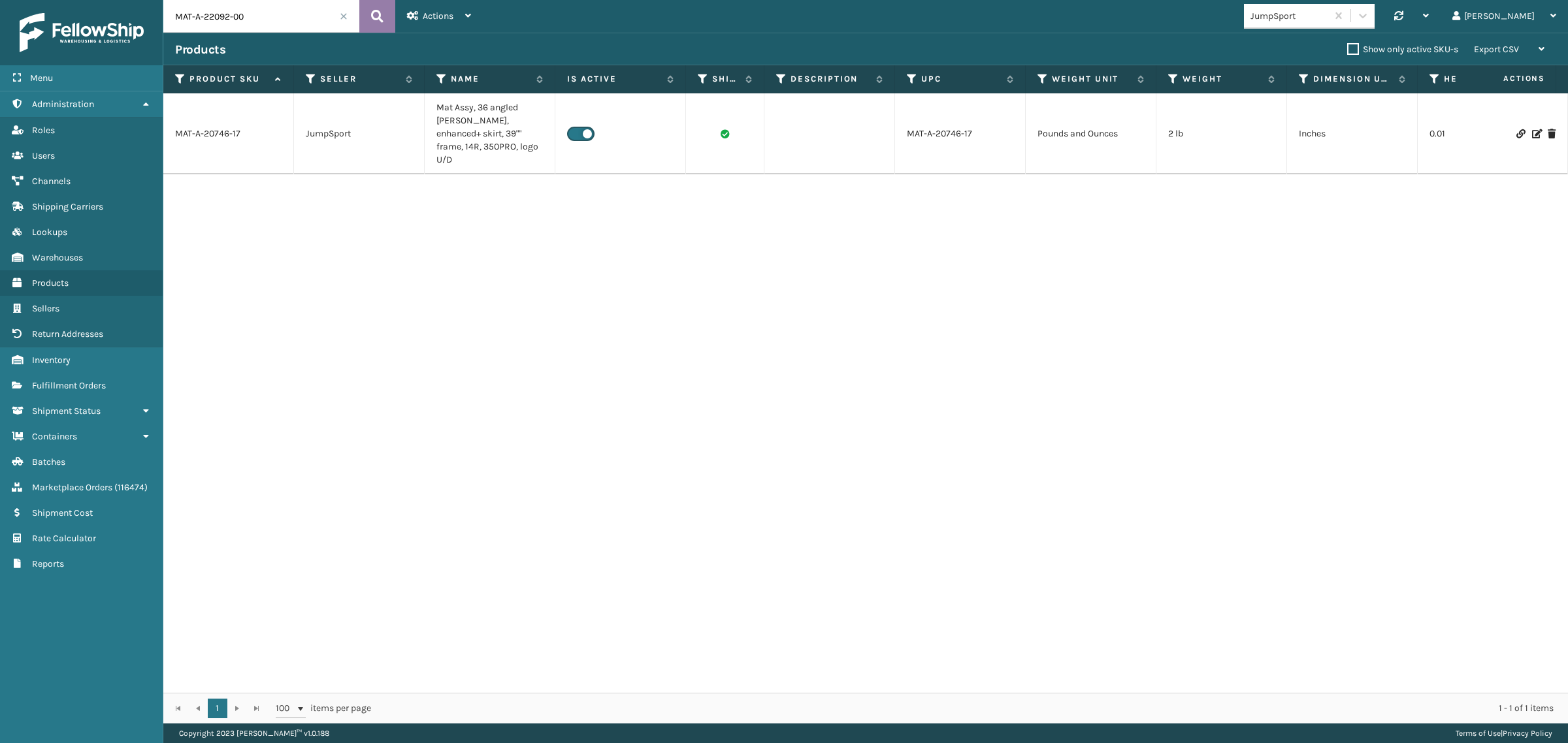
type input "MAT-A-22092-00"
click at [373, 14] on icon at bounding box center [377, 16] width 12 height 19
click at [340, 17] on span at bounding box center [343, 16] width 8 height 8
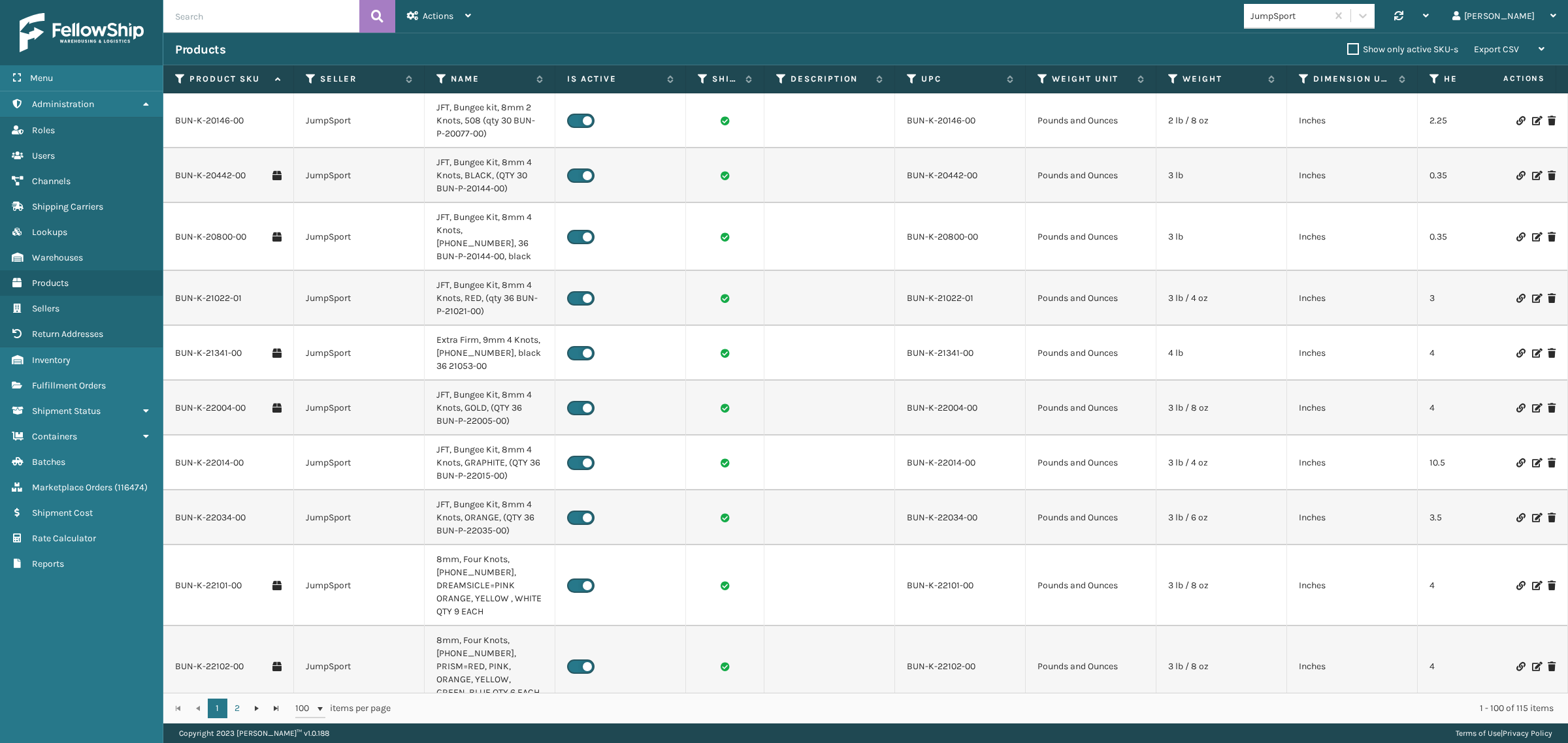
click at [269, 17] on input "text" at bounding box center [261, 16] width 196 height 32
paste input "MAT-A-11665-14"
click at [371, 11] on icon at bounding box center [377, 16] width 12 height 19
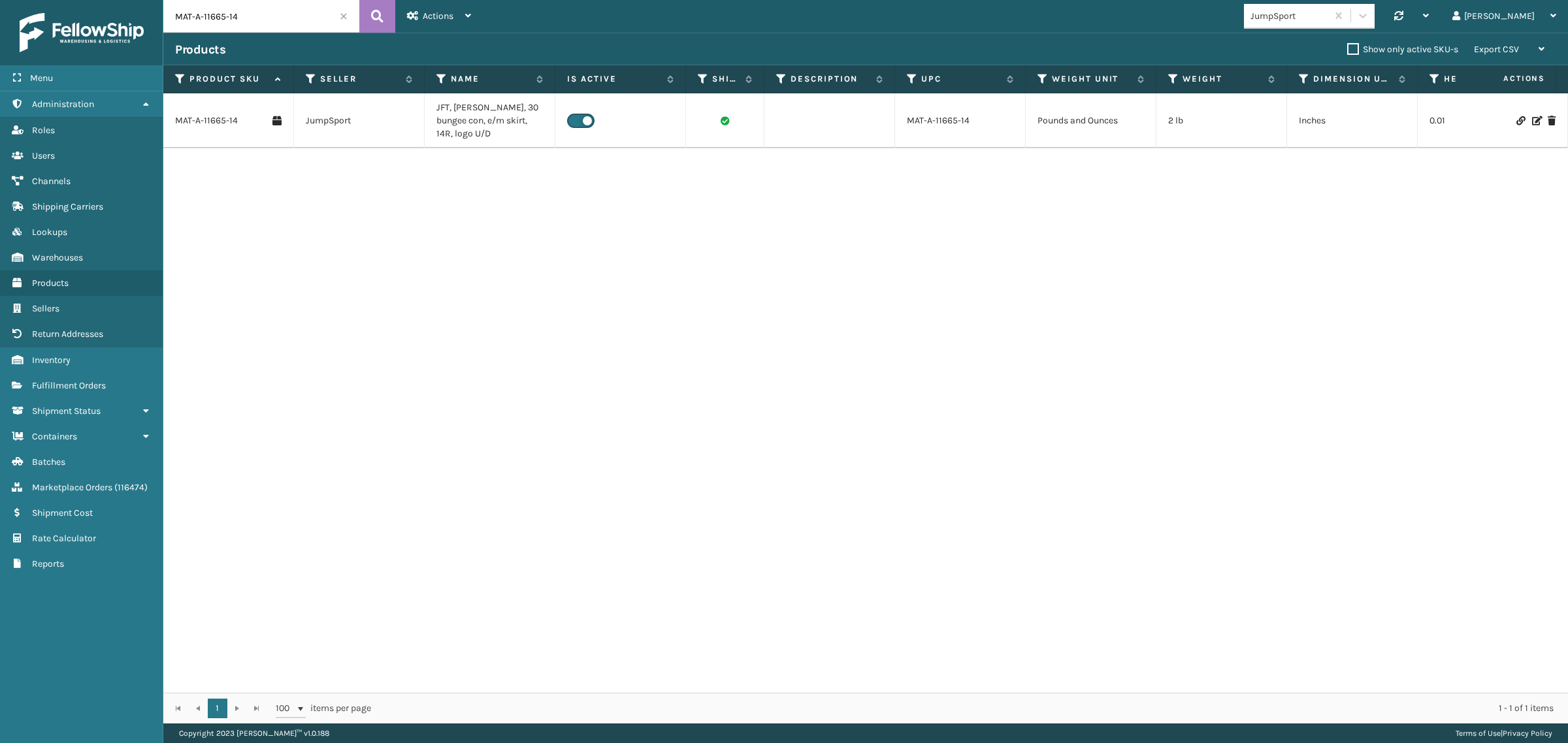
click at [264, 13] on input "MAT-A-11665-14" at bounding box center [261, 16] width 196 height 32
paste input "20746-17"
click at [373, 9] on icon at bounding box center [377, 16] width 12 height 19
click at [259, 17] on input "MAT-A-20746-17" at bounding box center [261, 16] width 196 height 32
paste input "2092-00"
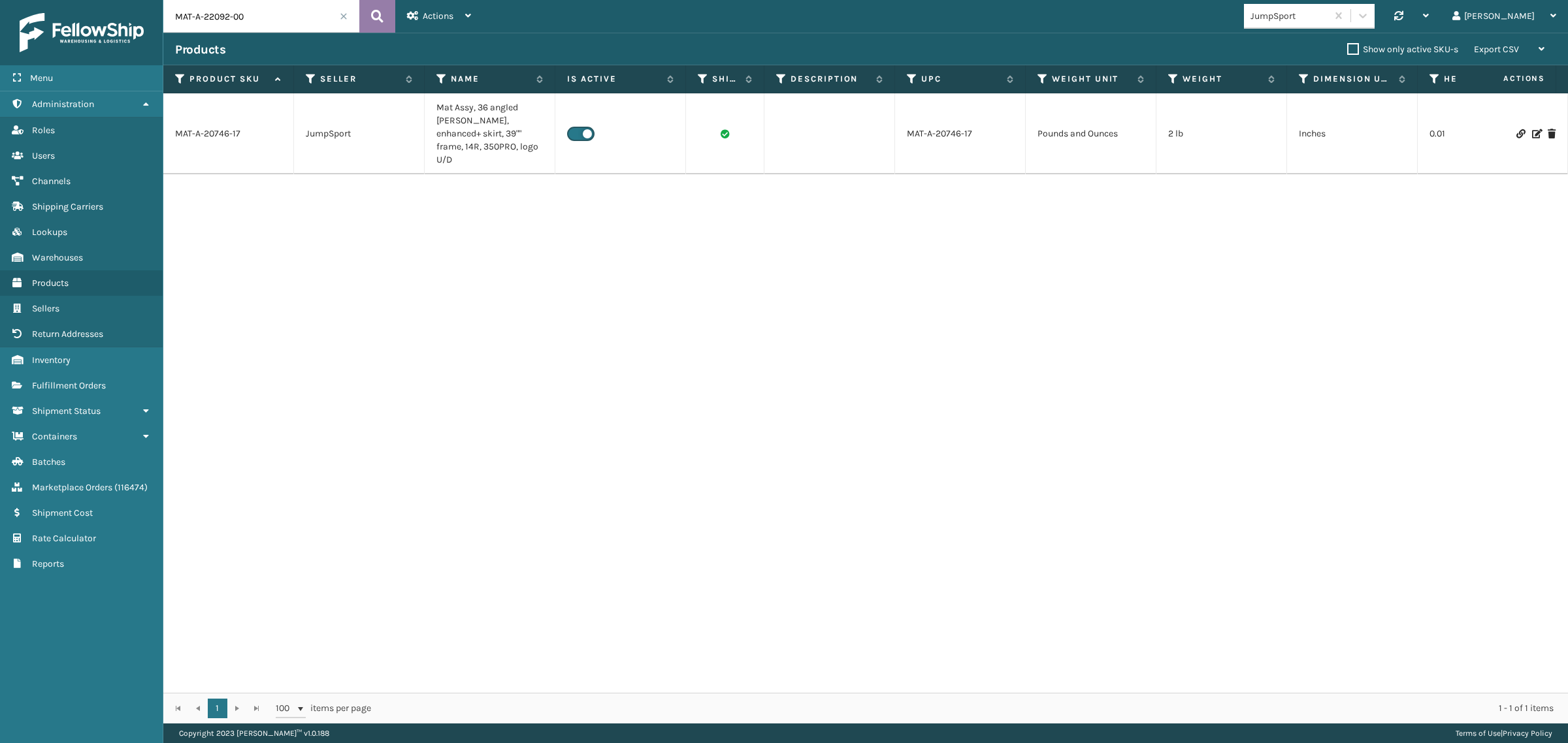
type input "MAT-A-22092-00"
click at [374, 15] on icon at bounding box center [377, 16] width 12 height 19
click at [340, 17] on span at bounding box center [343, 16] width 8 height 8
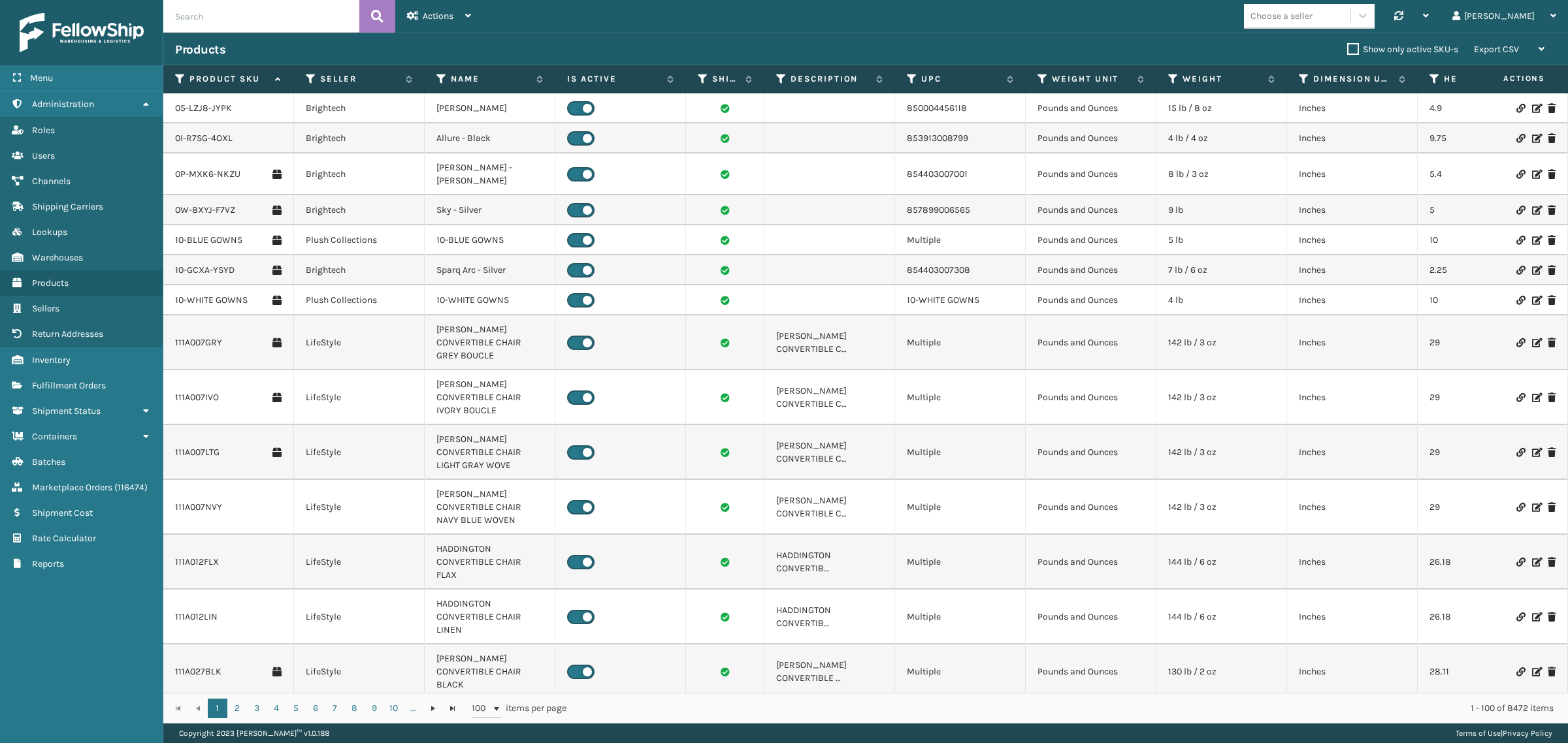
click at [511, 39] on div "Products Show only active SKU-s Export CSV Export Current Page Export All Pages" at bounding box center [866, 48] width 1405 height 32
click at [664, 33] on div "Products Show only active SKU-s Export CSV Export Current Page Export All Pages" at bounding box center [866, 48] width 1405 height 32
